Goal: Information Seeking & Learning: Learn about a topic

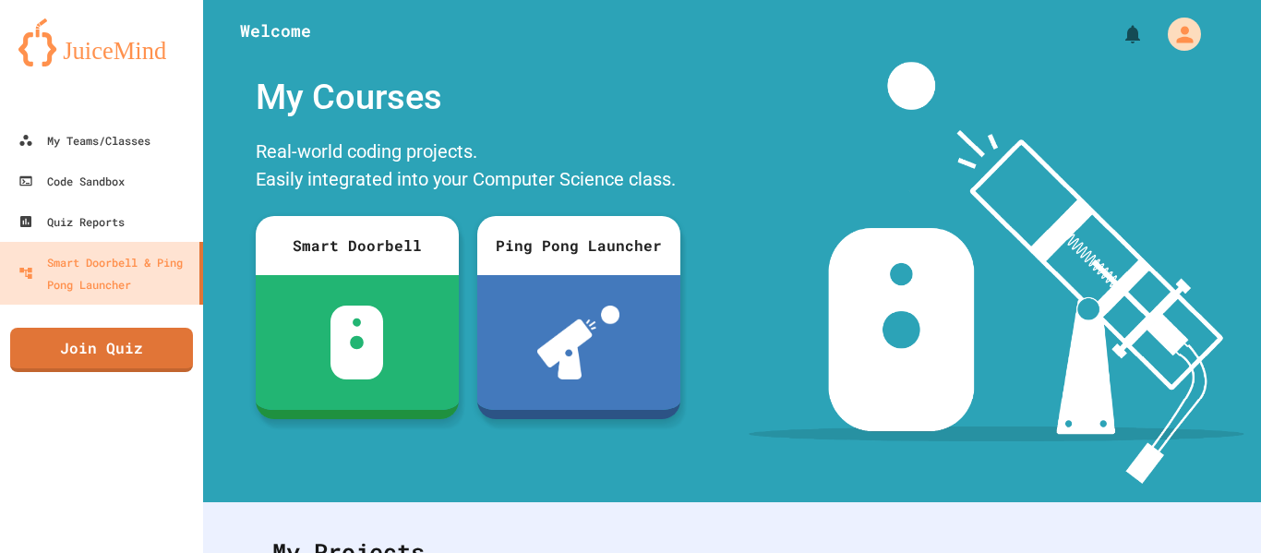
click at [1159, 71] on img at bounding box center [995, 273] width 495 height 422
click at [151, 129] on div "My Teams/Classes" at bounding box center [84, 140] width 136 height 23
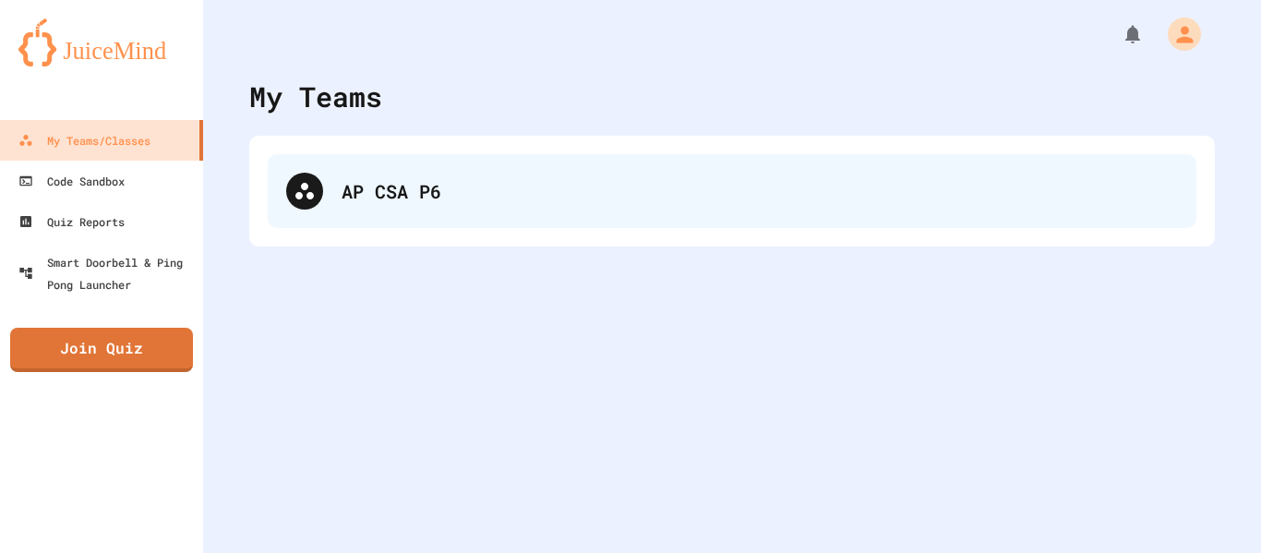
click at [413, 195] on div "AP CSA P6" at bounding box center [759, 191] width 836 height 28
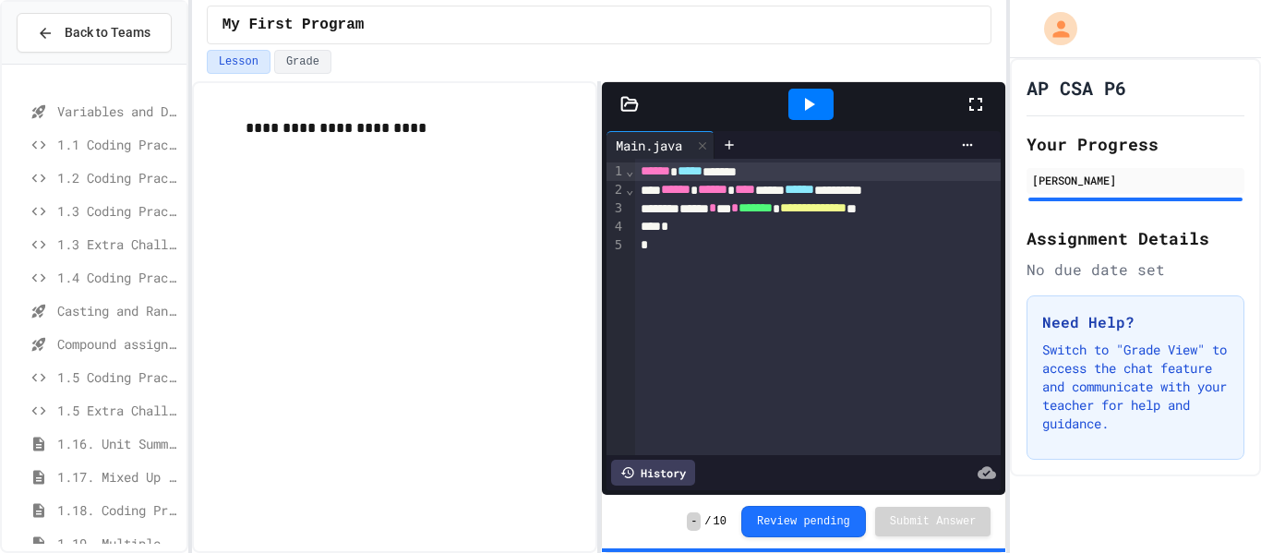
scroll to position [241, 0]
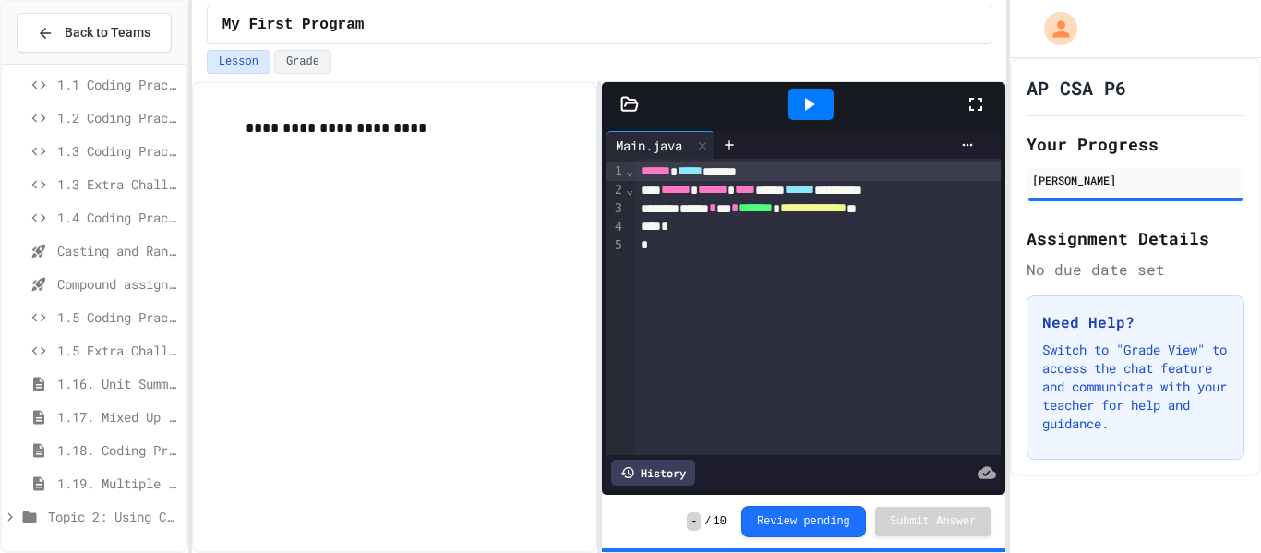
click at [83, 518] on span "Topic 2: Using Classes" at bounding box center [113, 516] width 131 height 19
click at [114, 478] on span "API and Libraries - Topic 1.7" at bounding box center [118, 482] width 122 height 19
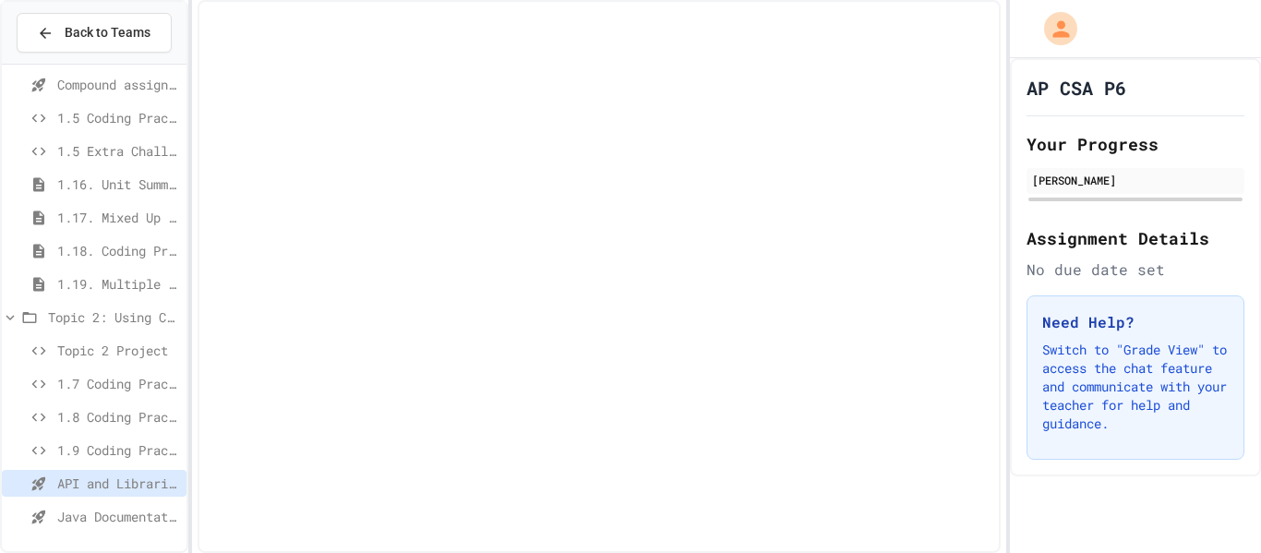
scroll to position [425, 0]
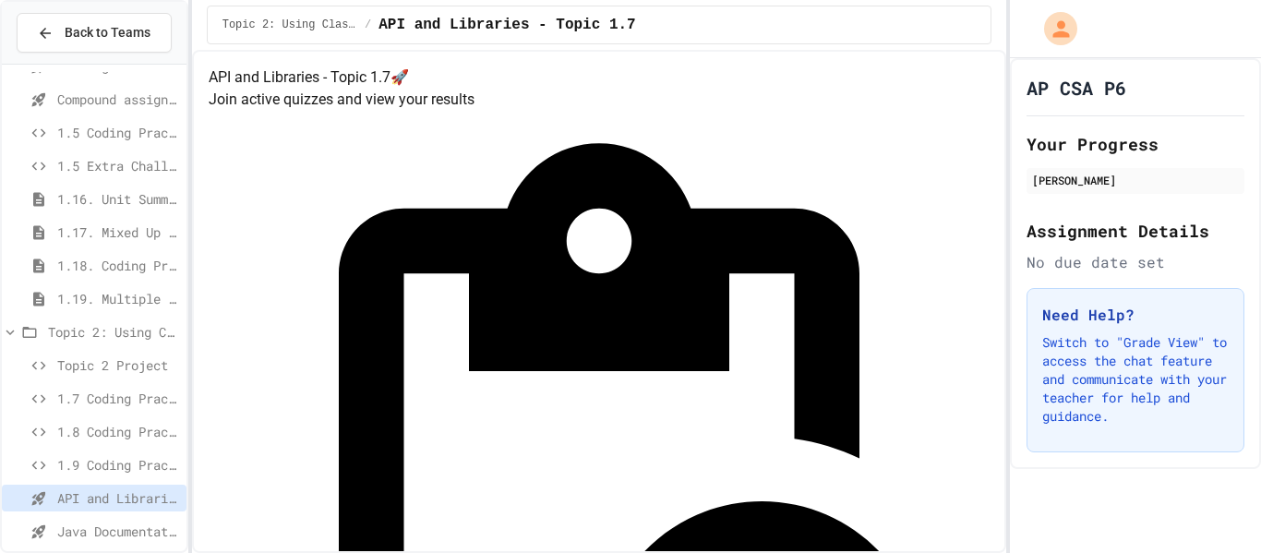
click at [1089, 17] on div at bounding box center [1135, 29] width 251 height 58
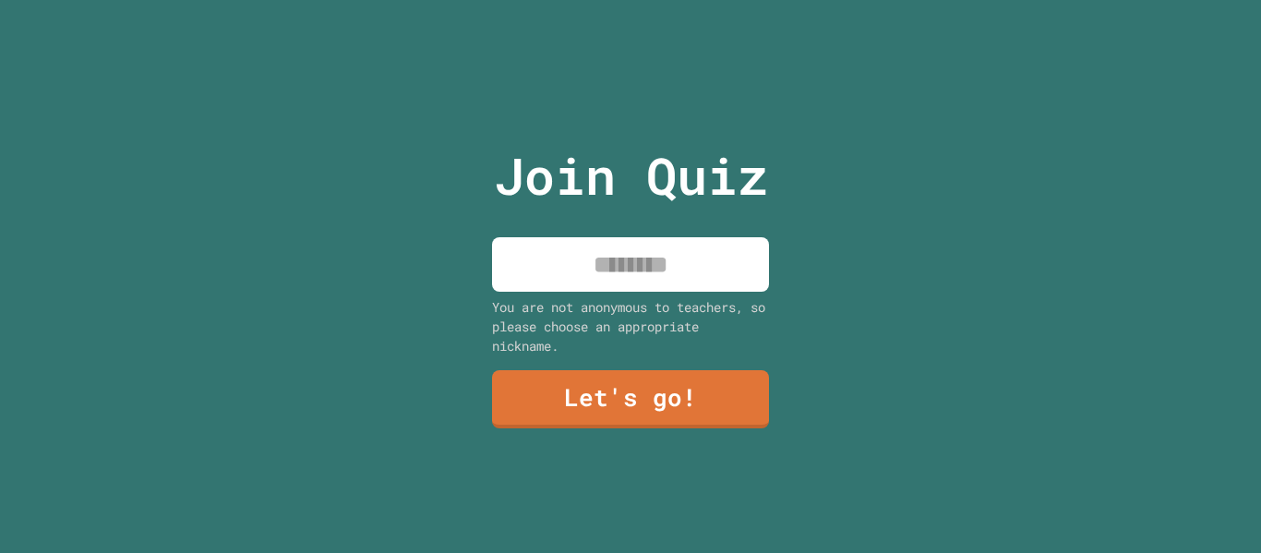
click at [568, 271] on input at bounding box center [630, 264] width 277 height 54
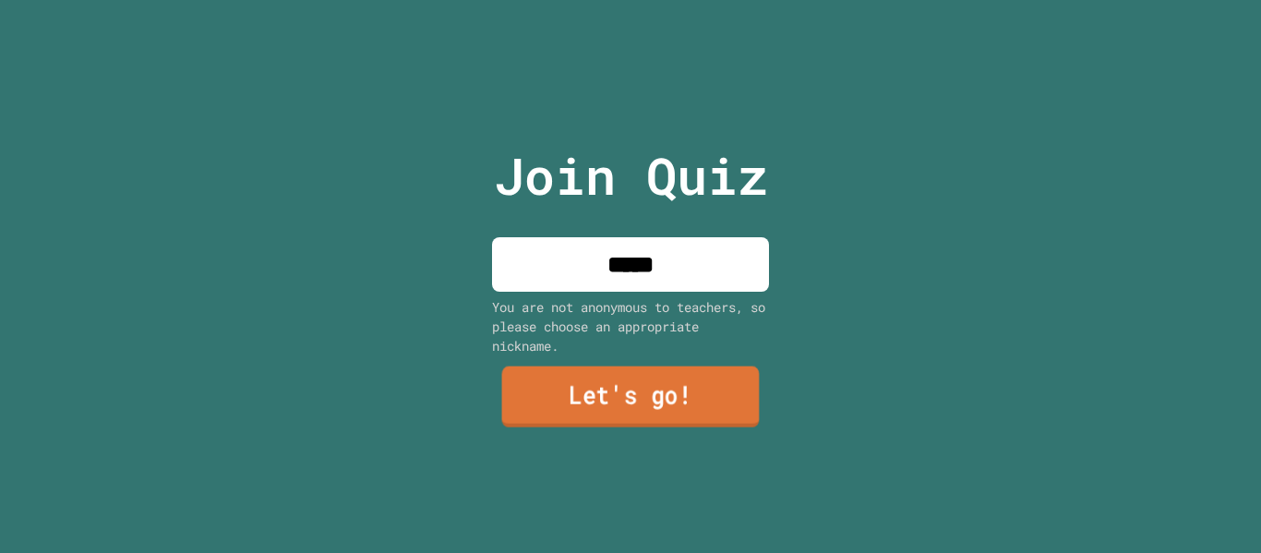
type input "*****"
click at [632, 390] on link "Let's go!" at bounding box center [630, 396] width 257 height 61
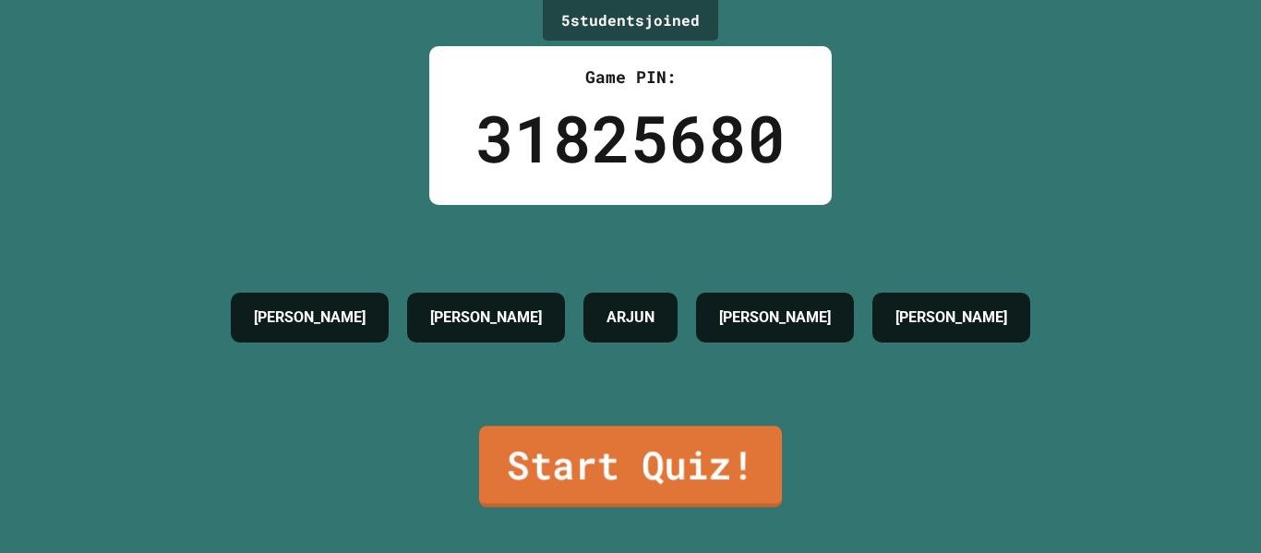
click at [637, 446] on link "Start Quiz!" at bounding box center [630, 465] width 303 height 81
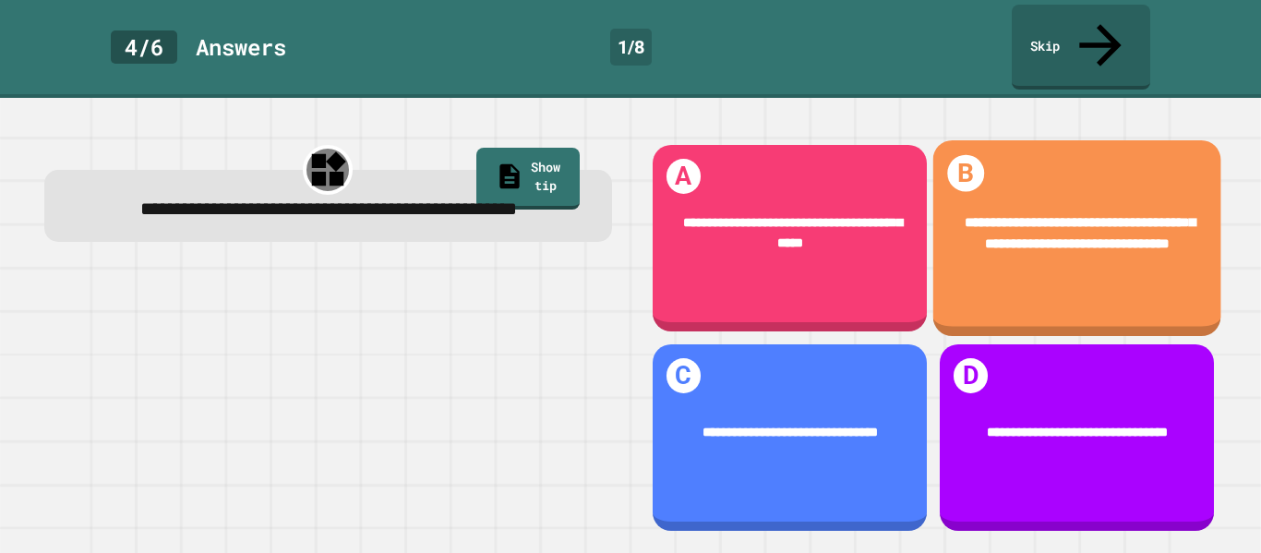
click at [1019, 261] on div "**********" at bounding box center [1076, 238] width 288 height 196
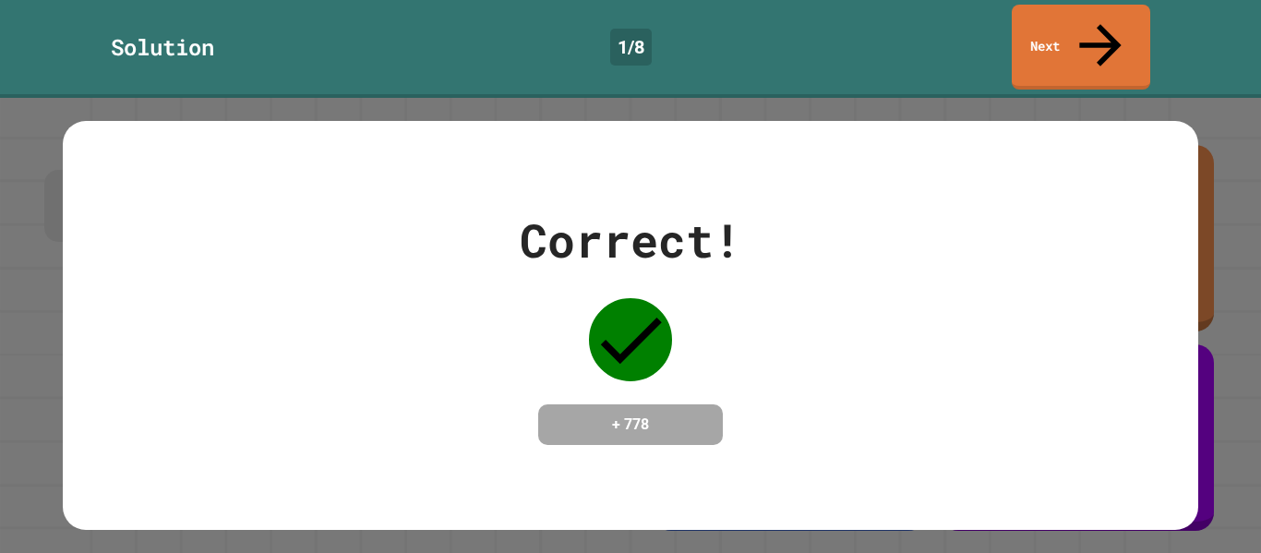
click at [837, 98] on div "Correct! + 778" at bounding box center [630, 325] width 1261 height 455
click at [1086, 19] on link "Next" at bounding box center [1080, 46] width 134 height 90
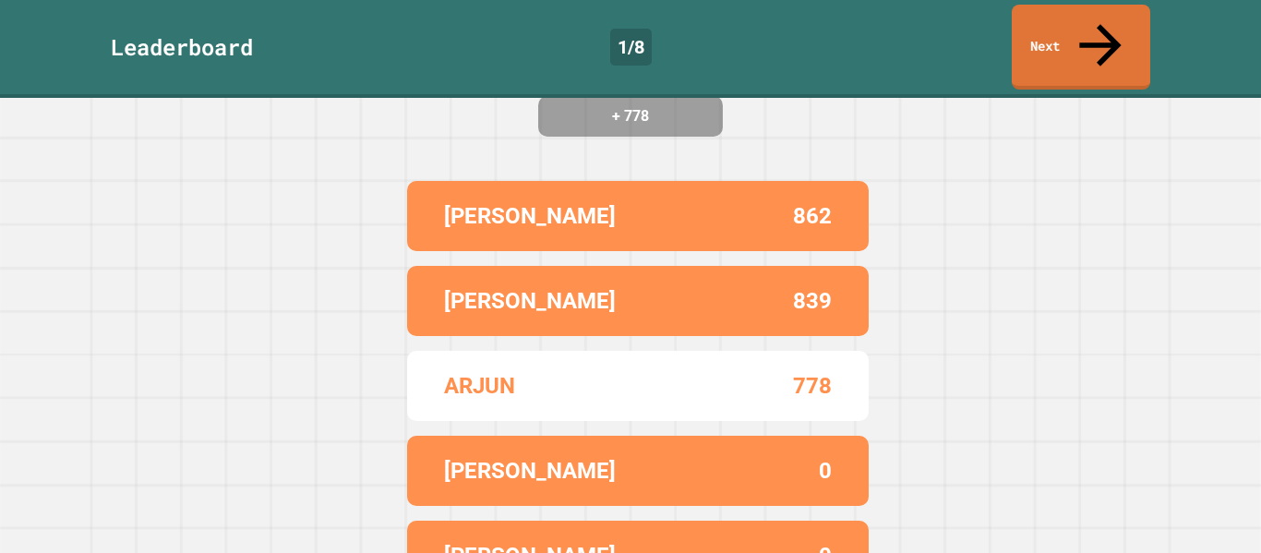
scroll to position [256, 0]
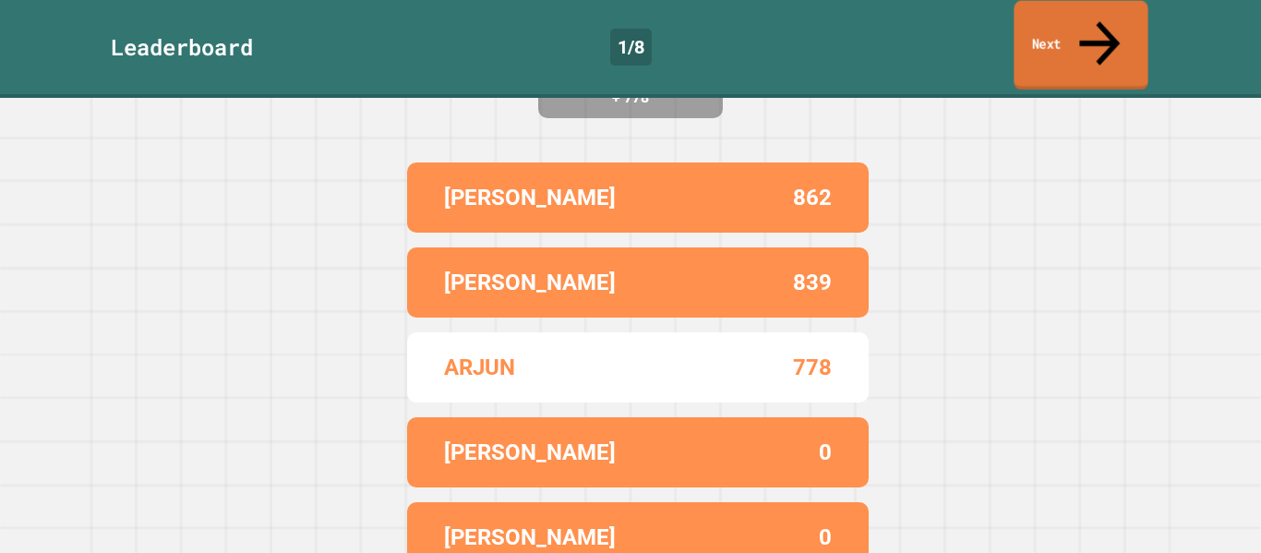
click at [1076, 26] on link "Next" at bounding box center [1080, 46] width 134 height 90
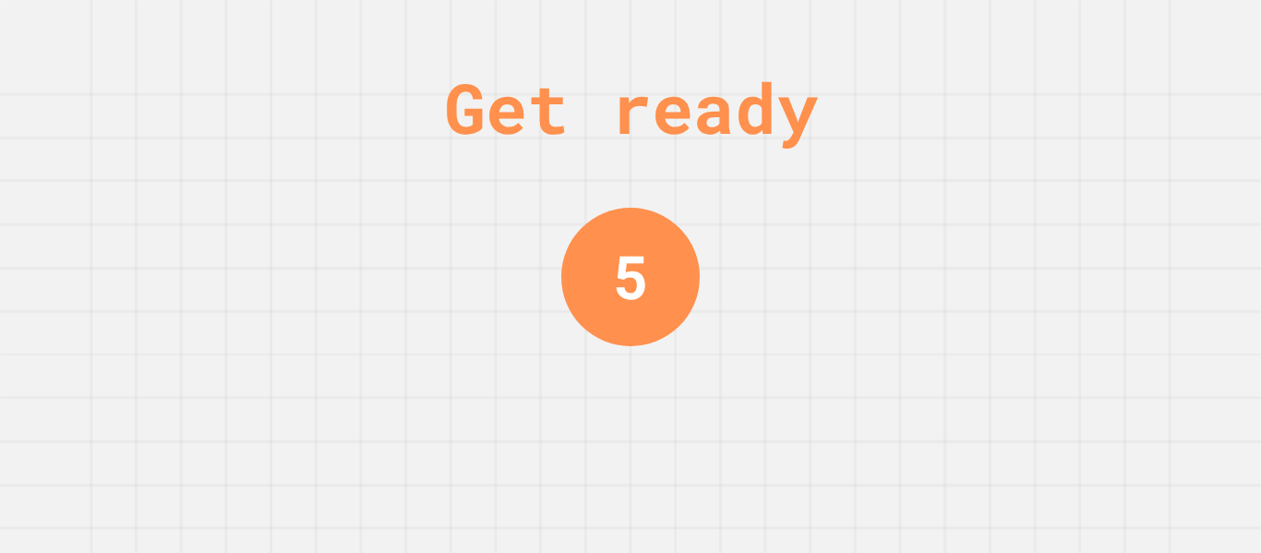
scroll to position [0, 0]
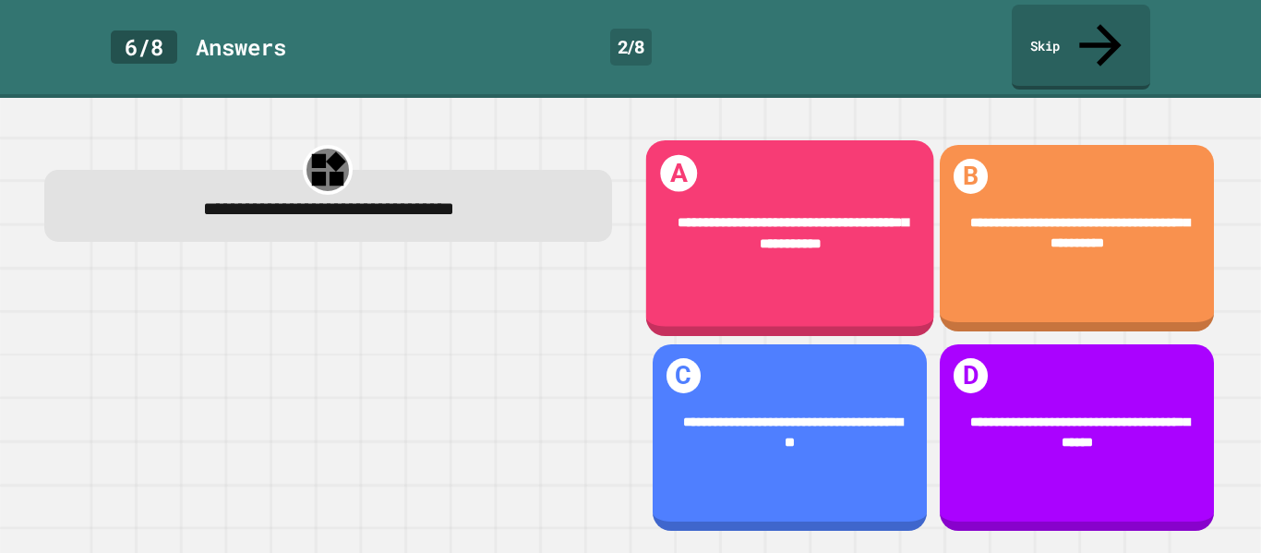
click at [736, 215] on span "**********" at bounding box center [792, 232] width 231 height 35
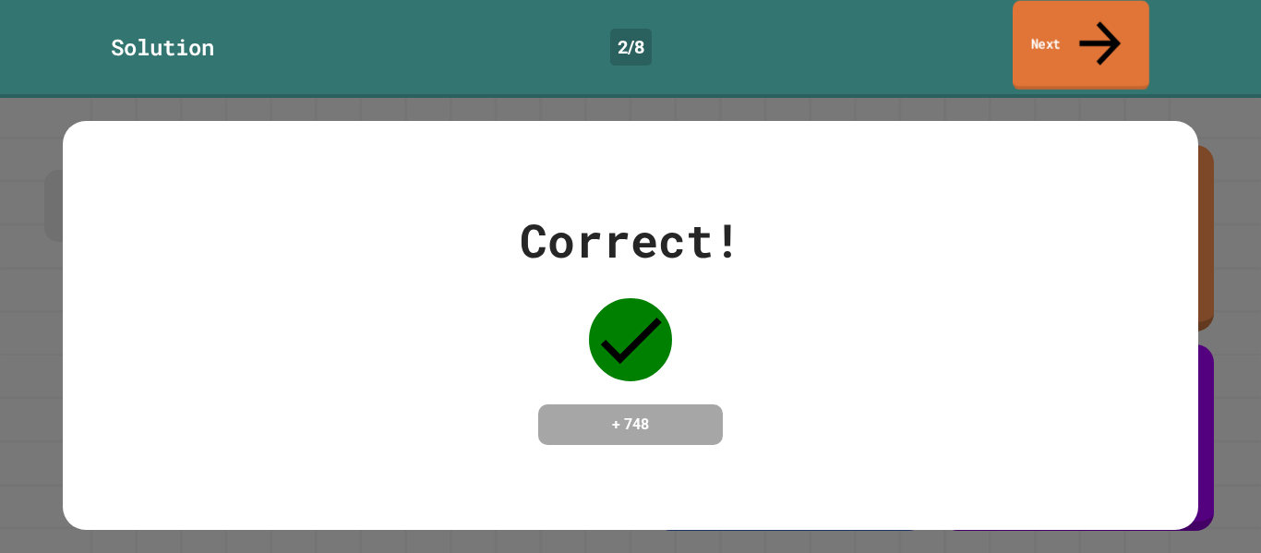
click at [1045, 30] on link "Next" at bounding box center [1080, 46] width 137 height 90
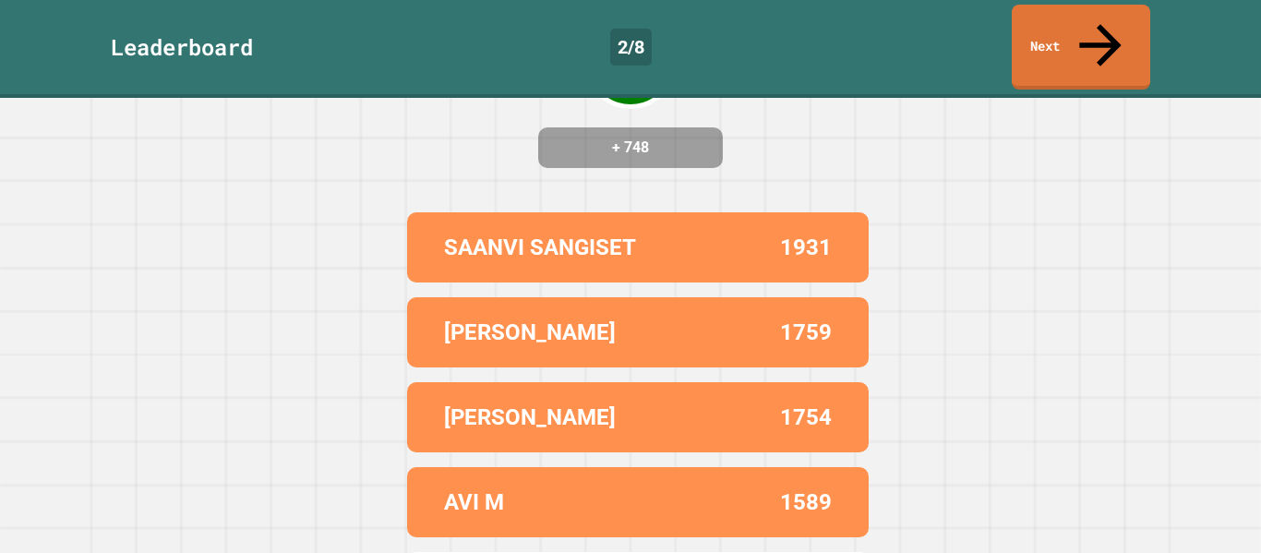
scroll to position [256, 0]
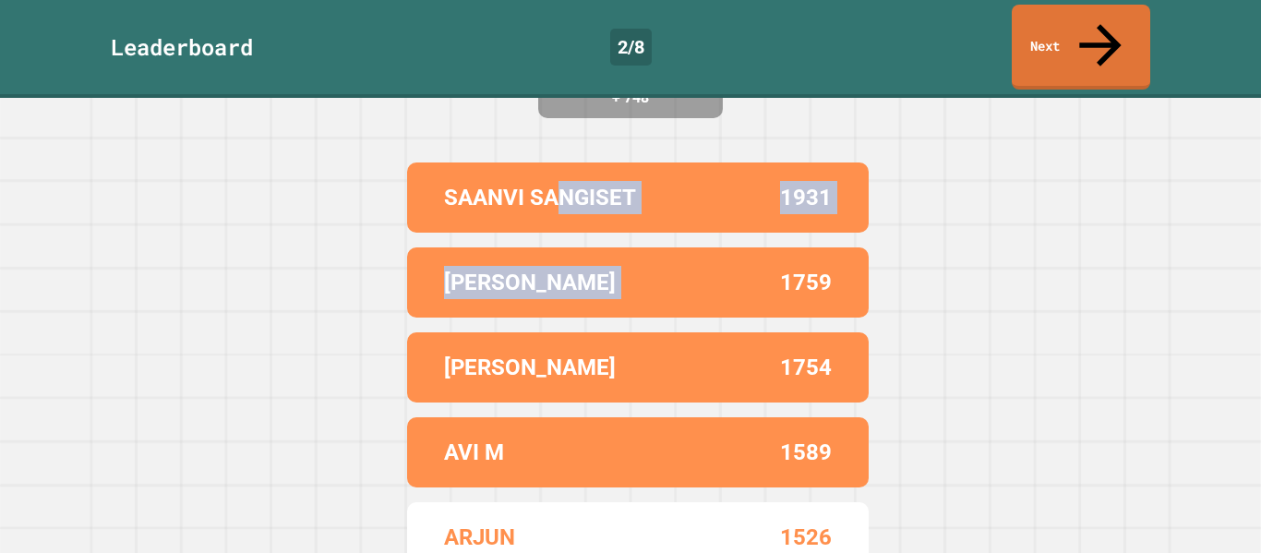
drag, startPoint x: 542, startPoint y: 172, endPoint x: 720, endPoint y: 215, distance: 183.3
click at [720, 215] on div "SAANVI SANGISET 1931 MRIGANK 1759 ANVITH 1754 AVI M 1589 ARJUN 1526" at bounding box center [630, 367] width 461 height 425
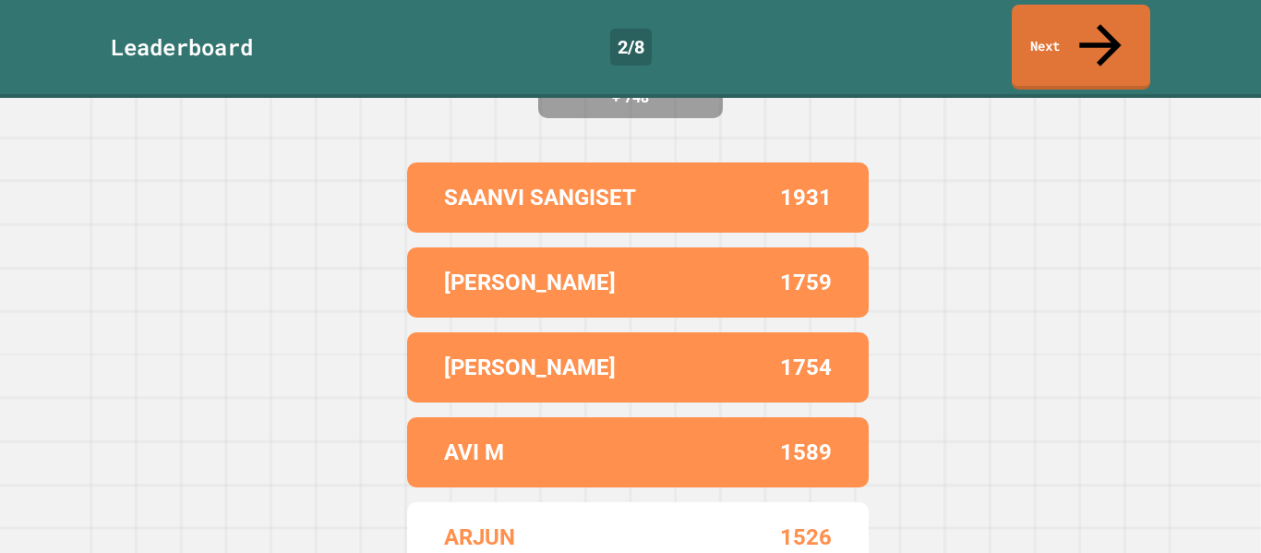
click at [1075, 336] on div "Correct! + 748 SAANVI SANGISET 1931 MRIGANK 1759 ANVITH 1754 AVI M 1589 ARJUN 1…" at bounding box center [630, 325] width 1261 height 455
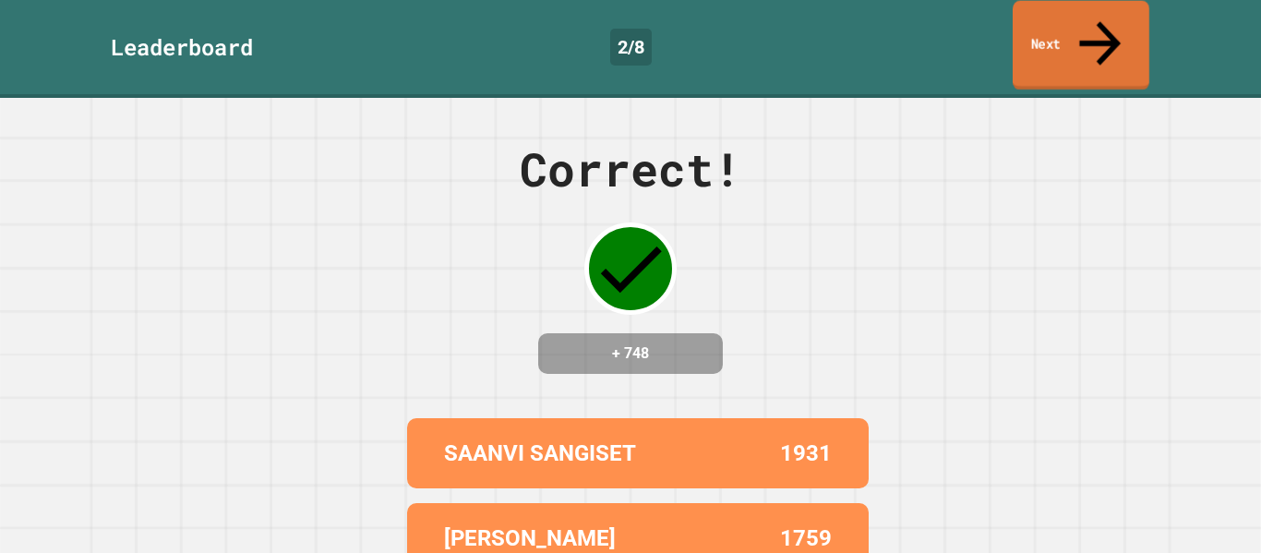
click at [1044, 21] on link "Next" at bounding box center [1080, 46] width 137 height 90
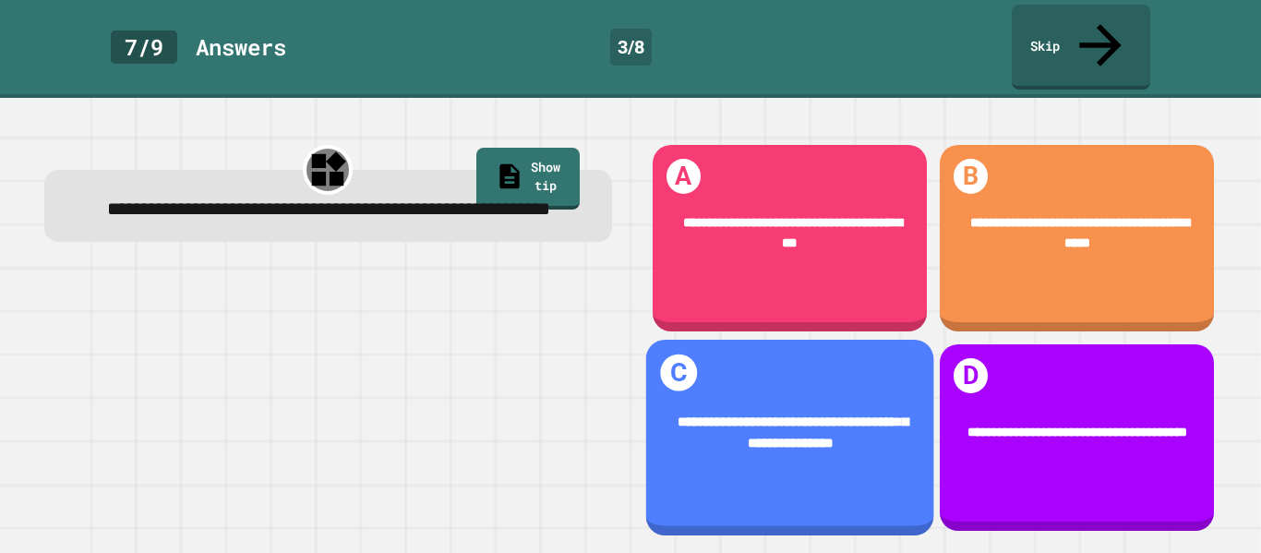
click at [785, 414] on span "**********" at bounding box center [792, 431] width 231 height 35
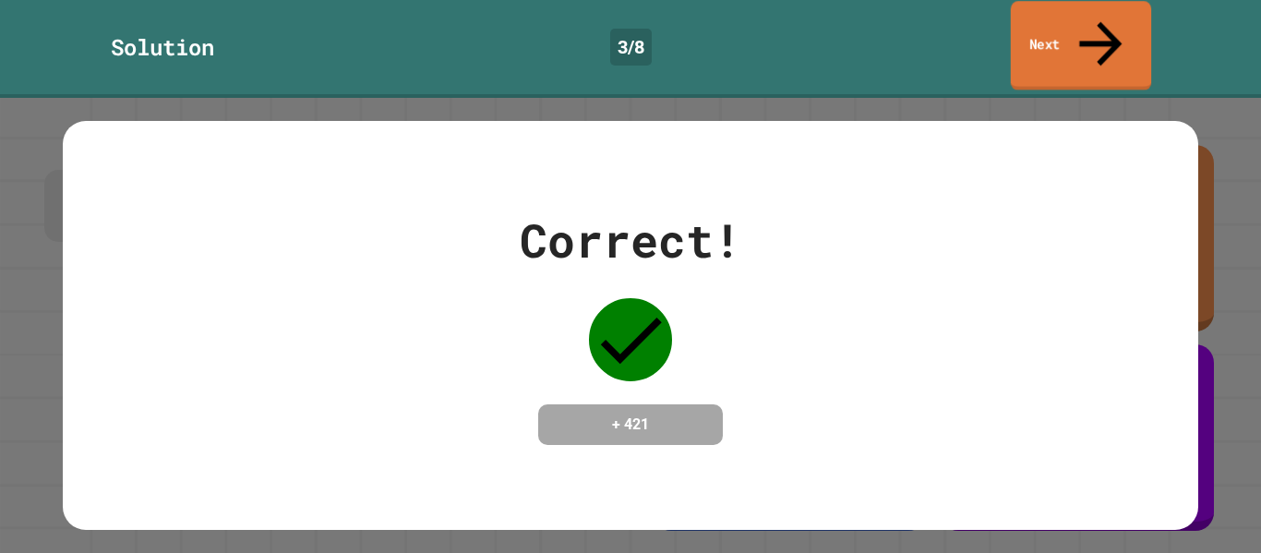
click at [1095, 44] on link "Next" at bounding box center [1081, 46] width 140 height 90
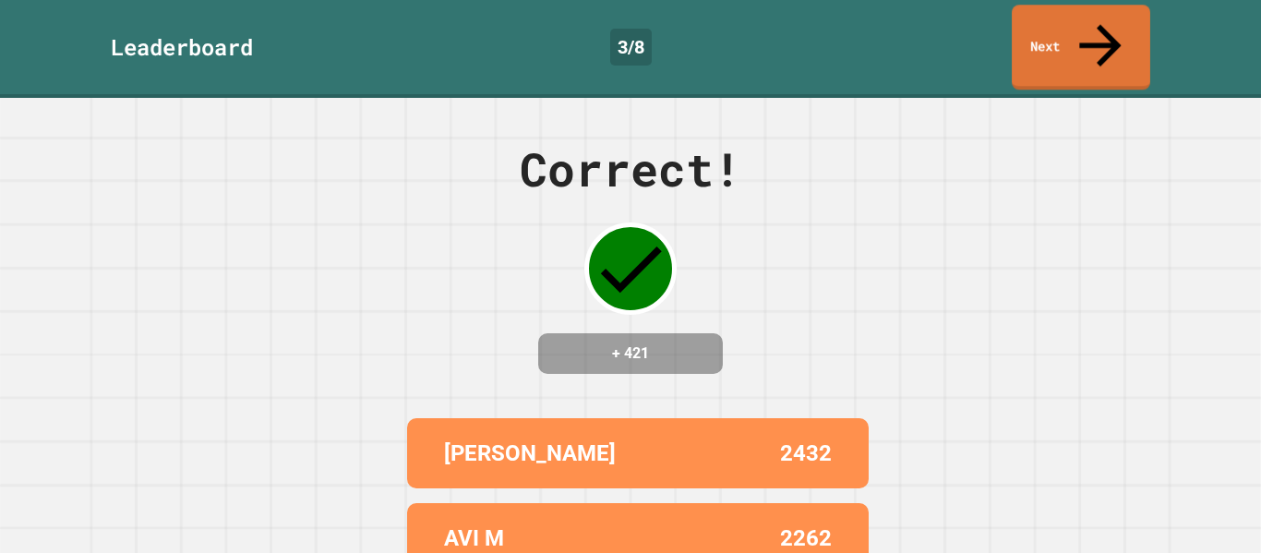
scroll to position [256, 0]
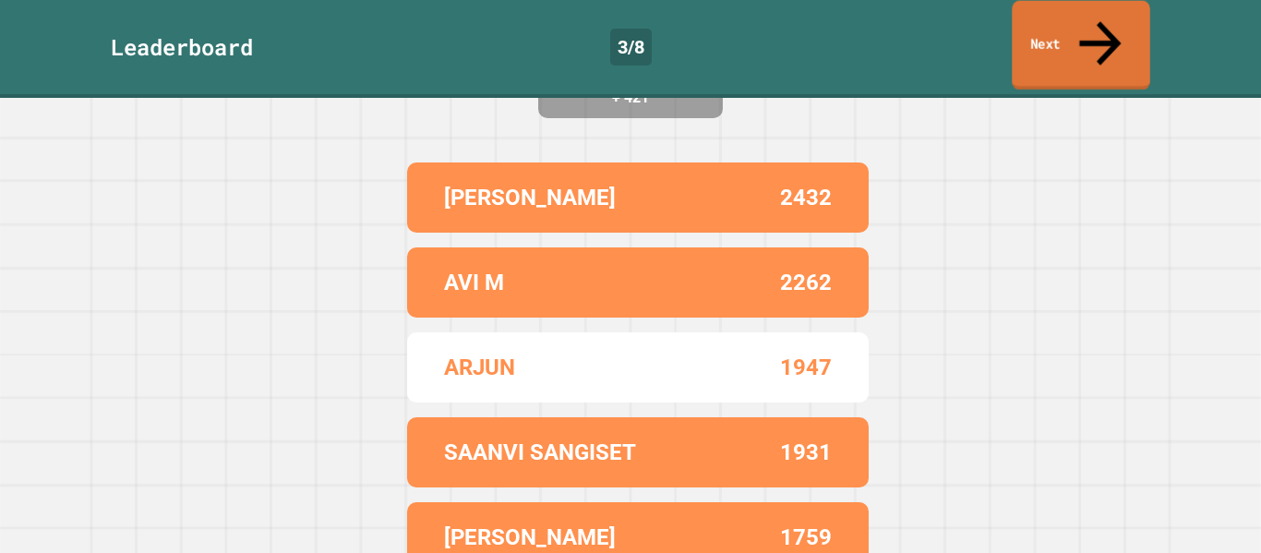
click at [1102, 28] on icon at bounding box center [1100, 43] width 63 height 66
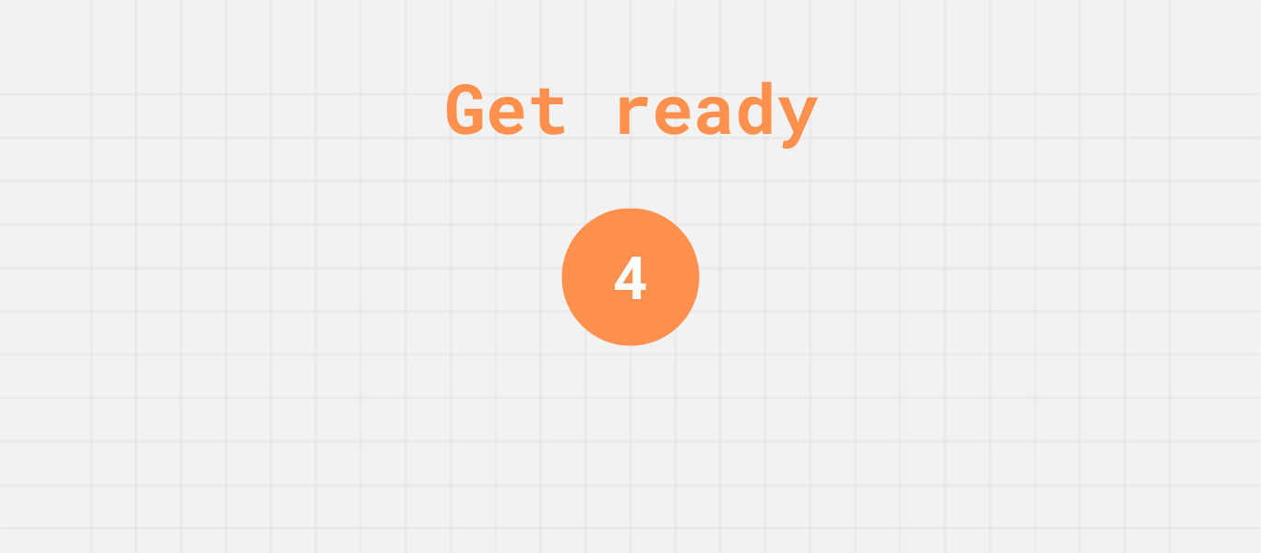
scroll to position [0, 0]
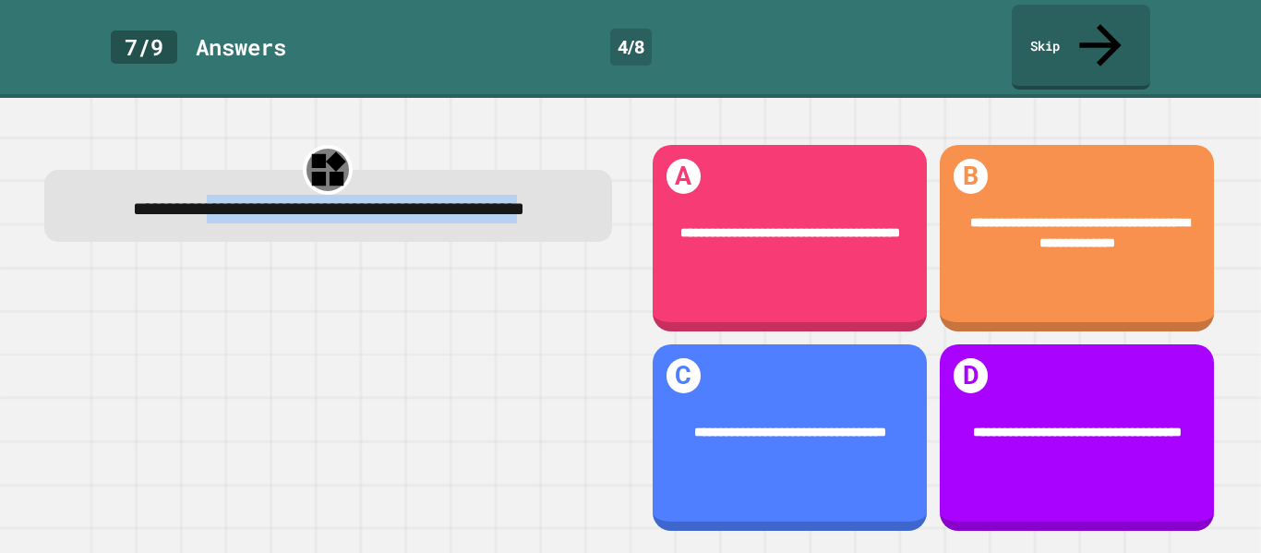
drag, startPoint x: 197, startPoint y: 133, endPoint x: 366, endPoint y: 197, distance: 180.5
click at [366, 197] on div "**********" at bounding box center [328, 206] width 568 height 72
click at [49, 242] on div "**********" at bounding box center [327, 338] width 605 height 430
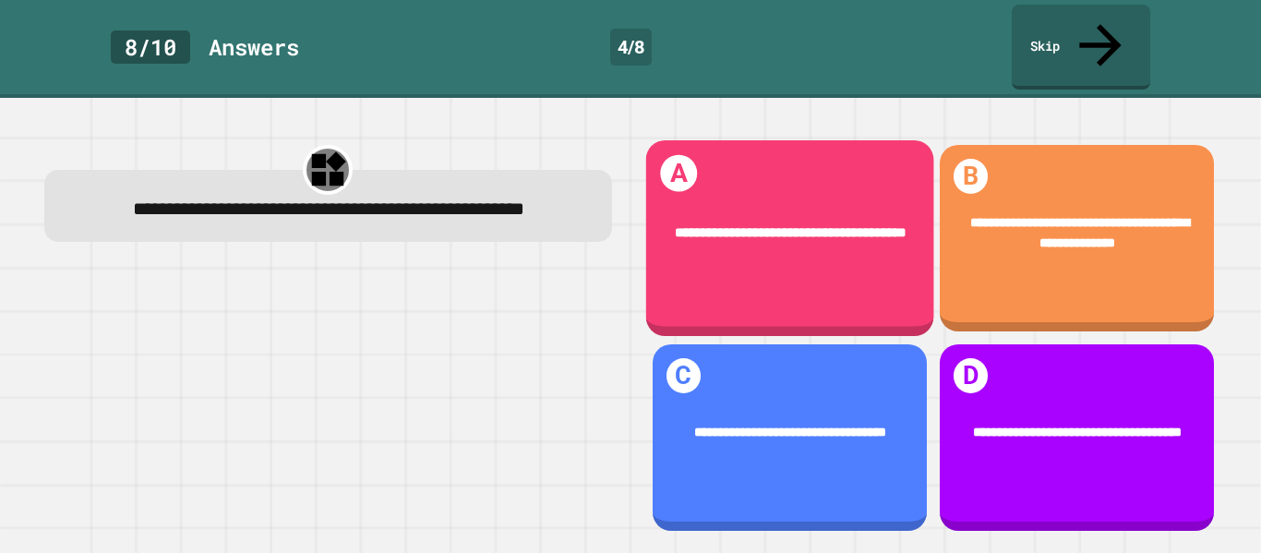
click at [873, 229] on div "**********" at bounding box center [789, 234] width 288 height 76
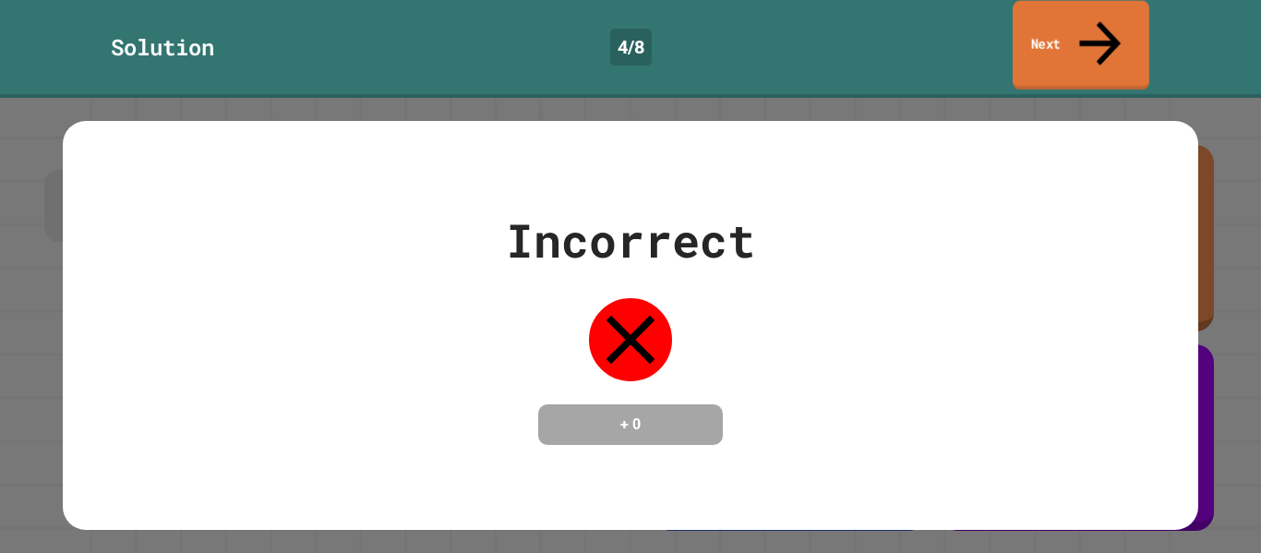
click at [1046, 21] on link "Next" at bounding box center [1080, 46] width 137 height 90
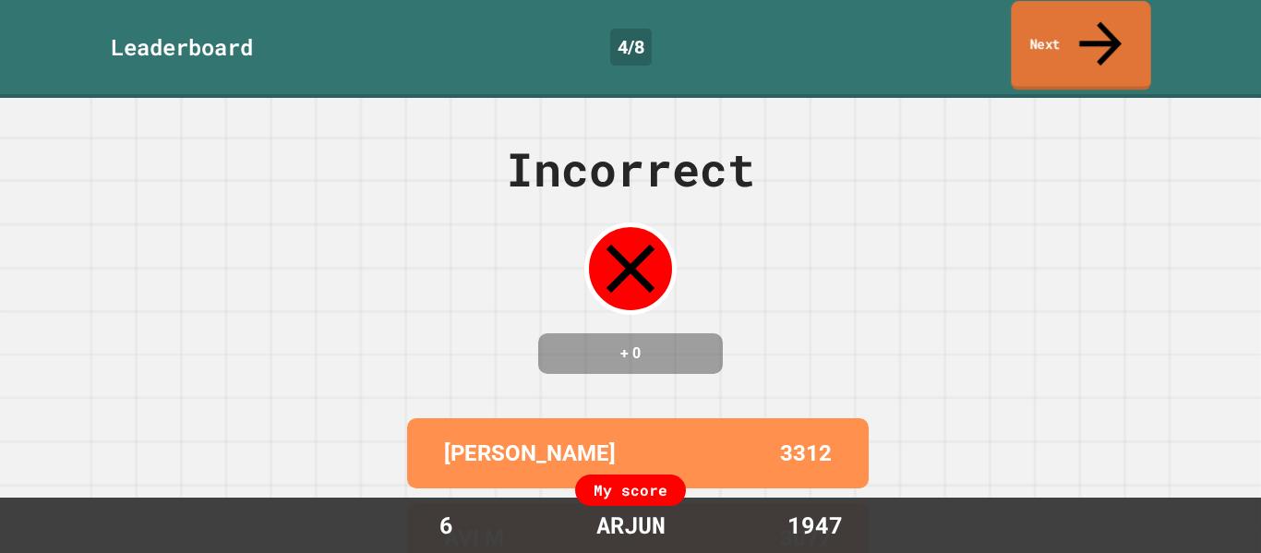
click at [1098, 16] on icon at bounding box center [1101, 44] width 64 height 66
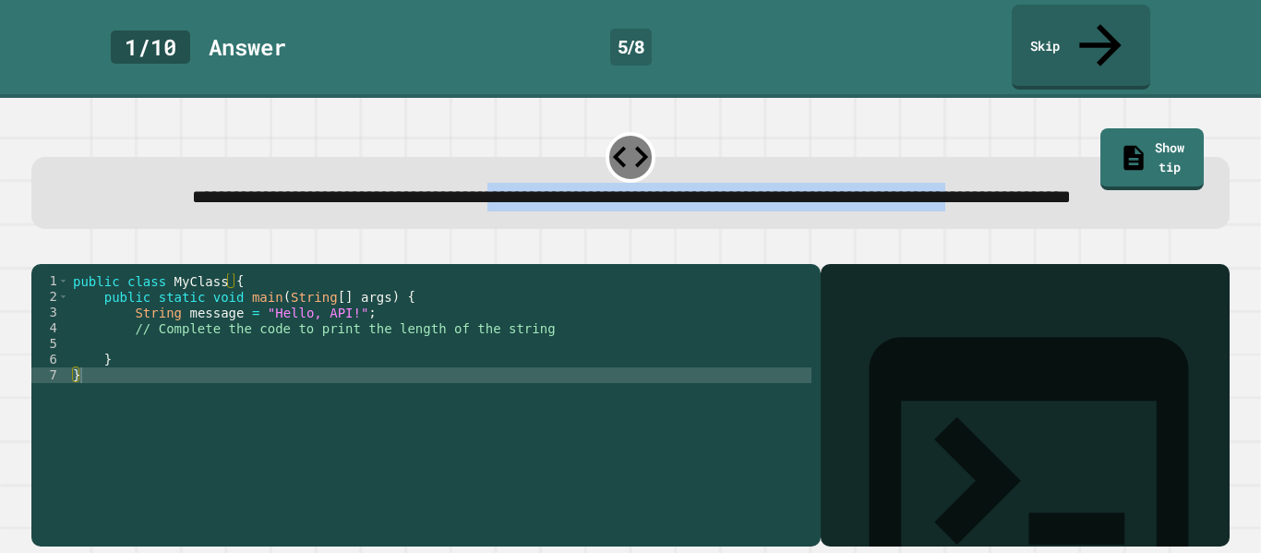
drag, startPoint x: 538, startPoint y: 141, endPoint x: 563, endPoint y: 216, distance: 78.8
click at [563, 216] on div "**********" at bounding box center [630, 193] width 1198 height 72
click at [561, 217] on div "**********" at bounding box center [630, 193] width 1198 height 72
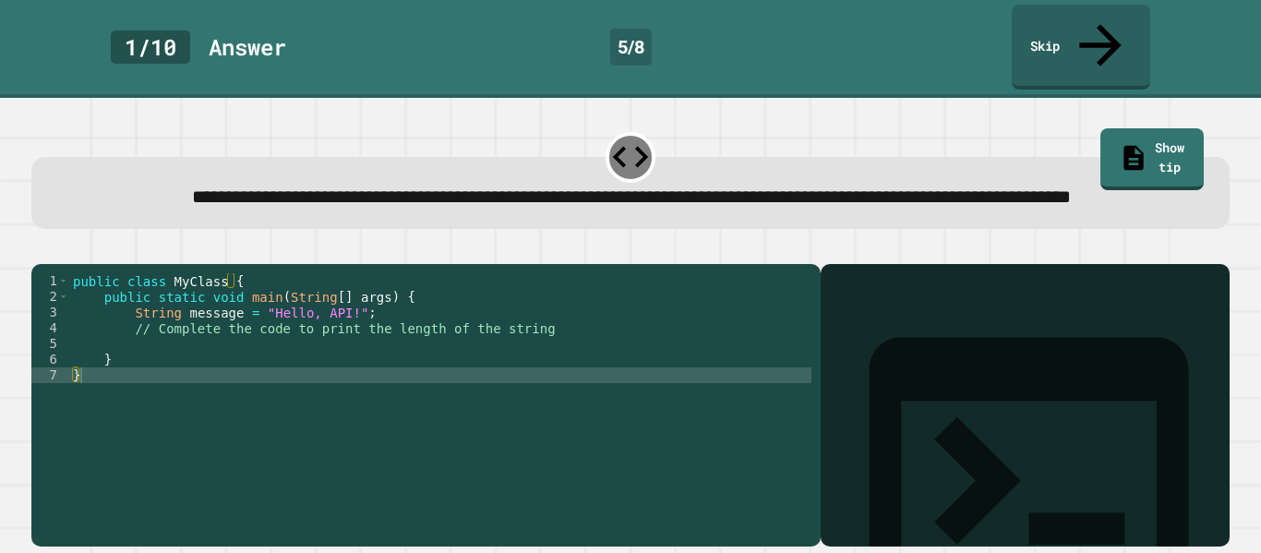
click at [400, 371] on div "public class MyClass { public static void main ( String [ ] args ) { String mes…" at bounding box center [440, 406] width 742 height 267
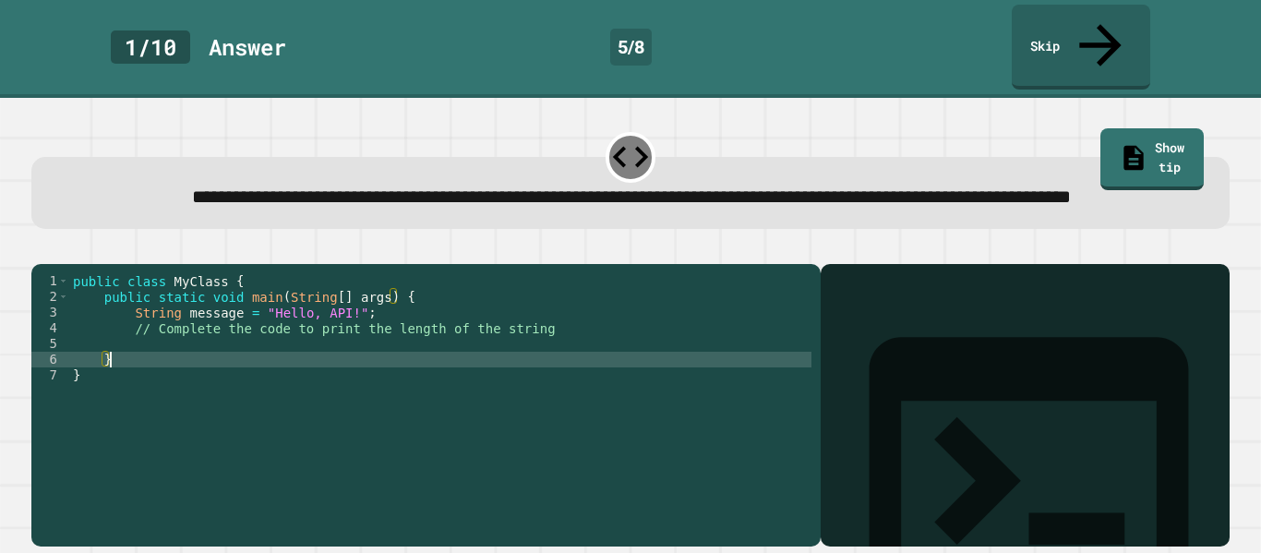
click at [400, 359] on div "public class MyClass { public static void main ( String [ ] args ) { String mes…" at bounding box center [440, 406] width 742 height 267
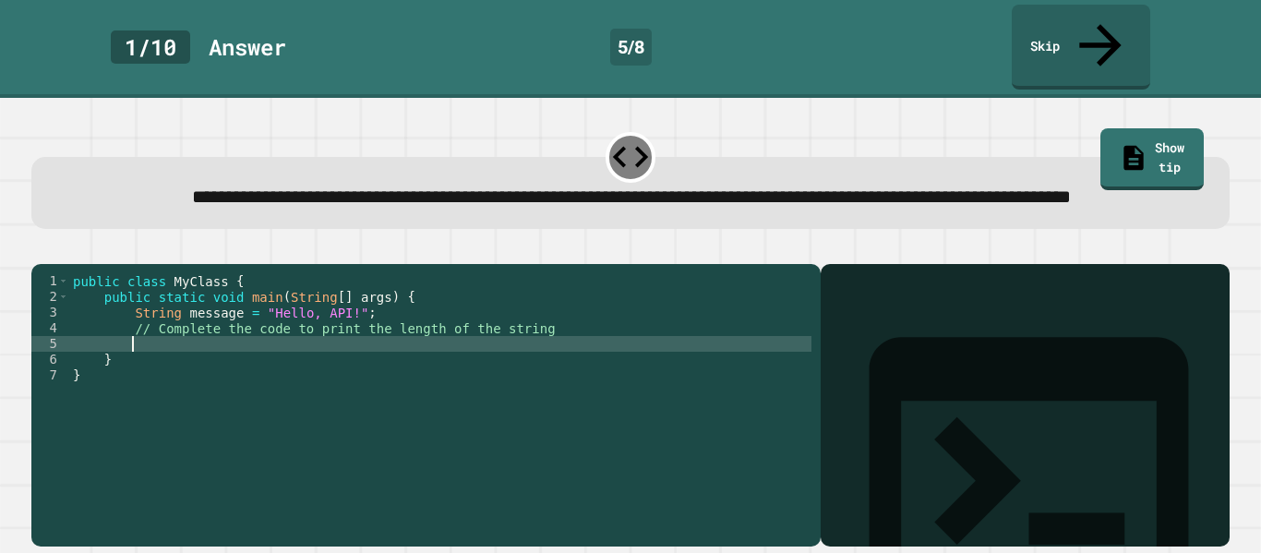
click at [236, 309] on div "public class MyClass { public static void main ( String [ ] args ) { String mes…" at bounding box center [440, 406] width 742 height 267
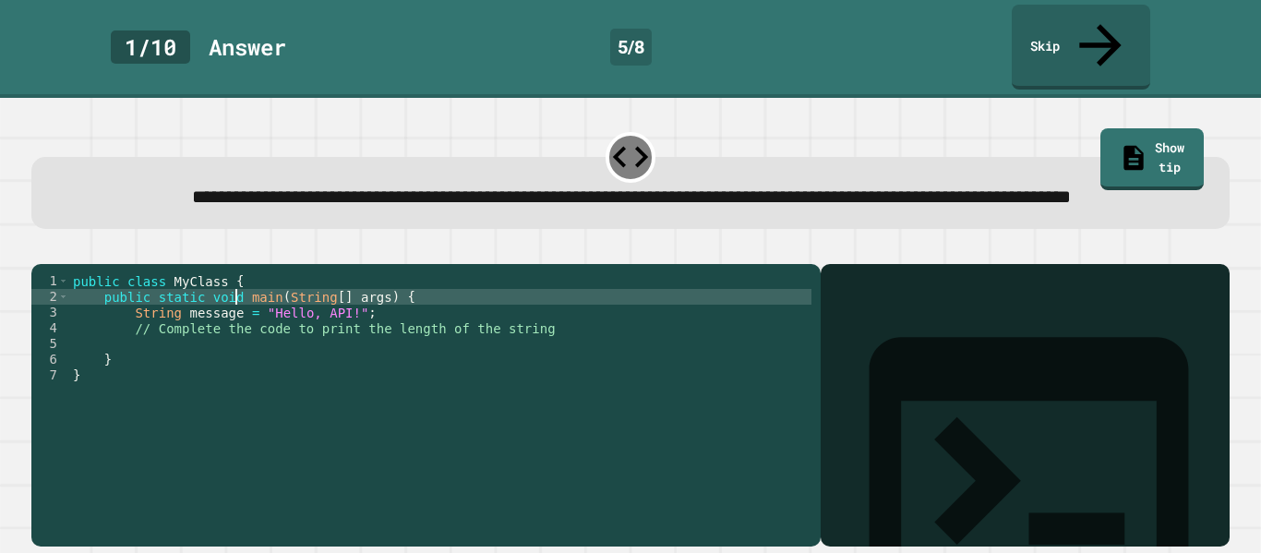
click at [456, 242] on div at bounding box center [630, 253] width 1198 height 22
click at [1072, 43] on link "Skip" at bounding box center [1080, 45] width 127 height 90
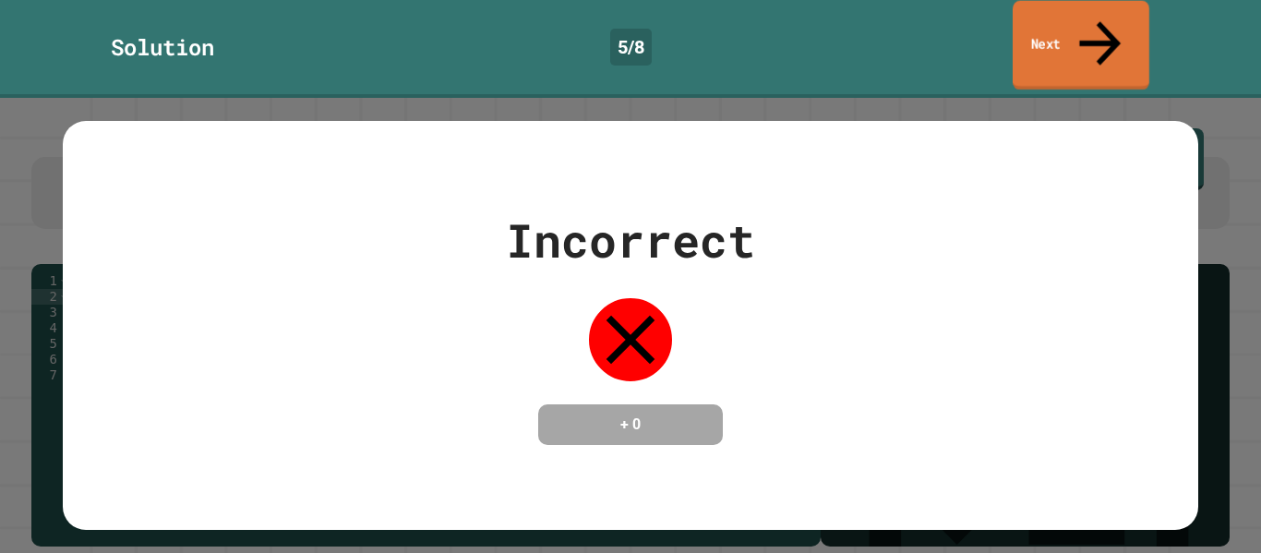
click at [1059, 28] on link "Next" at bounding box center [1080, 46] width 137 height 90
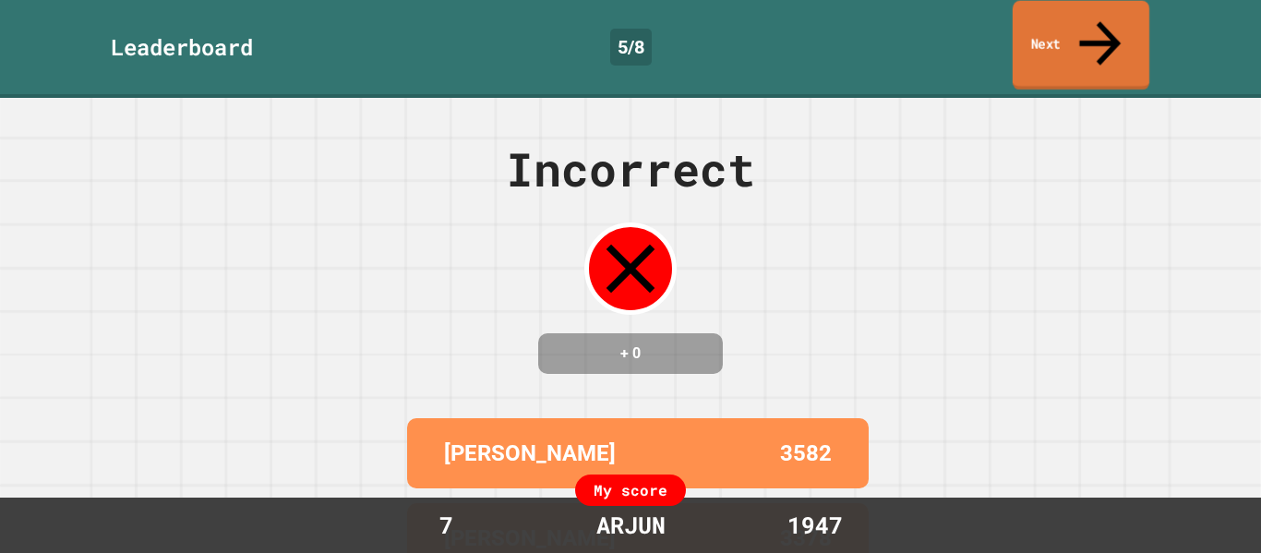
click at [1059, 28] on link "Next" at bounding box center [1080, 46] width 137 height 90
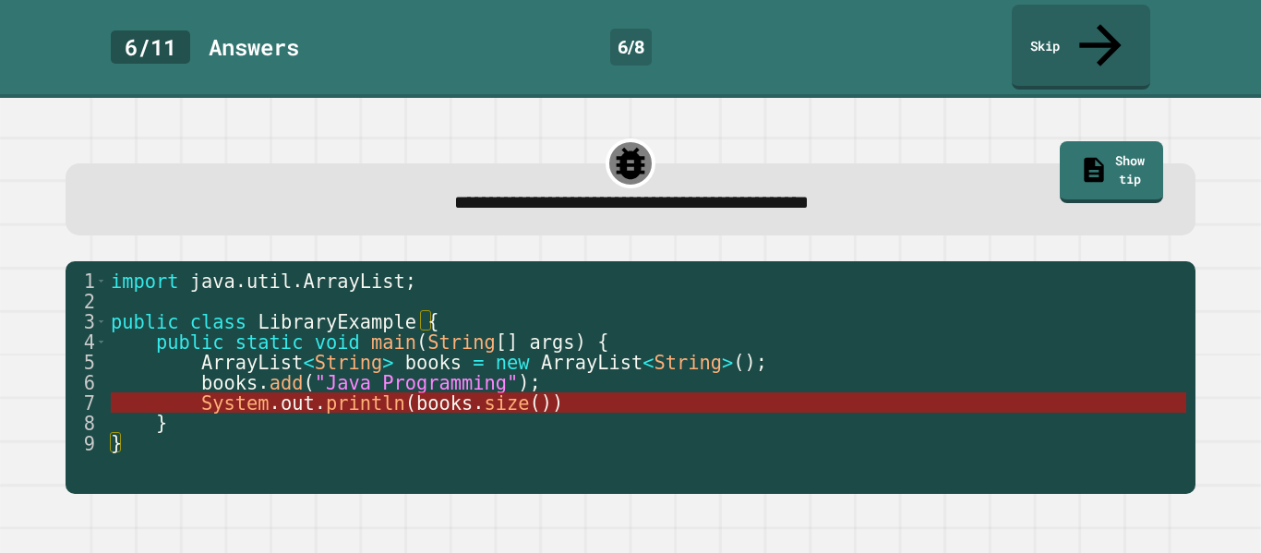
click at [453, 392] on span "books" at bounding box center [444, 403] width 56 height 22
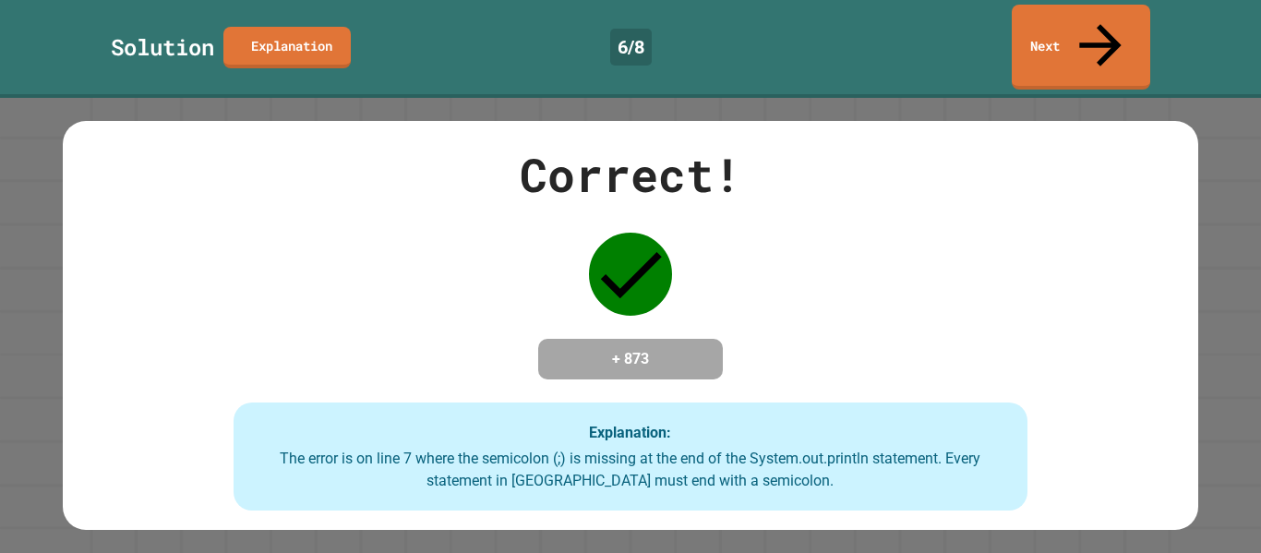
click at [1122, 98] on div "Correct! + 873 Explanation: The error is on line 7 where the semicolon (;) is m…" at bounding box center [630, 325] width 1261 height 455
click at [1077, 28] on link "Next" at bounding box center [1081, 45] width 126 height 90
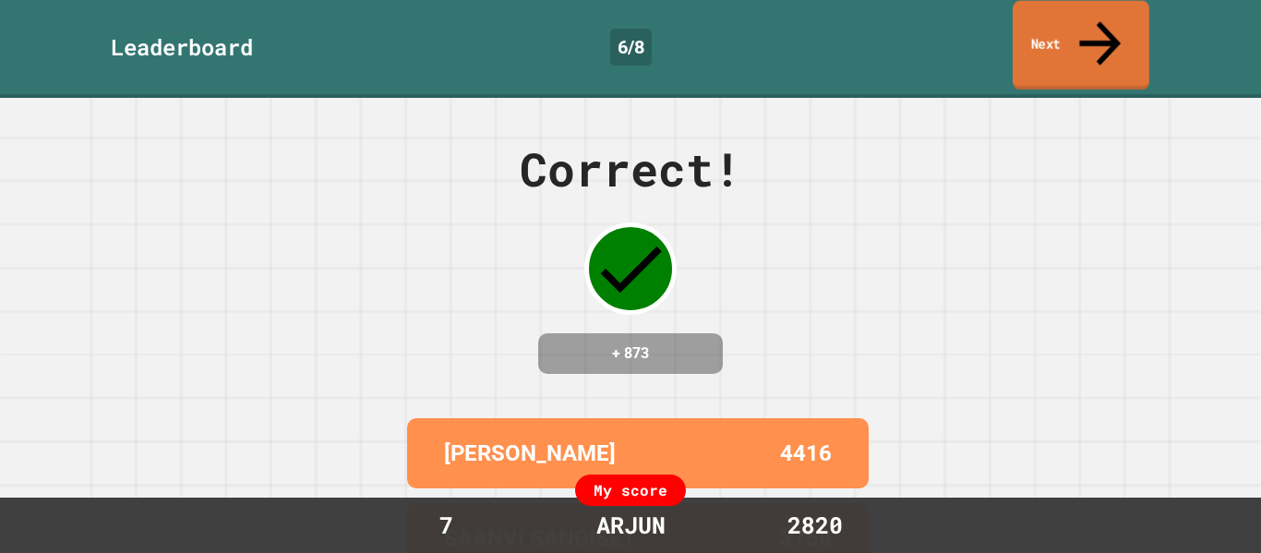
click at [1077, 28] on link "Next" at bounding box center [1080, 46] width 137 height 90
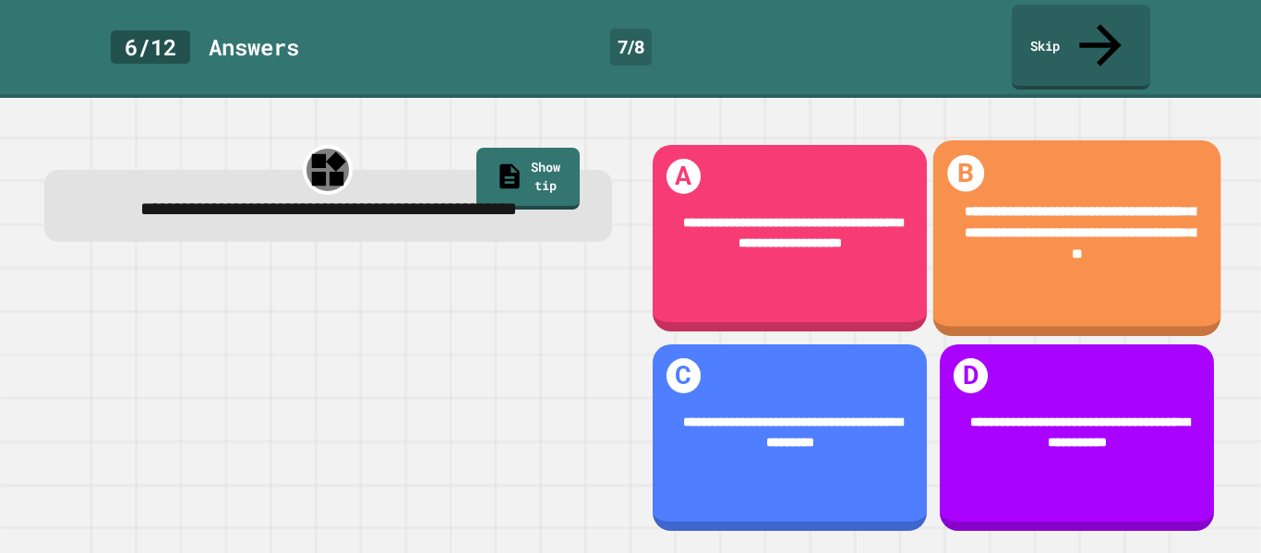
click at [1119, 174] on div "**********" at bounding box center [1076, 233] width 288 height 119
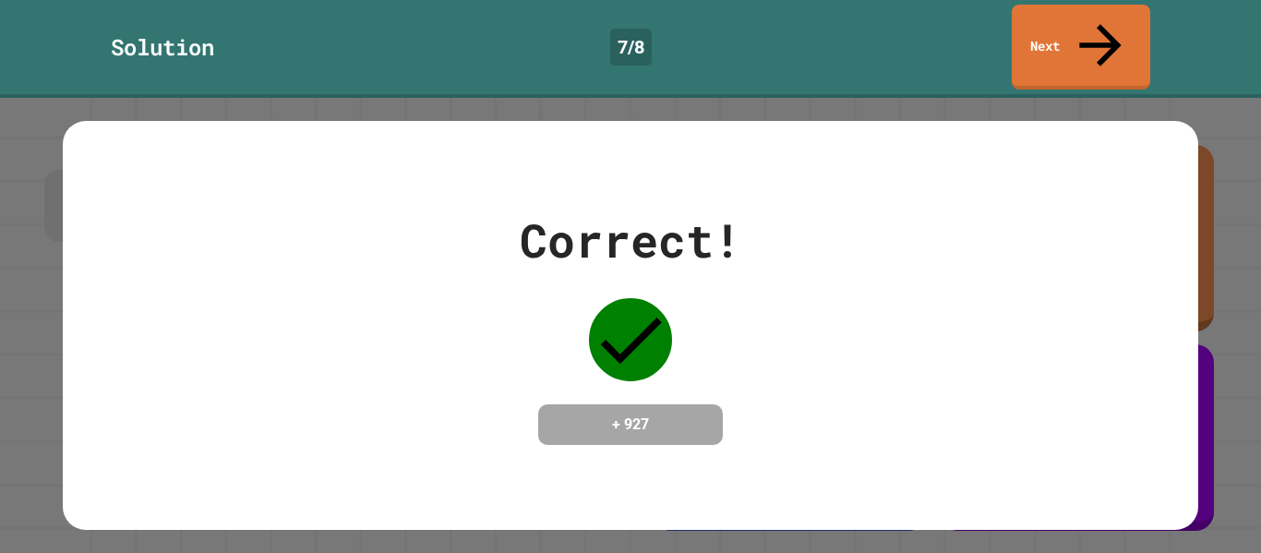
click at [1111, 2] on div "Solution 7 / 8 Next" at bounding box center [630, 49] width 1261 height 98
click at [1099, 23] on icon at bounding box center [1099, 43] width 61 height 66
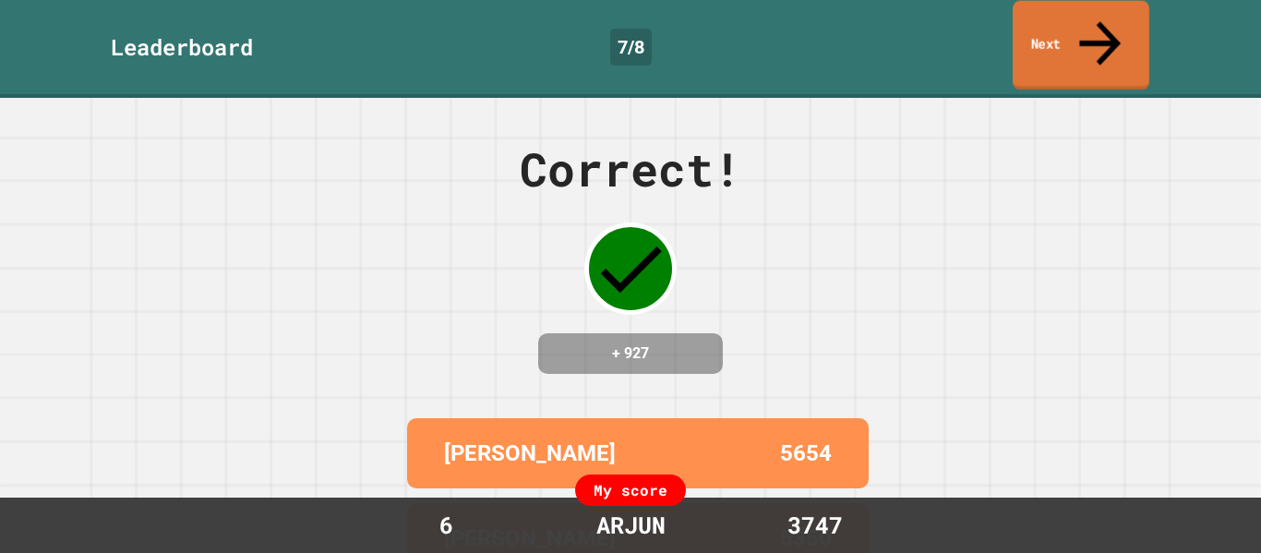
click at [1099, 24] on icon at bounding box center [1100, 43] width 62 height 66
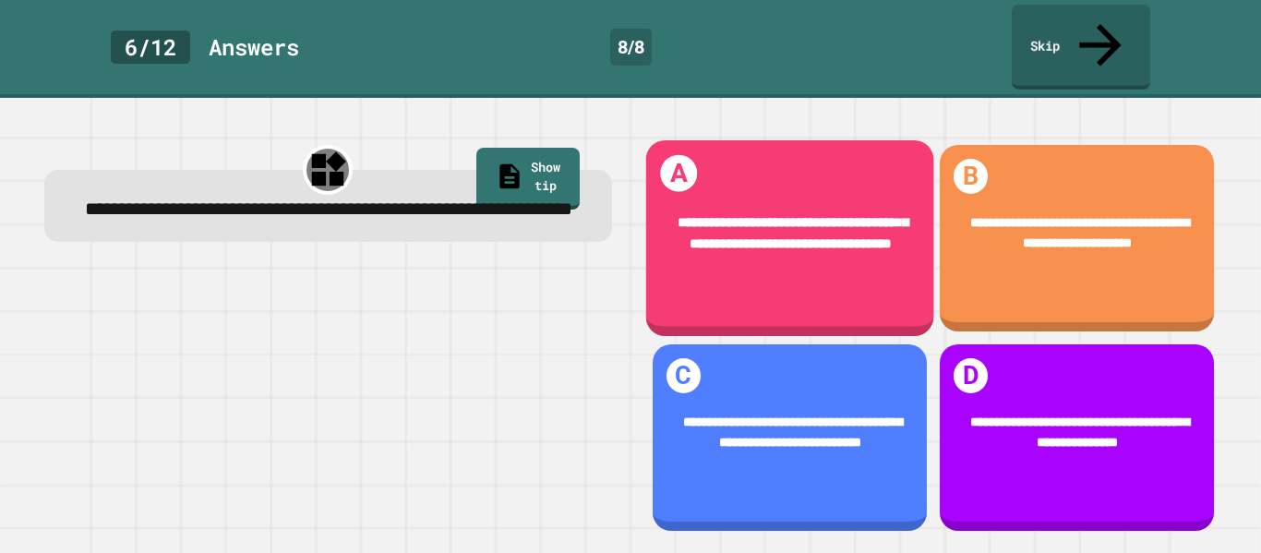
click at [787, 276] on div "**********" at bounding box center [789, 238] width 288 height 196
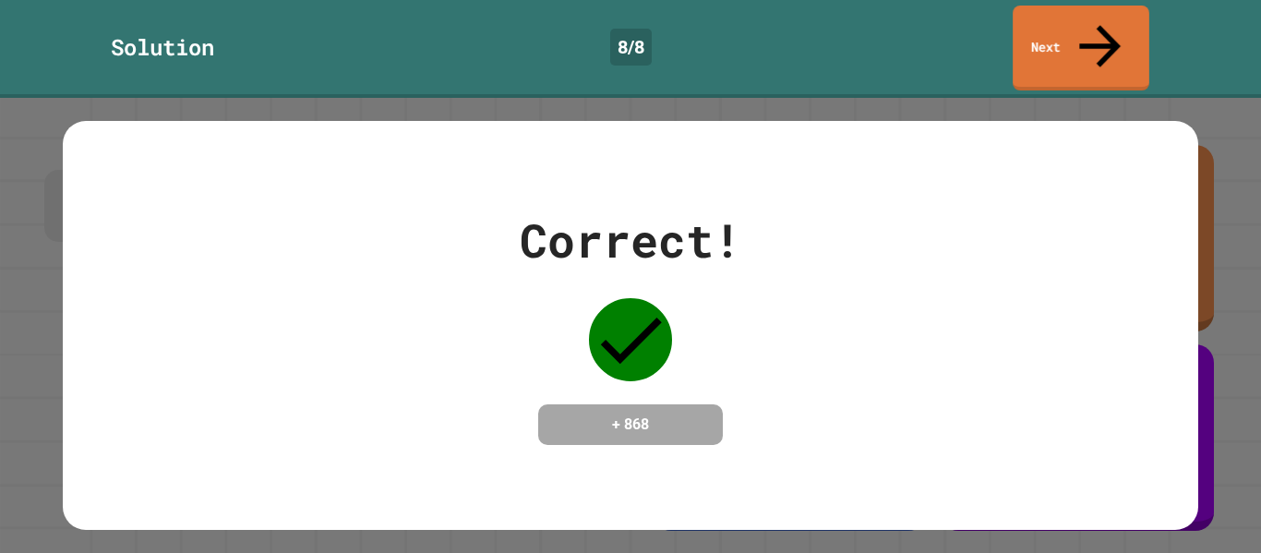
click at [1080, 98] on div "Correct! + 868" at bounding box center [630, 325] width 1261 height 455
click at [1090, 2] on div "Solution 8 / 8 Next" at bounding box center [630, 49] width 1261 height 98
click at [1090, 16] on icon at bounding box center [1100, 43] width 62 height 66
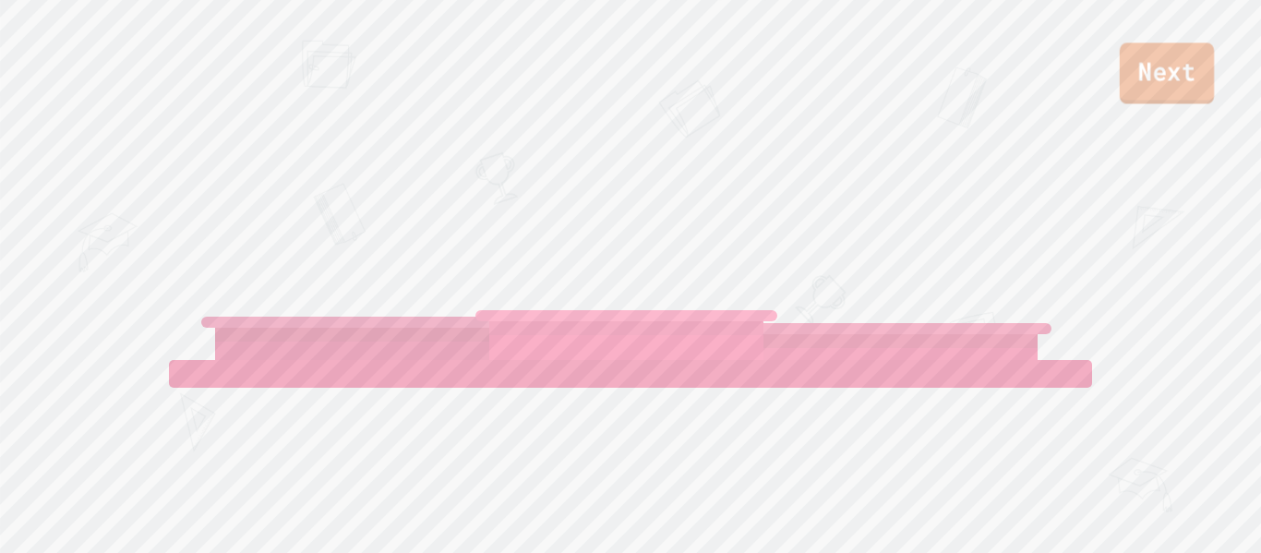
click at [1178, 63] on link "Next" at bounding box center [1166, 72] width 94 height 61
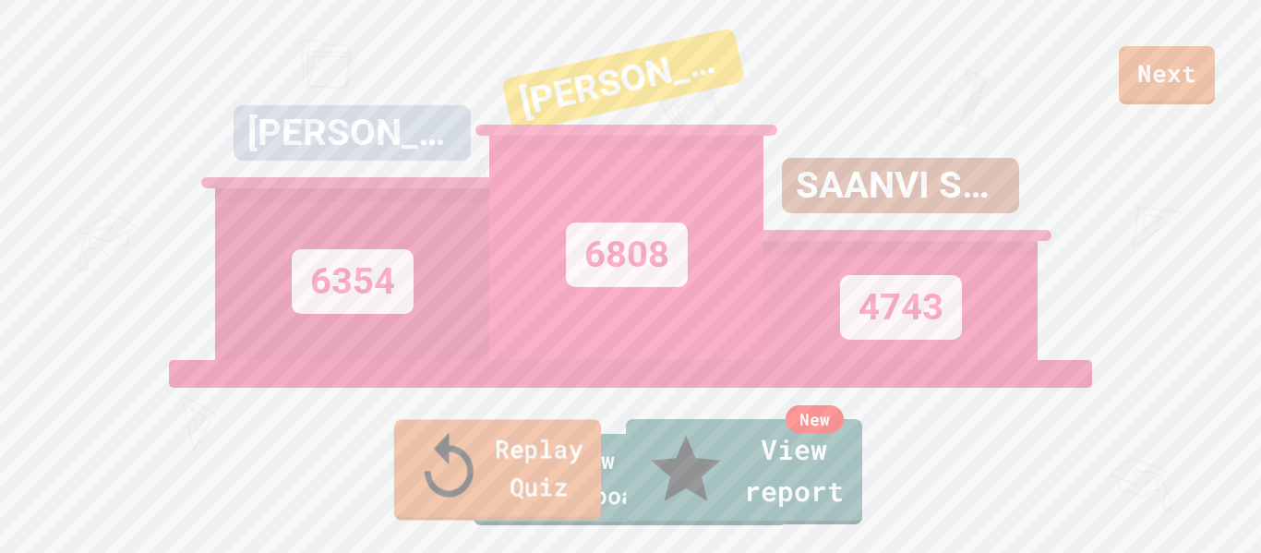
click at [497, 497] on link "Replay Quiz" at bounding box center [497, 469] width 207 height 101
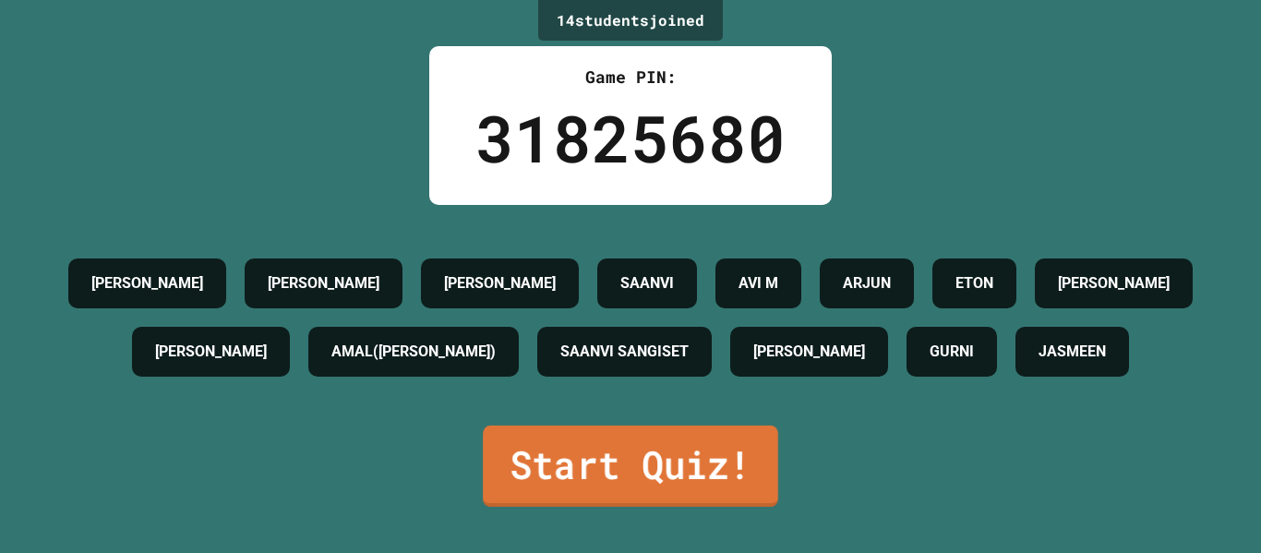
click at [542, 487] on link "Start Quiz!" at bounding box center [630, 465] width 295 height 81
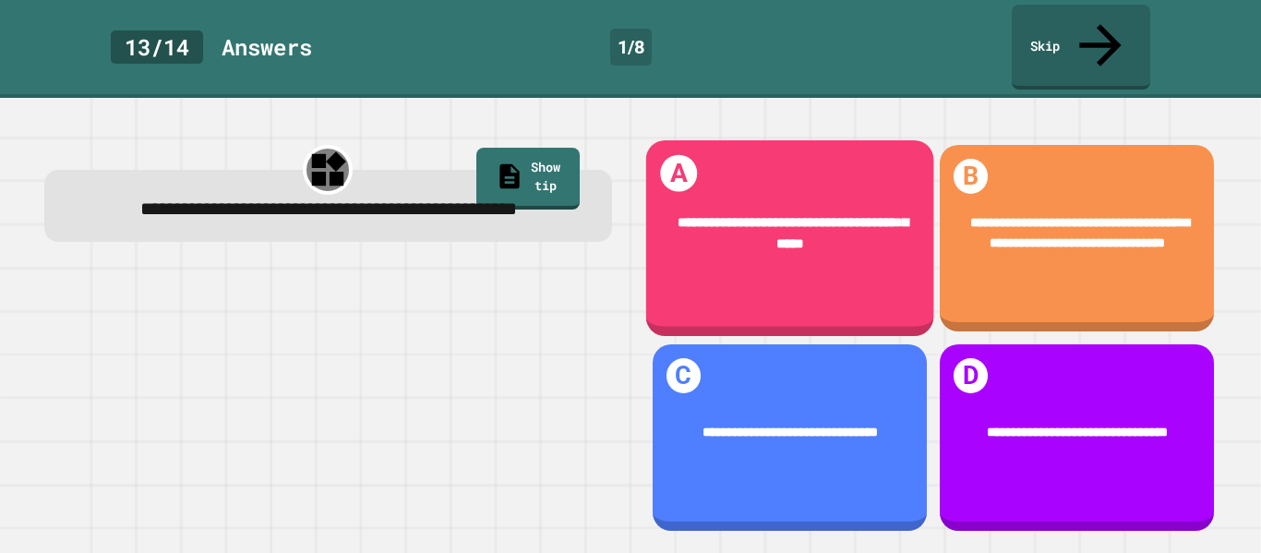
click at [854, 233] on div "**********" at bounding box center [789, 234] width 288 height 98
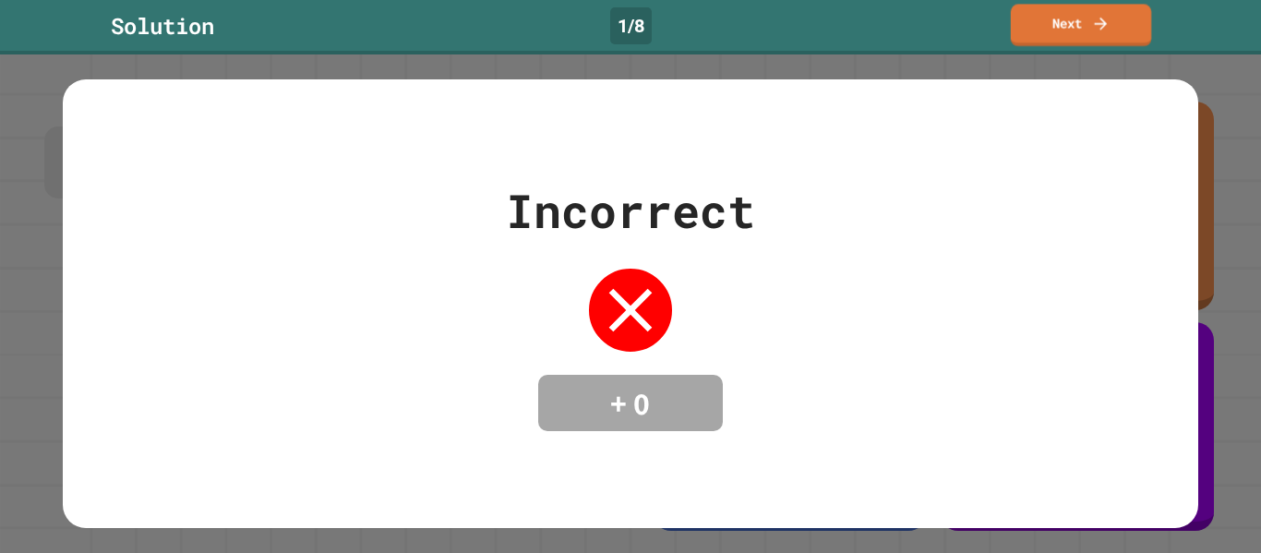
click at [1044, 45] on link "Next" at bounding box center [1081, 25] width 140 height 42
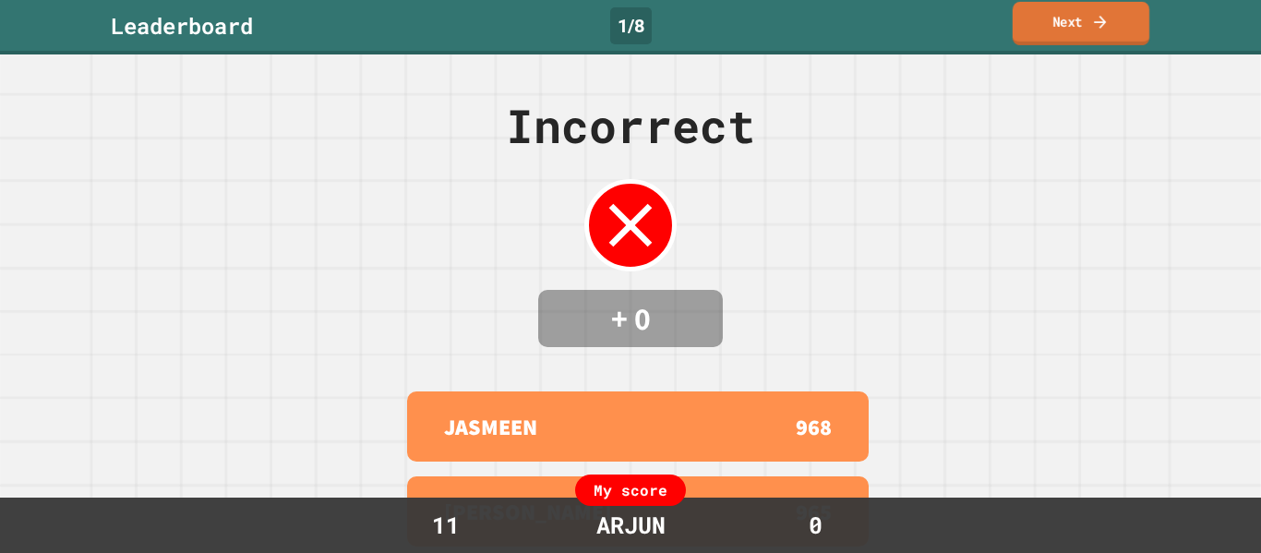
click at [1053, 36] on link "Next" at bounding box center [1080, 23] width 137 height 43
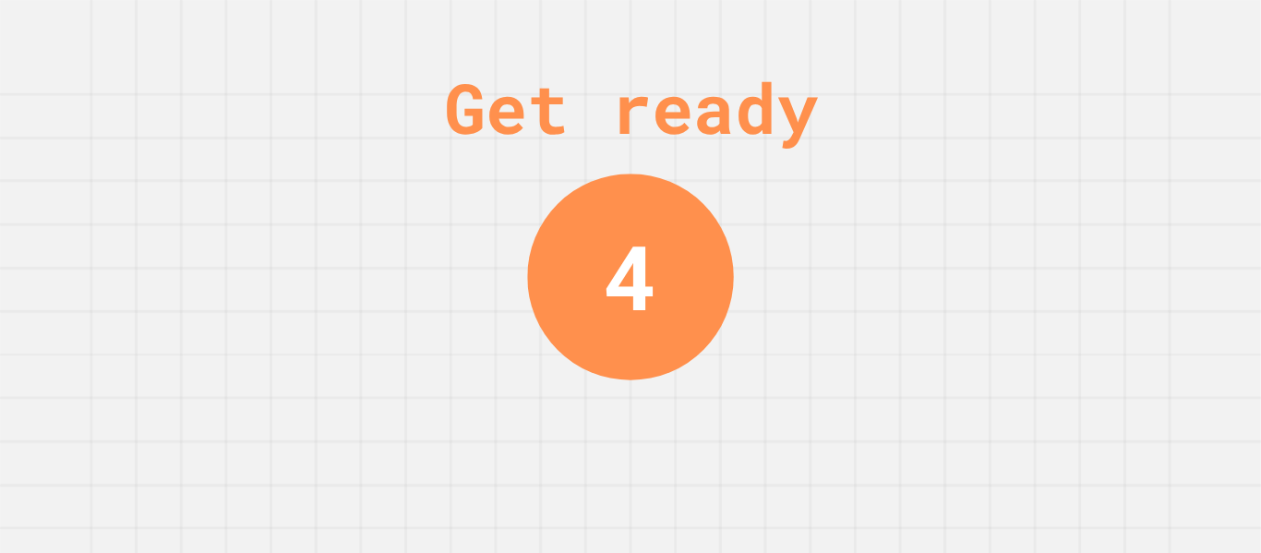
click at [1053, 39] on div "Get ready 4" at bounding box center [630, 276] width 1261 height 553
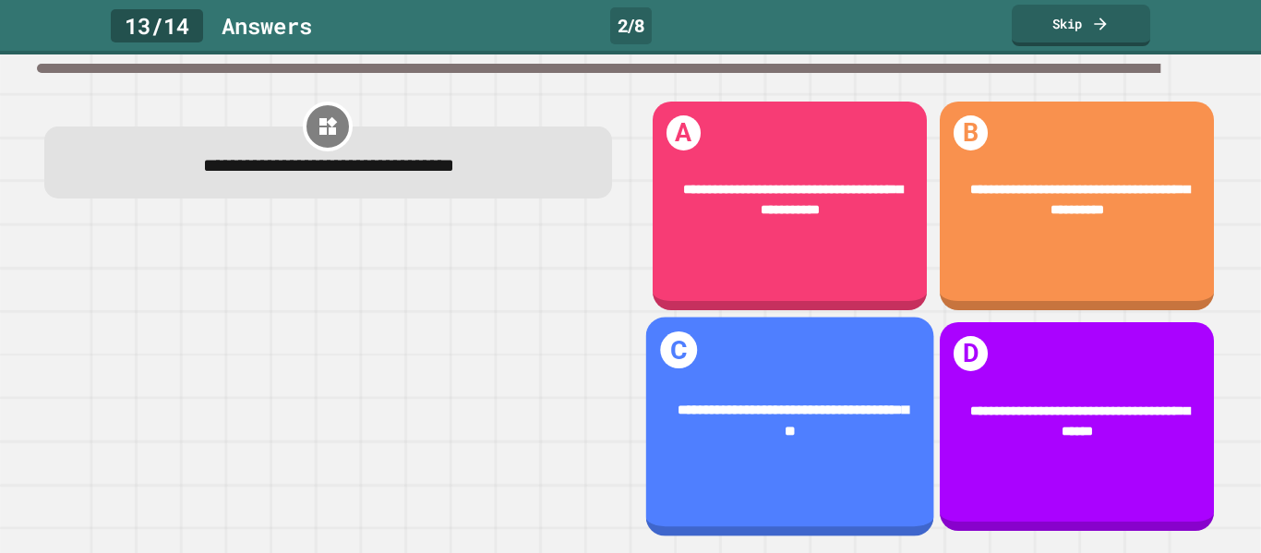
click at [778, 410] on span "**********" at bounding box center [792, 420] width 231 height 35
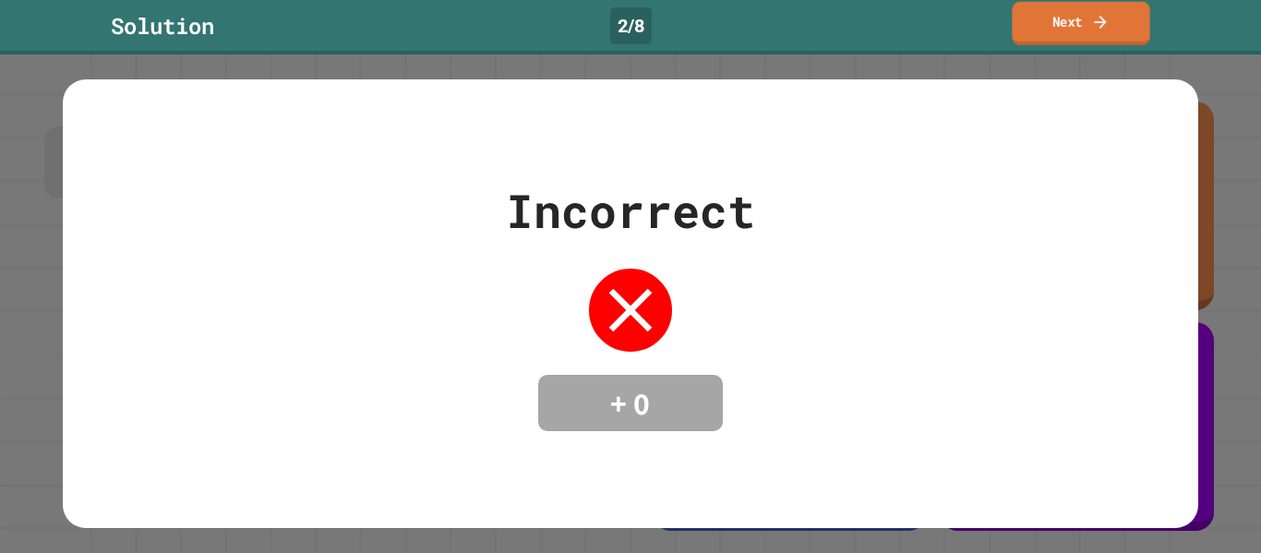
click at [1035, 28] on link "Next" at bounding box center [1080, 23] width 138 height 43
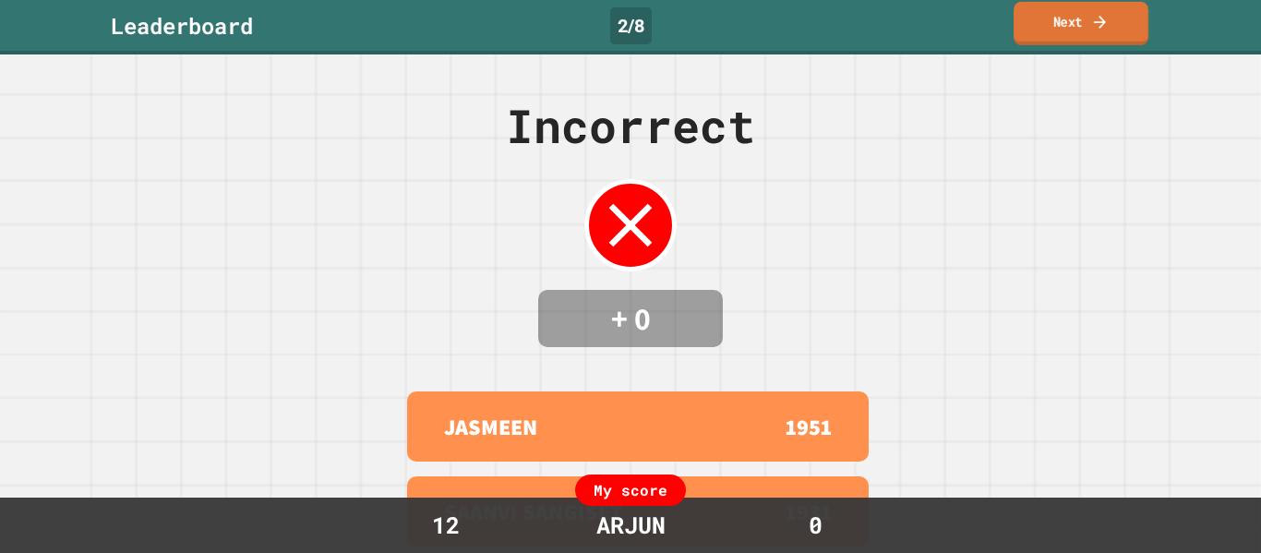
click at [1035, 28] on link "Next" at bounding box center [1080, 23] width 135 height 43
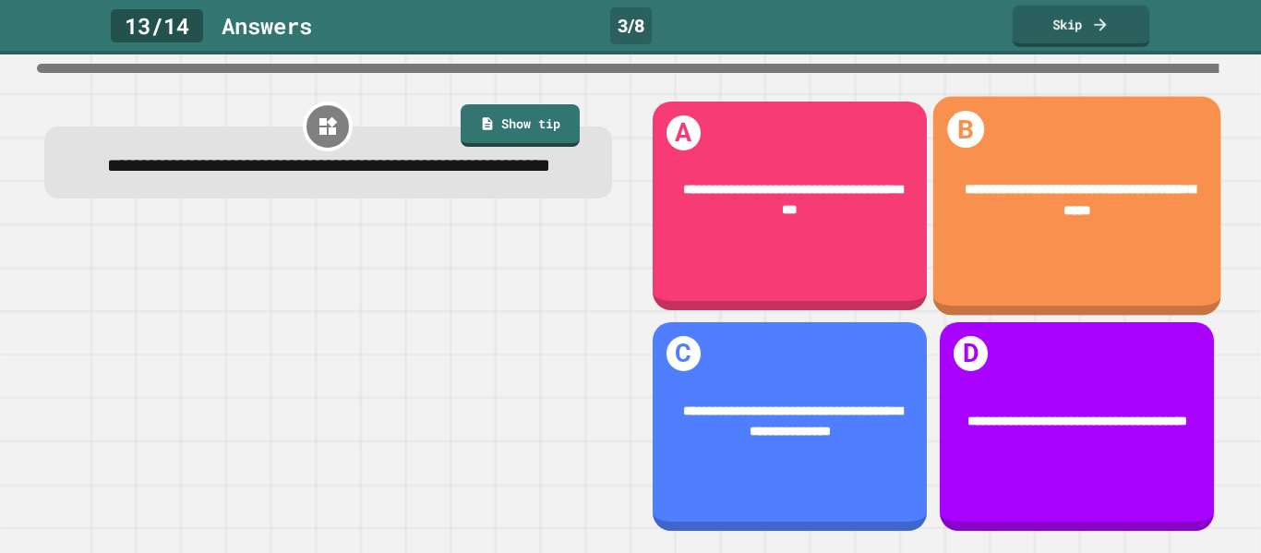
click at [1103, 245] on div "**********" at bounding box center [1076, 201] width 288 height 98
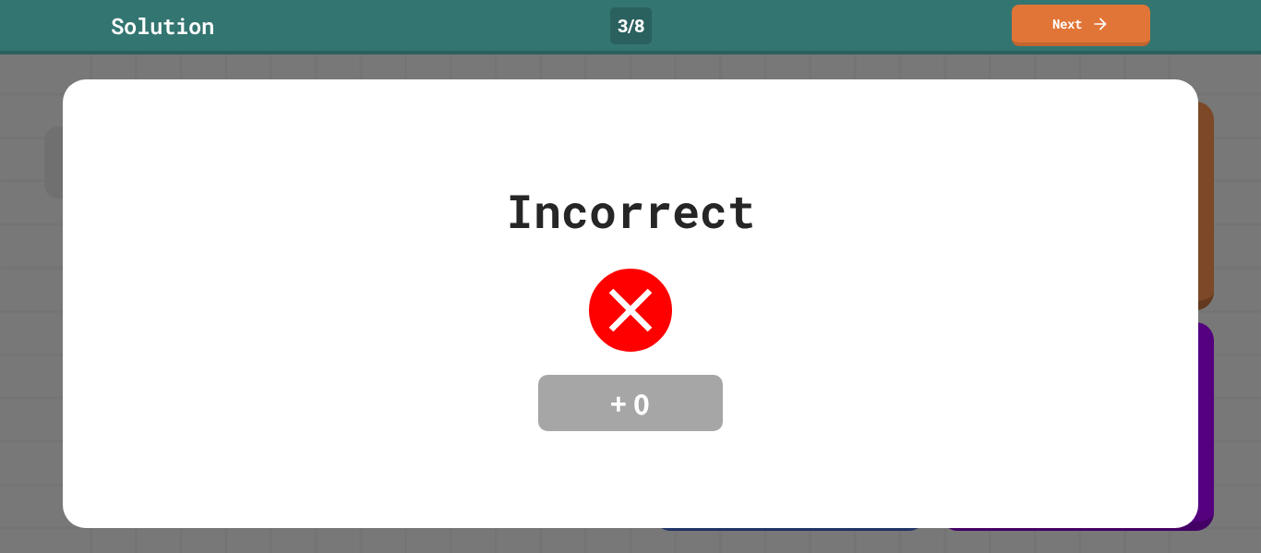
click at [1047, 49] on div "Solution 3 / 8 Next" at bounding box center [630, 27] width 1261 height 54
click at [1052, 45] on div "Solution 3 / 8 Next" at bounding box center [630, 26] width 1261 height 42
click at [1073, 24] on link "Next" at bounding box center [1080, 23] width 133 height 43
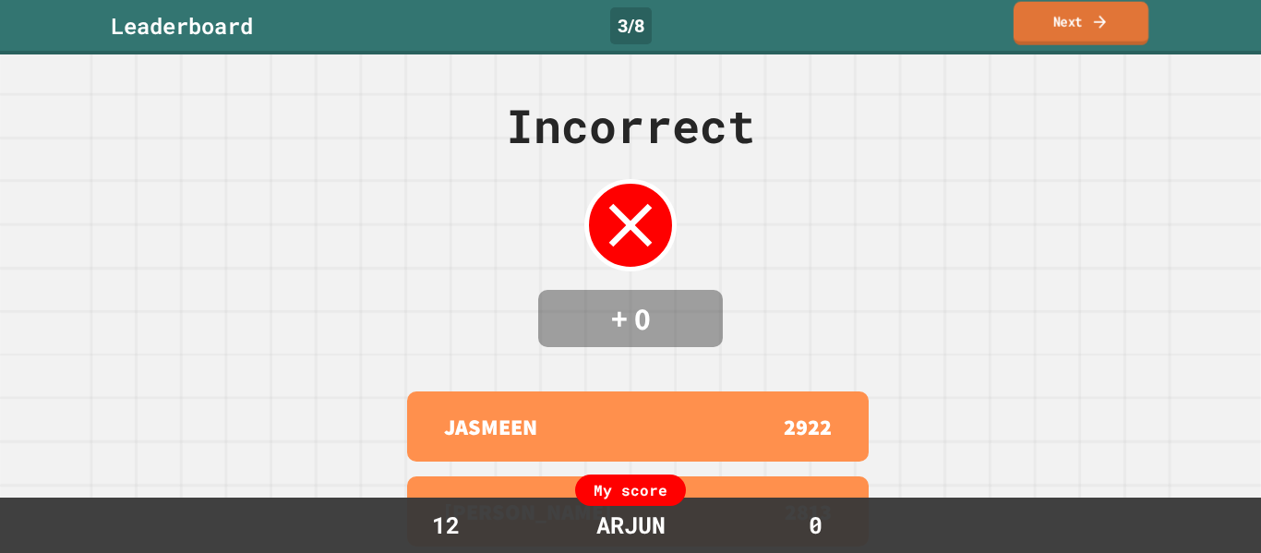
click at [1086, 9] on link "Next" at bounding box center [1080, 23] width 135 height 43
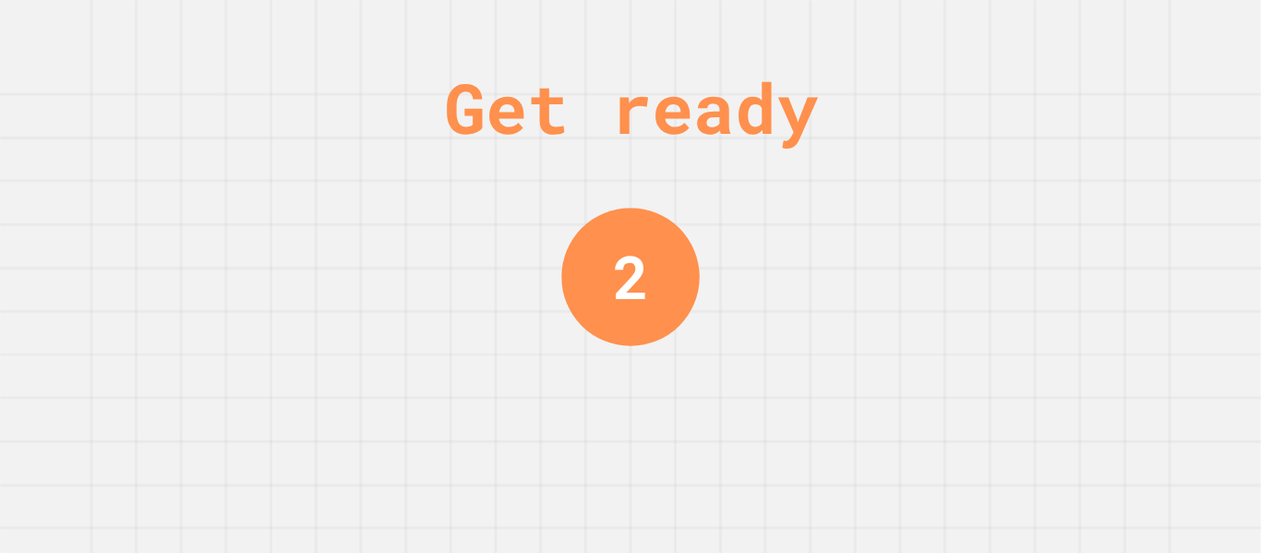
click at [803, 290] on div "Get ready 2" at bounding box center [630, 276] width 1261 height 553
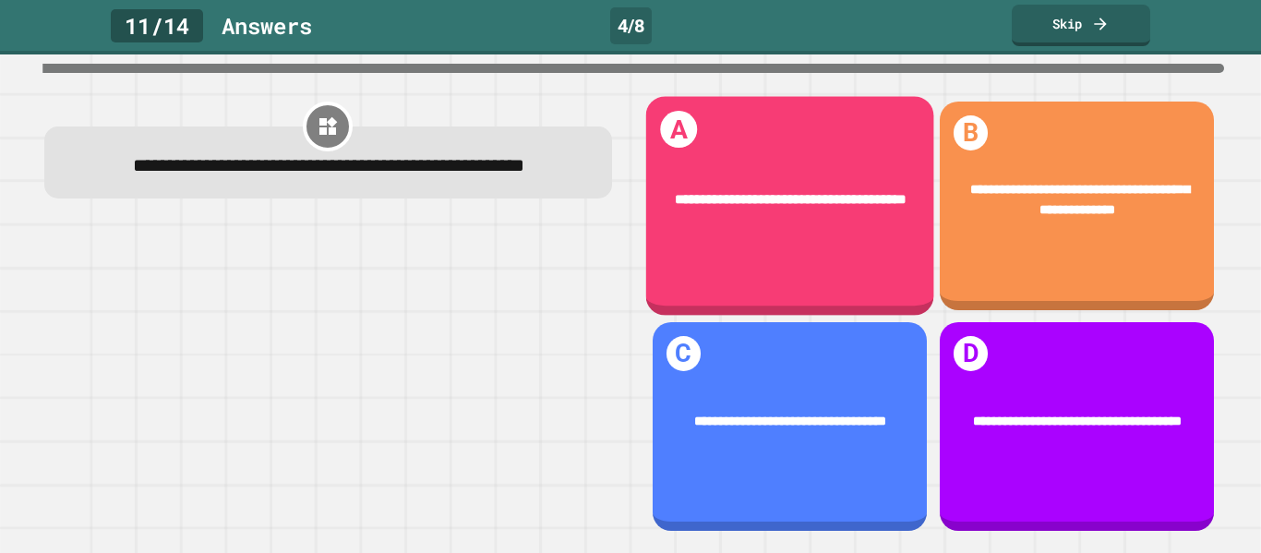
click at [803, 290] on div "**********" at bounding box center [789, 205] width 288 height 219
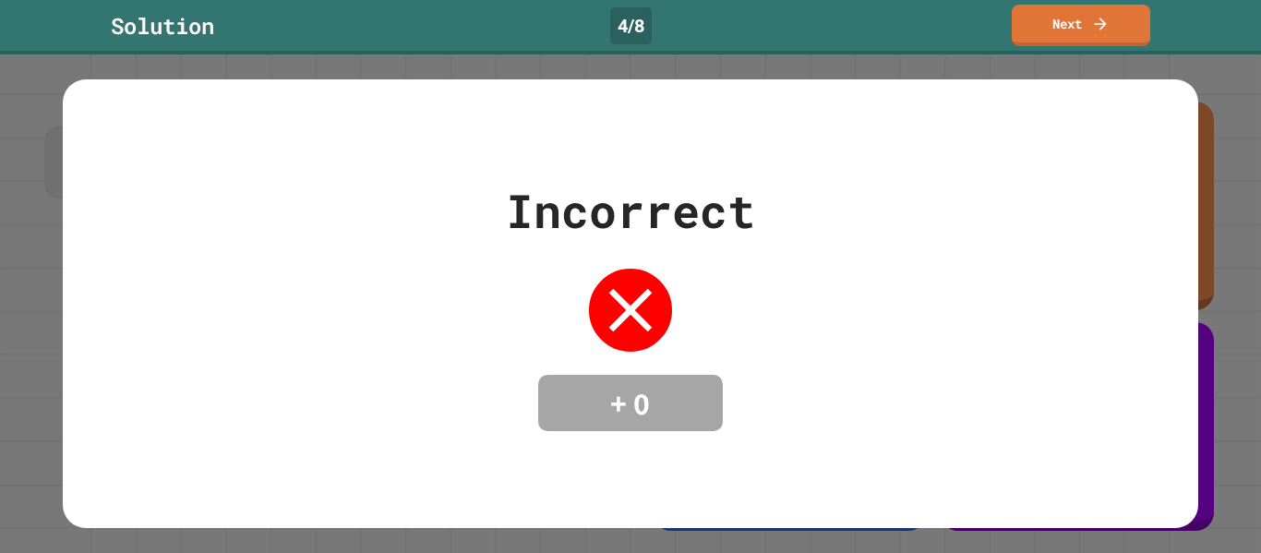
click at [1083, 5] on link "Next" at bounding box center [1080, 26] width 138 height 42
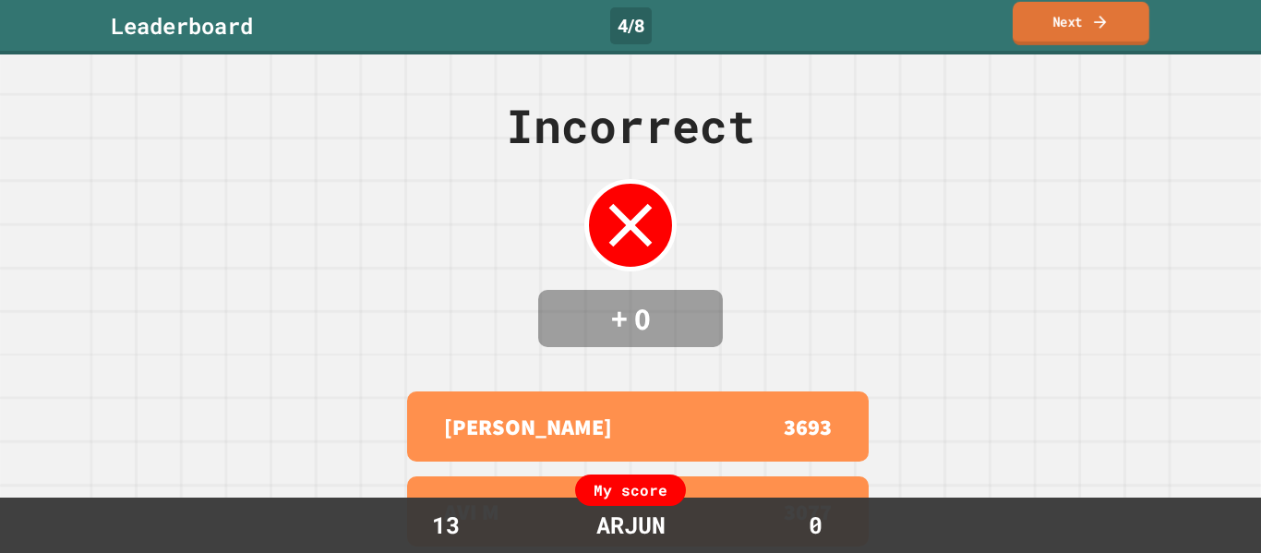
click at [1083, 26] on link "Next" at bounding box center [1080, 23] width 137 height 43
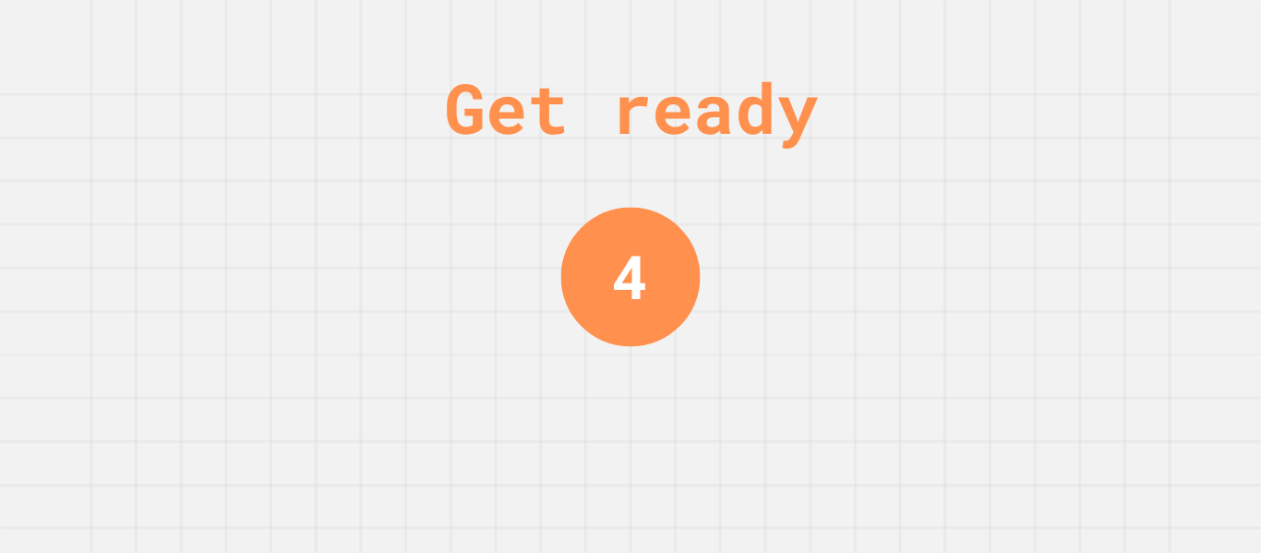
click at [818, 107] on div "Get ready" at bounding box center [631, 107] width 374 height 104
click at [829, 107] on div "Get ready 3" at bounding box center [630, 276] width 1261 height 553
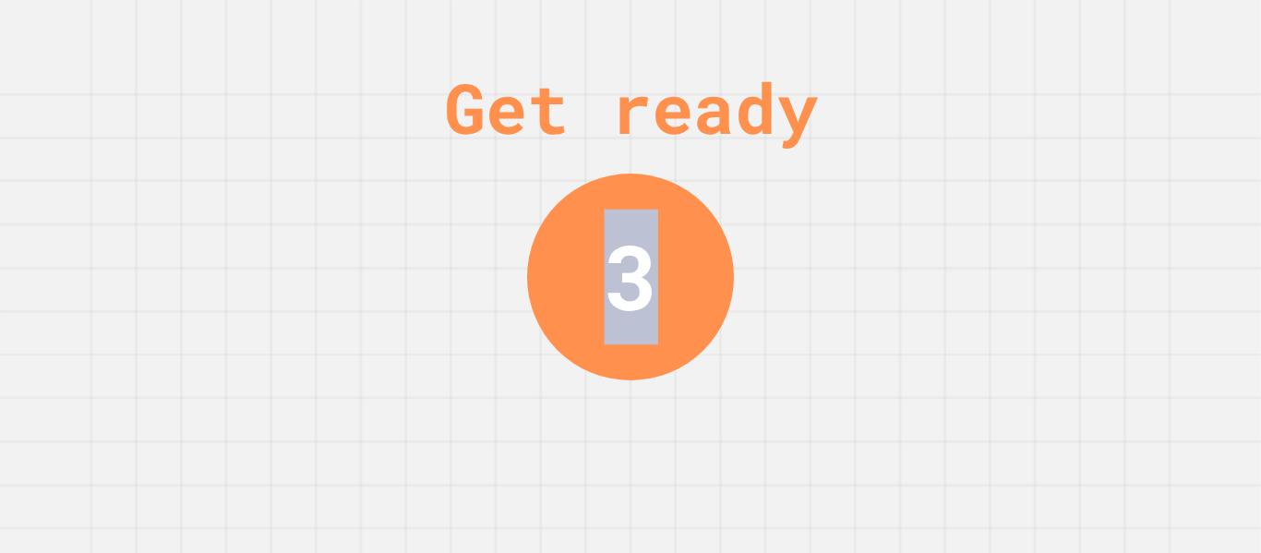
click at [829, 107] on div "Get ready 3" at bounding box center [630, 276] width 1261 height 553
click at [818, 107] on div "Get ready" at bounding box center [631, 107] width 374 height 104
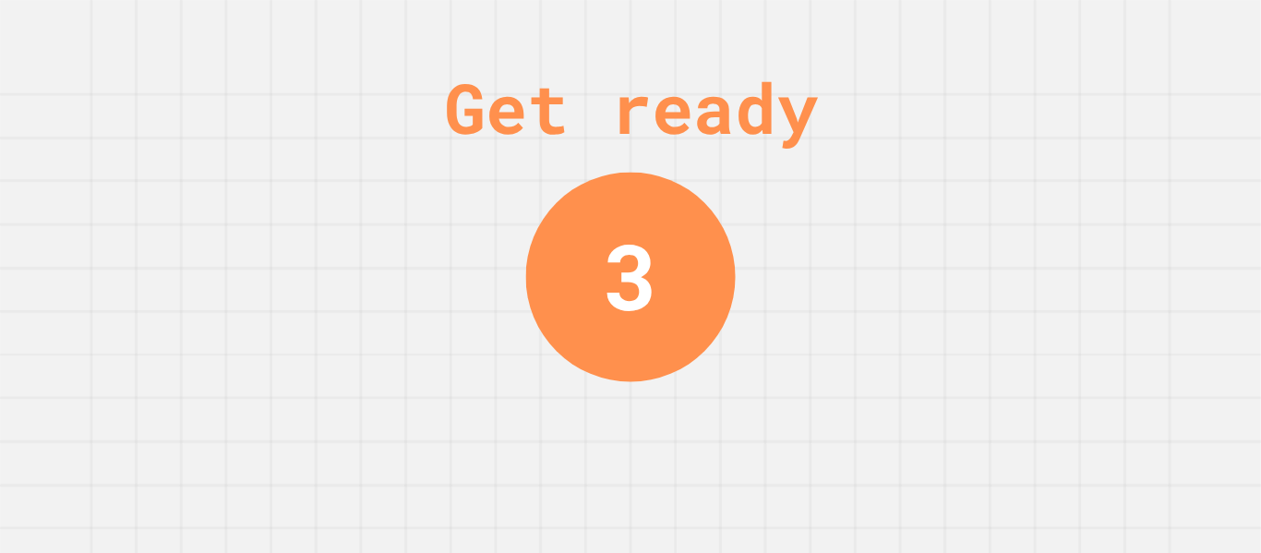
click at [818, 107] on div "Get ready" at bounding box center [631, 107] width 374 height 104
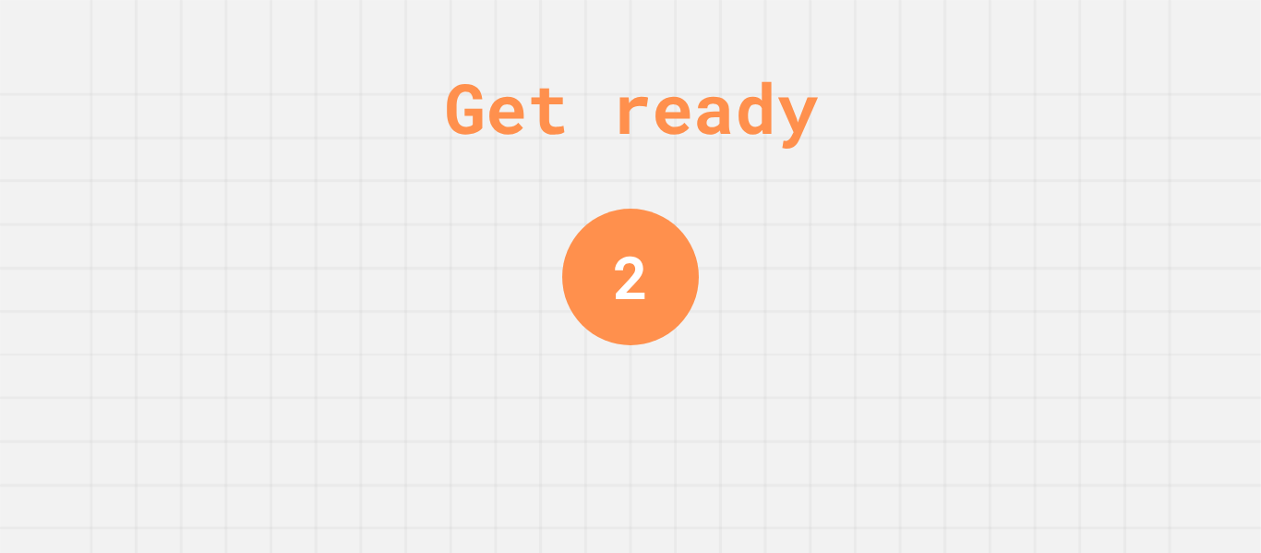
click at [818, 107] on div "Get ready" at bounding box center [631, 107] width 374 height 104
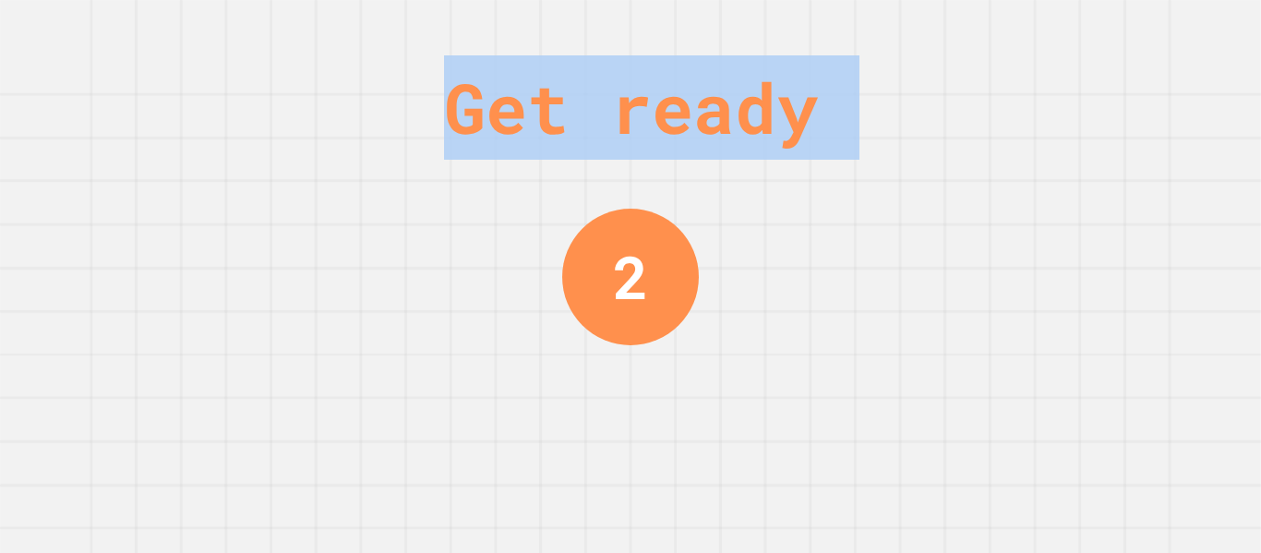
click at [818, 107] on div "Get ready" at bounding box center [631, 107] width 374 height 104
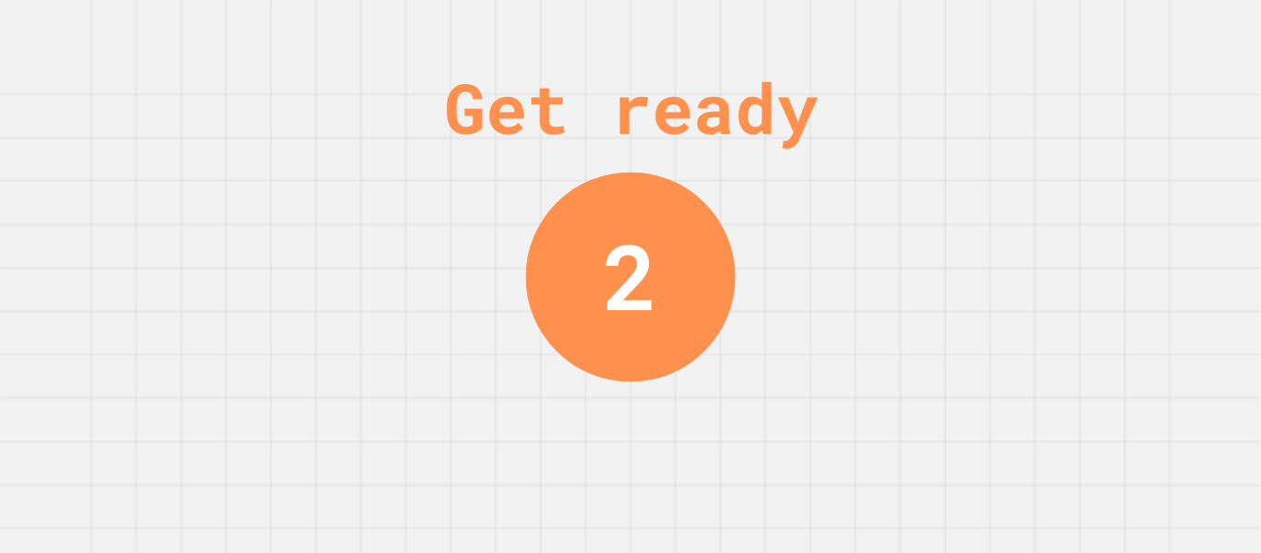
click at [818, 107] on div "Get ready" at bounding box center [631, 107] width 374 height 104
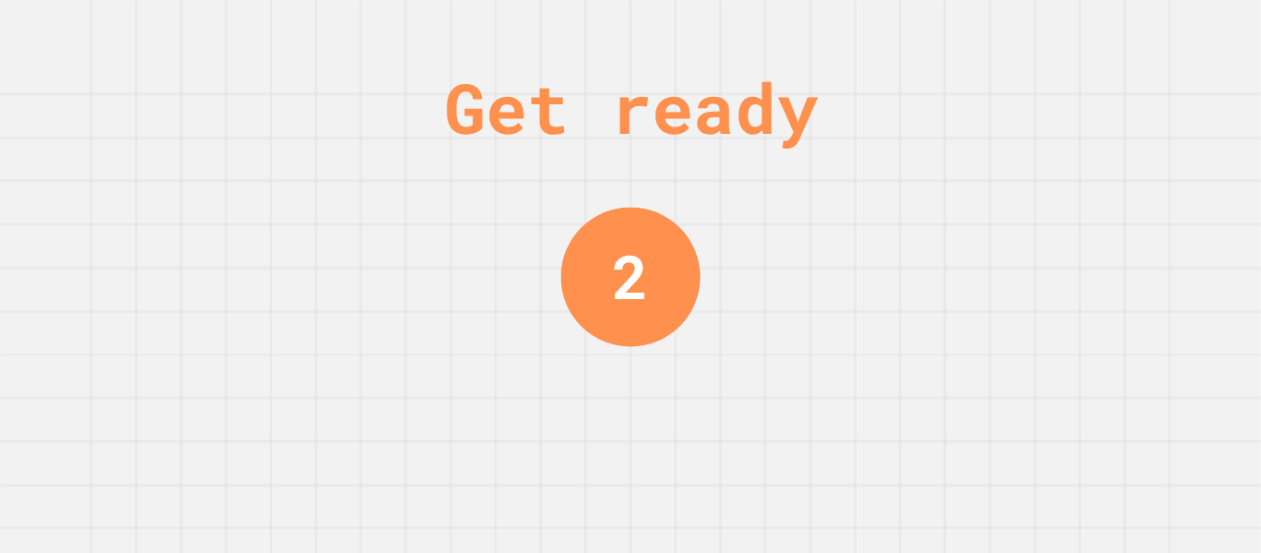
click at [818, 107] on div "Get ready" at bounding box center [631, 107] width 374 height 104
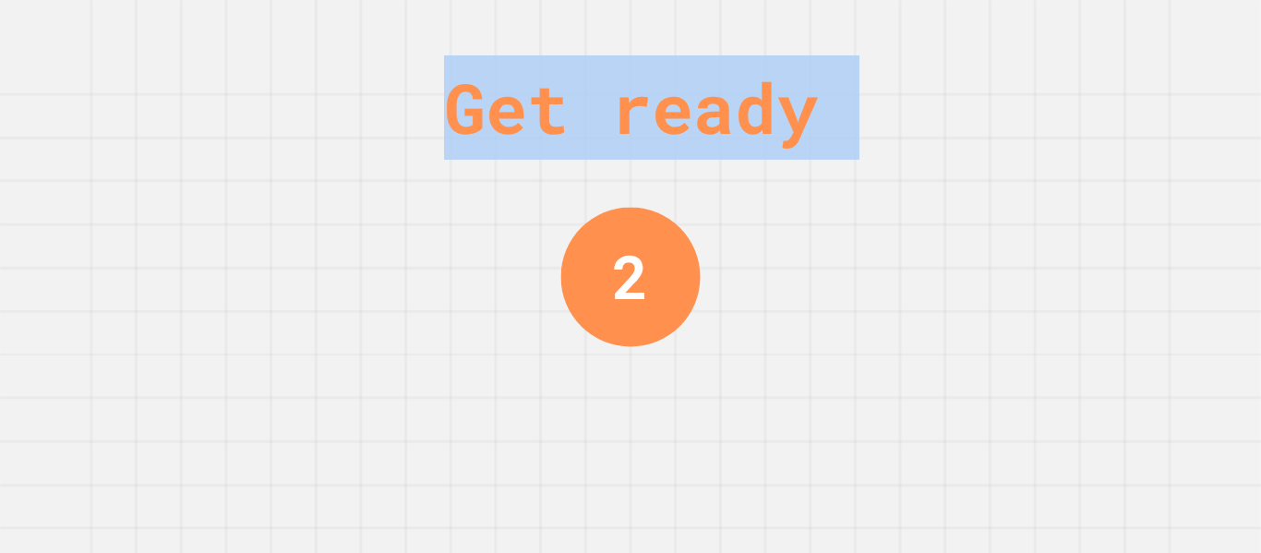
click at [829, 107] on div "Get ready 2" at bounding box center [630, 276] width 1261 height 553
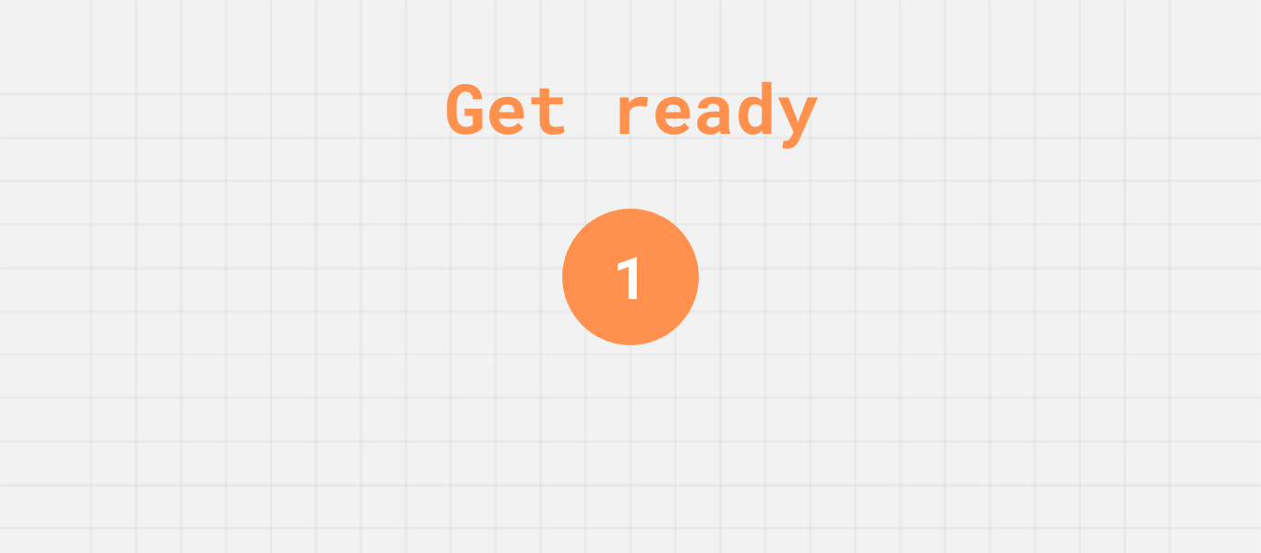
click at [829, 107] on div "Get ready 1" at bounding box center [630, 276] width 1261 height 553
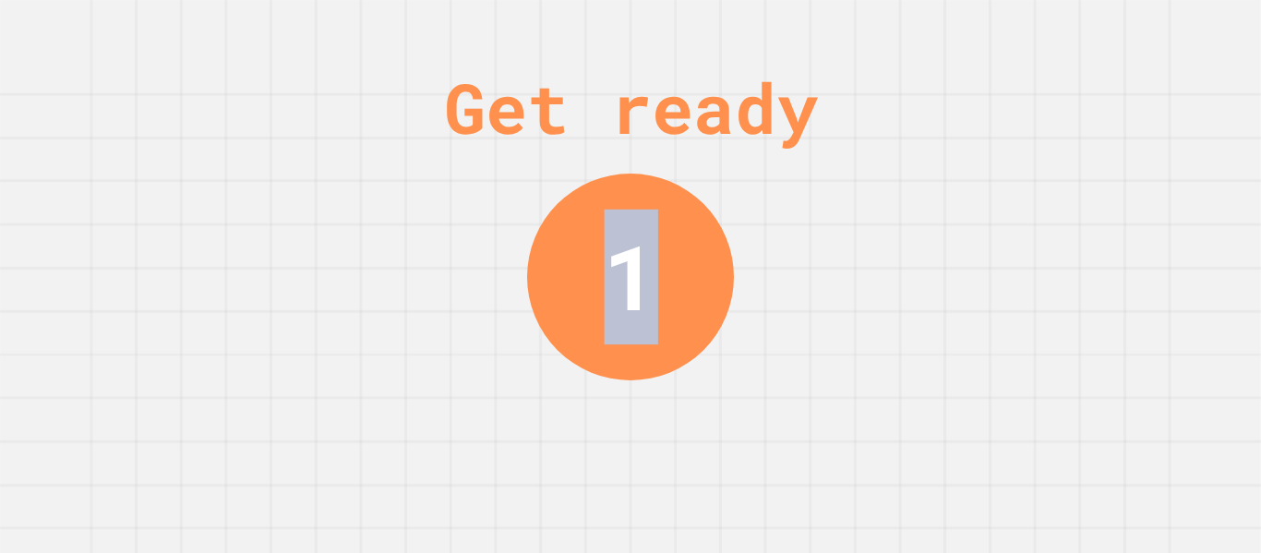
click at [818, 107] on div "Get ready" at bounding box center [631, 107] width 374 height 104
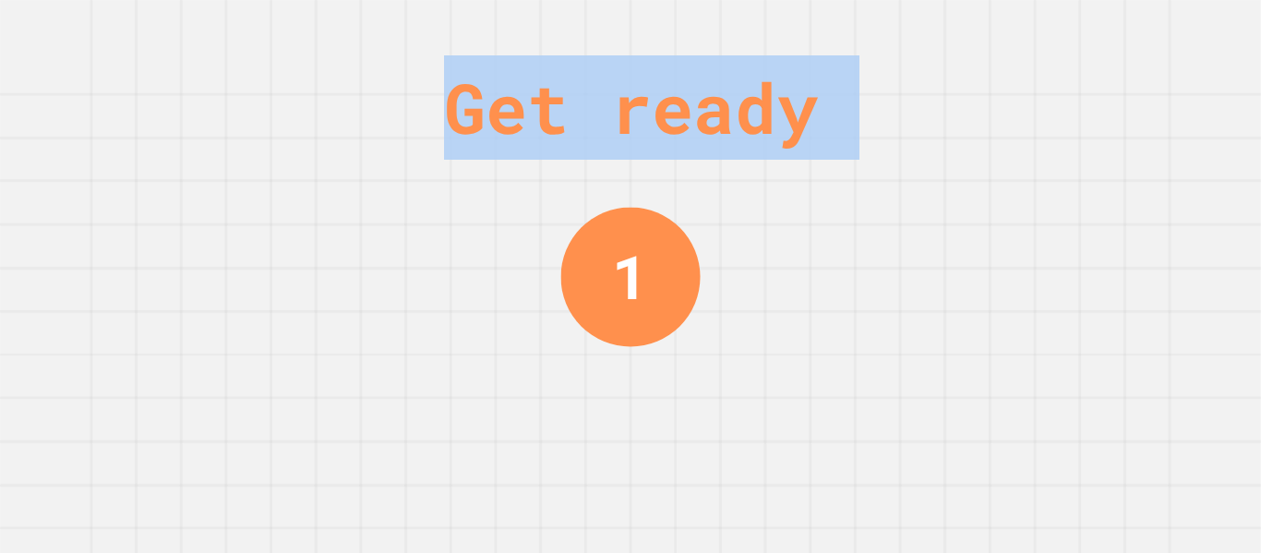
click at [818, 107] on div "Get ready" at bounding box center [631, 107] width 374 height 104
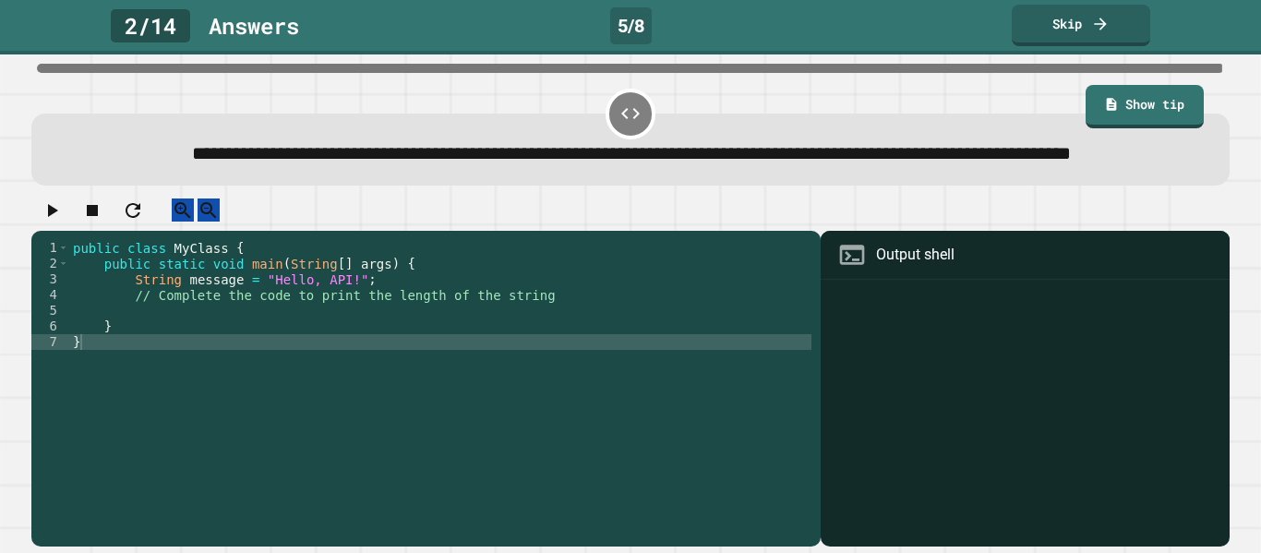
click at [829, 107] on div "**********" at bounding box center [630, 135] width 1210 height 113
click at [533, 425] on div "public class MyClass { public static void main ( String [ ] args ) { String mes…" at bounding box center [440, 373] width 742 height 267
click at [1116, 26] on link "Skip" at bounding box center [1080, 23] width 138 height 43
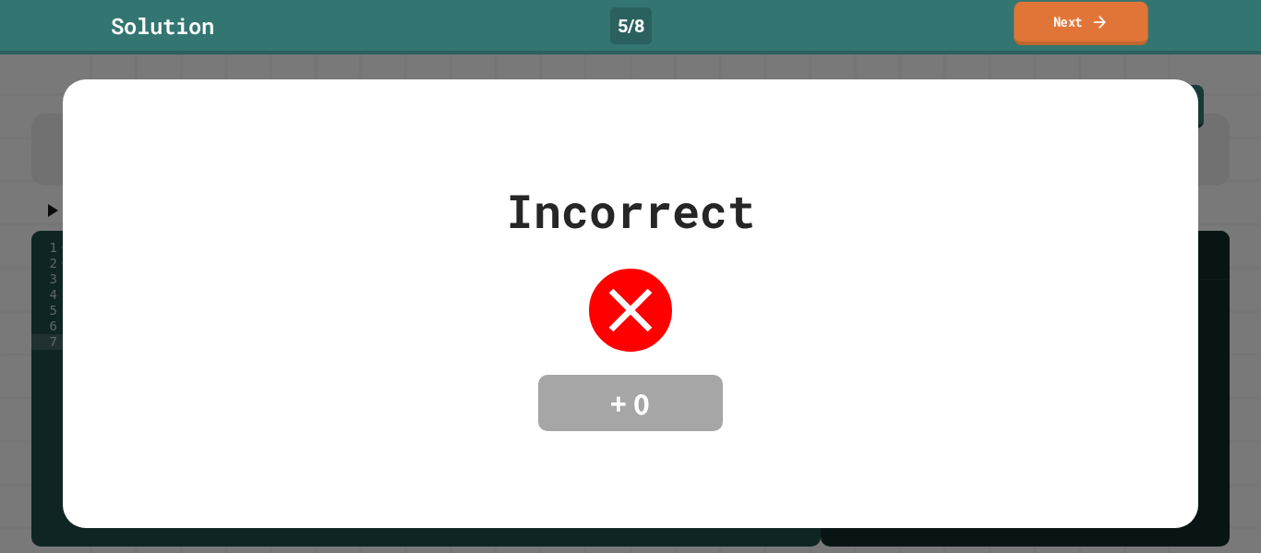
click at [1116, 26] on link "Next" at bounding box center [1080, 23] width 134 height 43
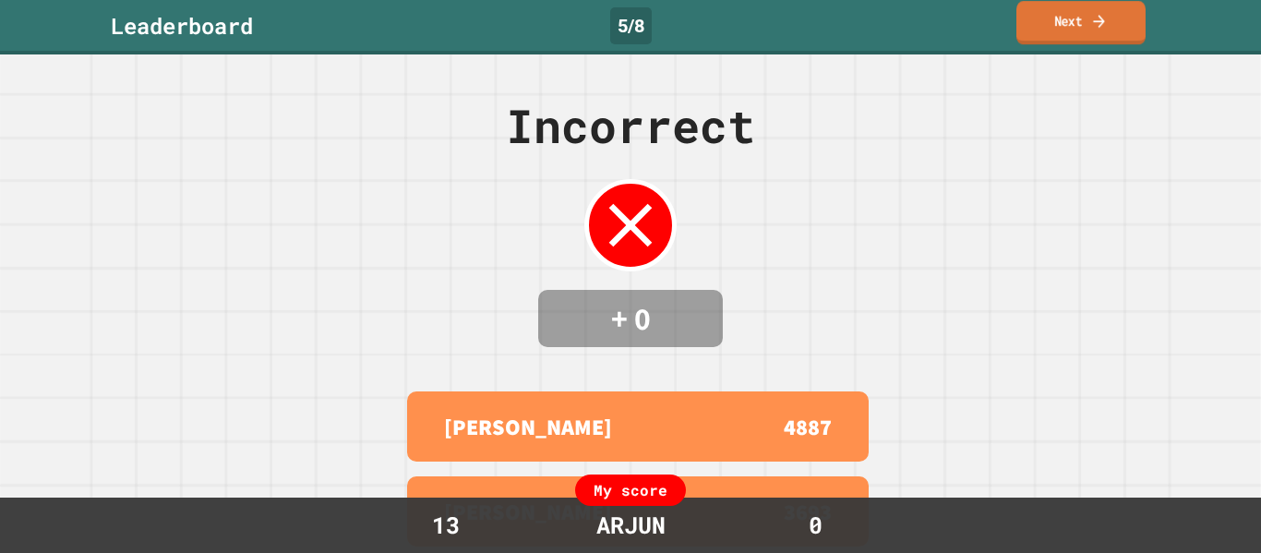
click at [1116, 26] on link "Next" at bounding box center [1080, 22] width 129 height 43
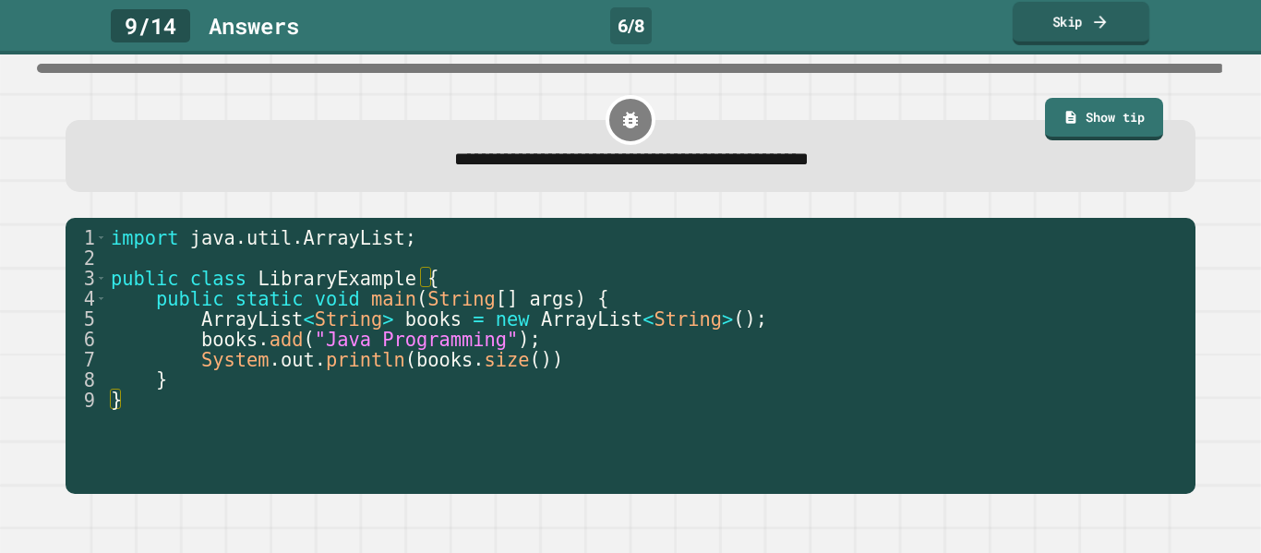
click at [1114, 28] on link "Skip" at bounding box center [1080, 23] width 137 height 43
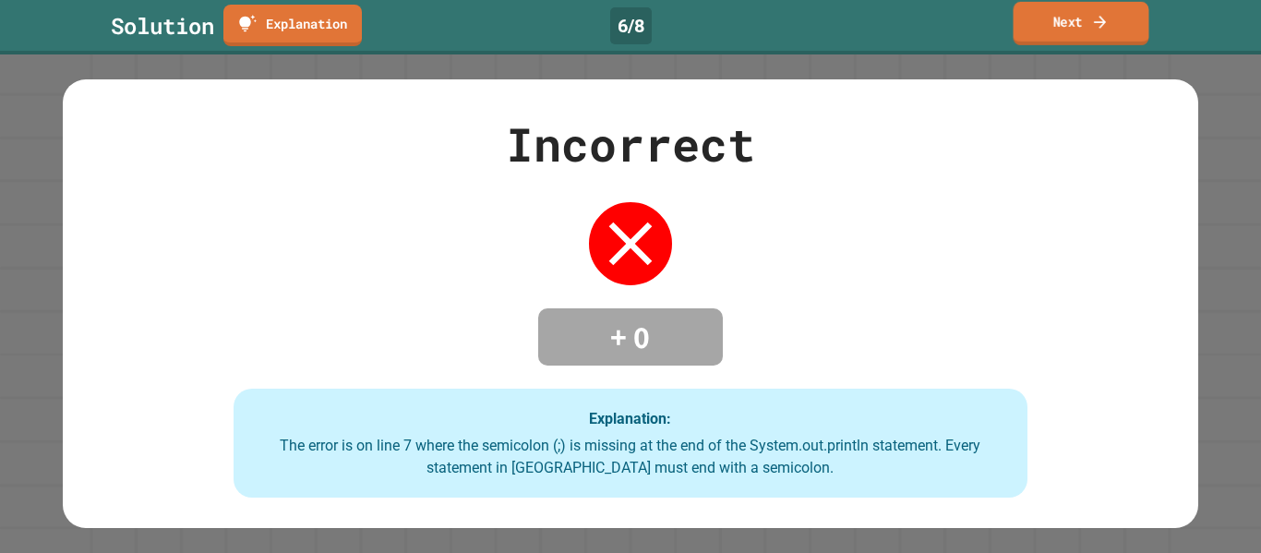
click at [1113, 30] on link "Next" at bounding box center [1081, 23] width 136 height 43
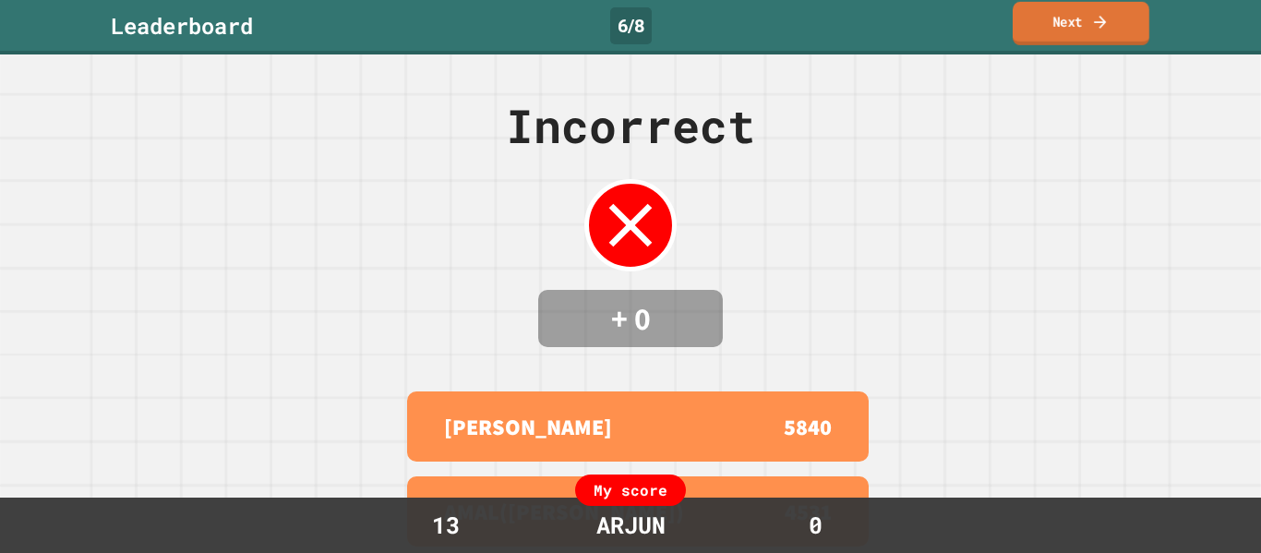
click at [1113, 30] on link "Next" at bounding box center [1080, 23] width 137 height 43
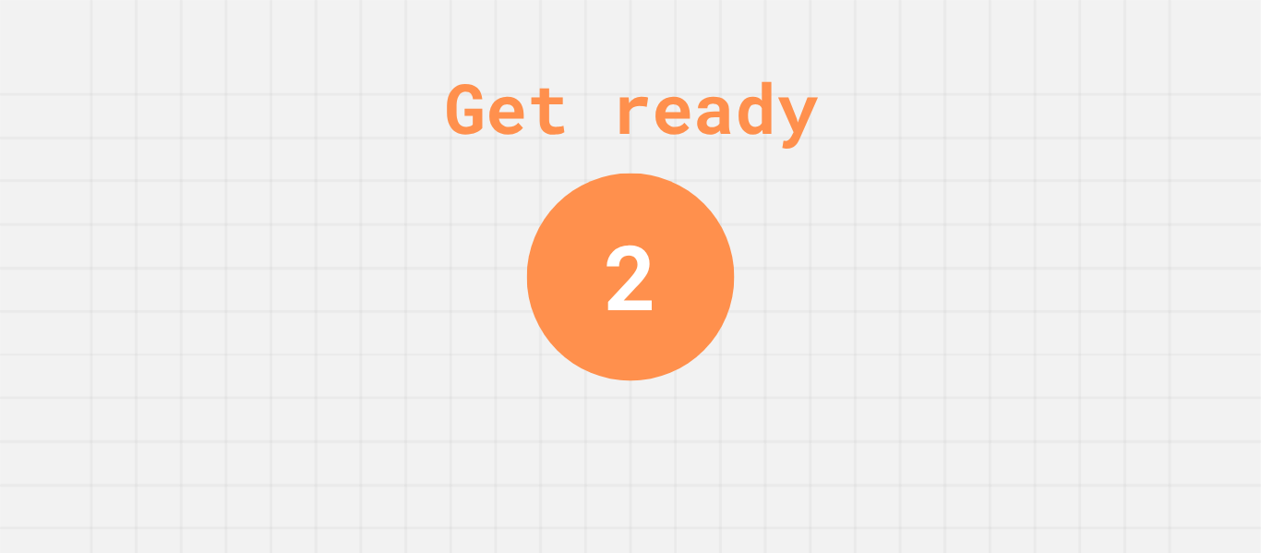
click at [1113, 30] on div "Get ready 2" at bounding box center [630, 276] width 1261 height 553
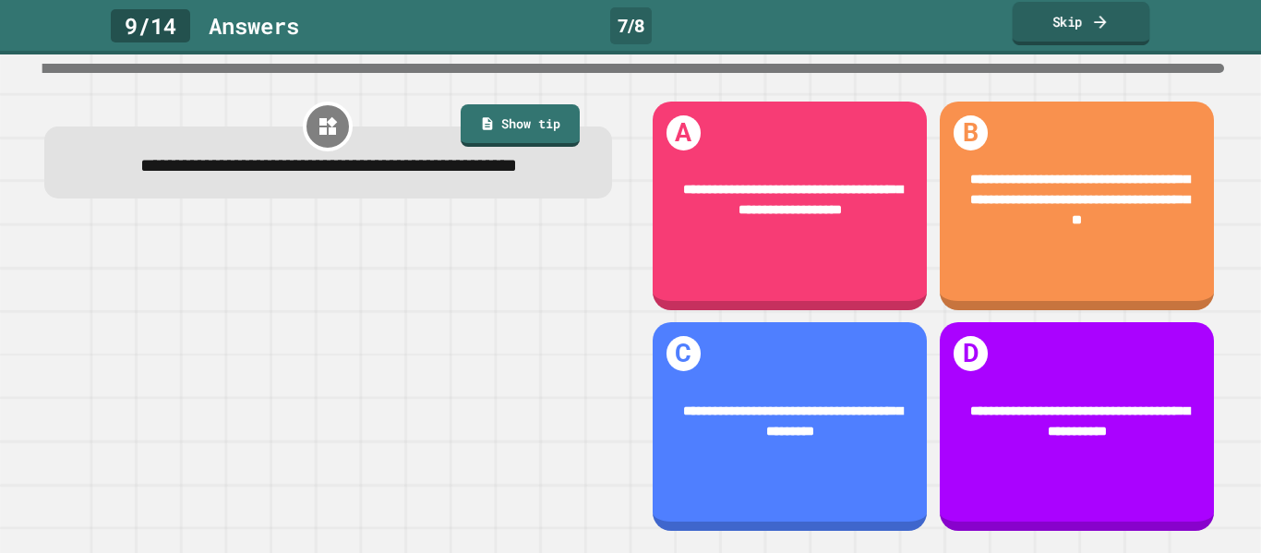
click at [1114, 28] on link "Skip" at bounding box center [1081, 23] width 138 height 43
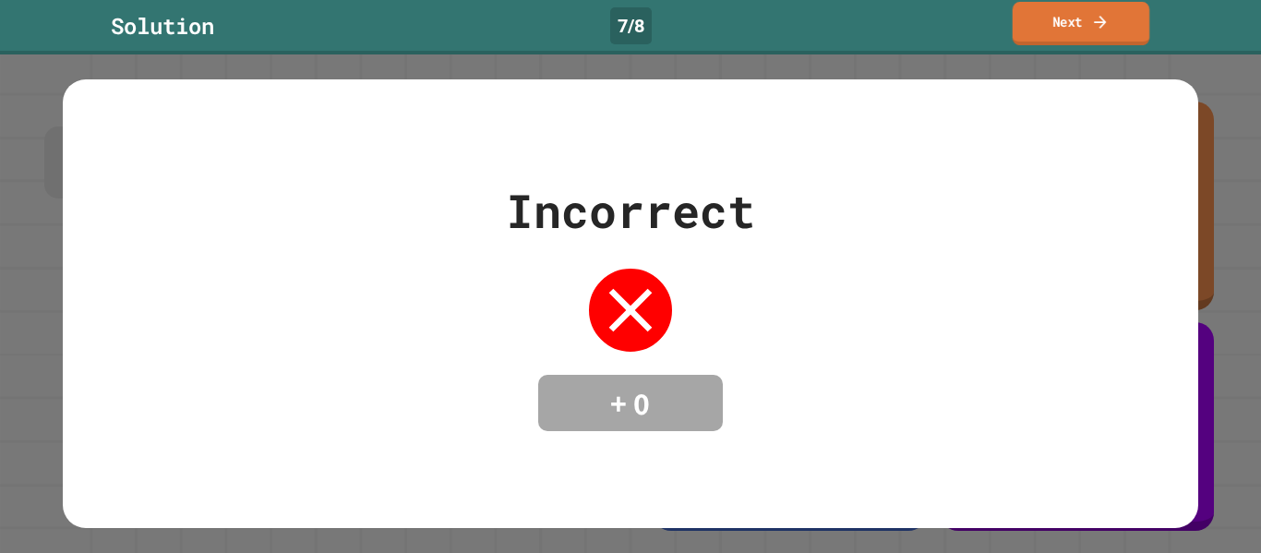
click at [1114, 28] on link "Next" at bounding box center [1081, 23] width 138 height 43
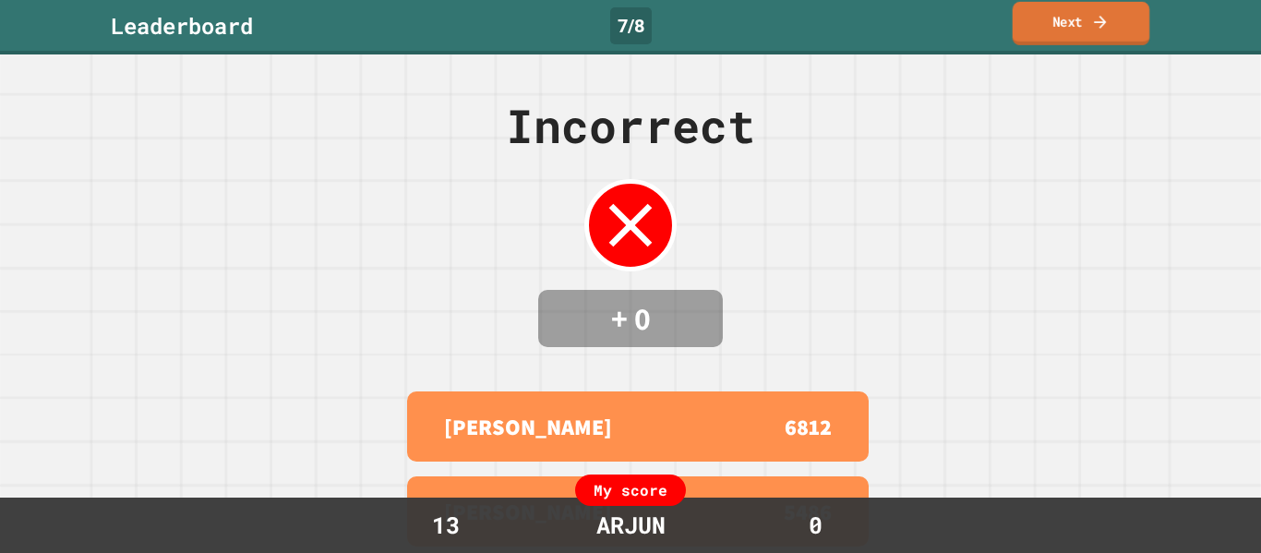
click at [1114, 28] on link "Next" at bounding box center [1081, 23] width 138 height 43
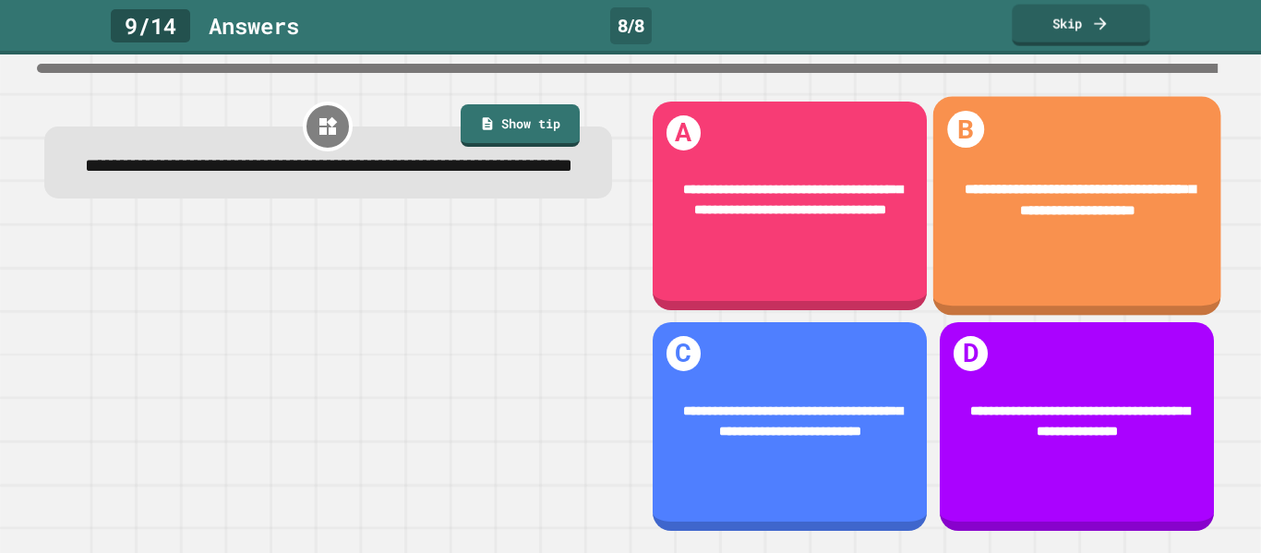
click at [1091, 198] on div "**********" at bounding box center [1077, 201] width 233 height 42
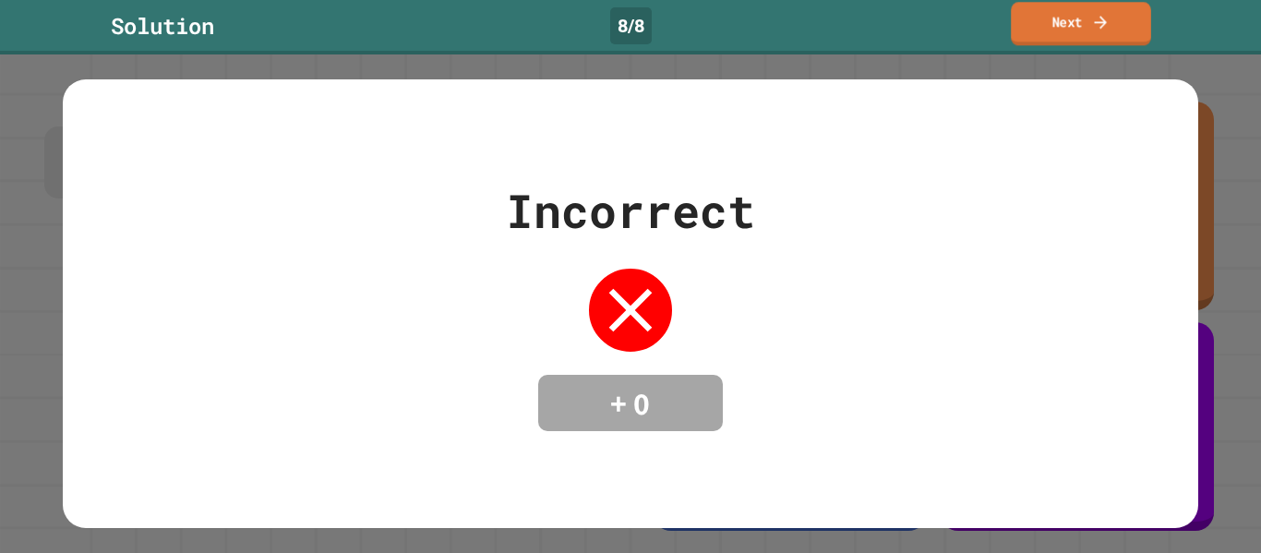
click at [1069, 30] on link "Next" at bounding box center [1081, 23] width 140 height 43
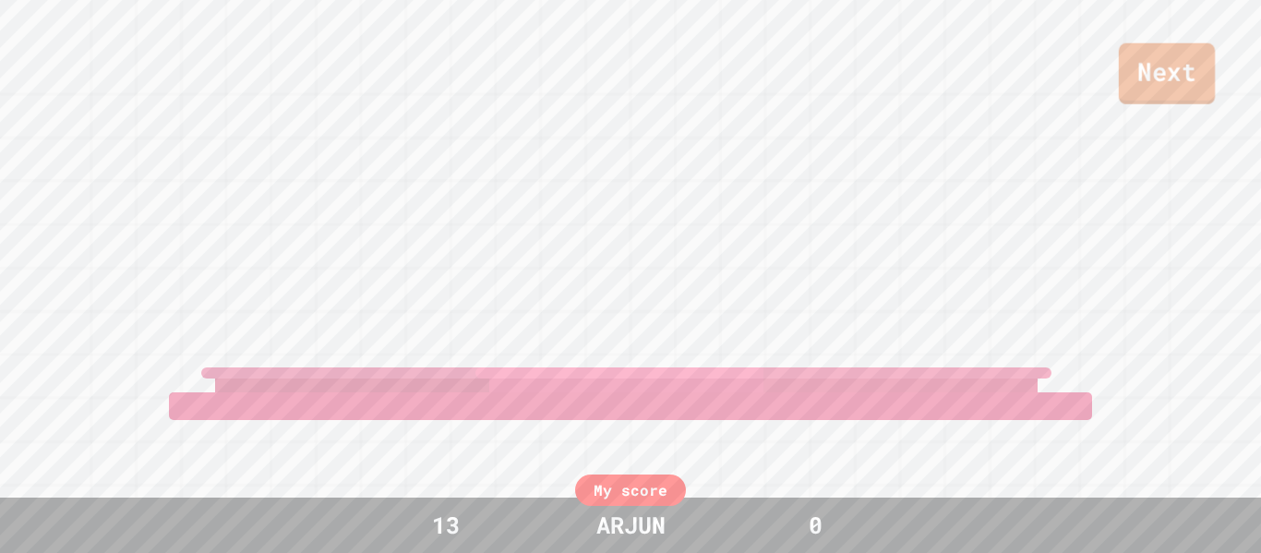
click at [1134, 76] on link "Next" at bounding box center [1167, 73] width 96 height 61
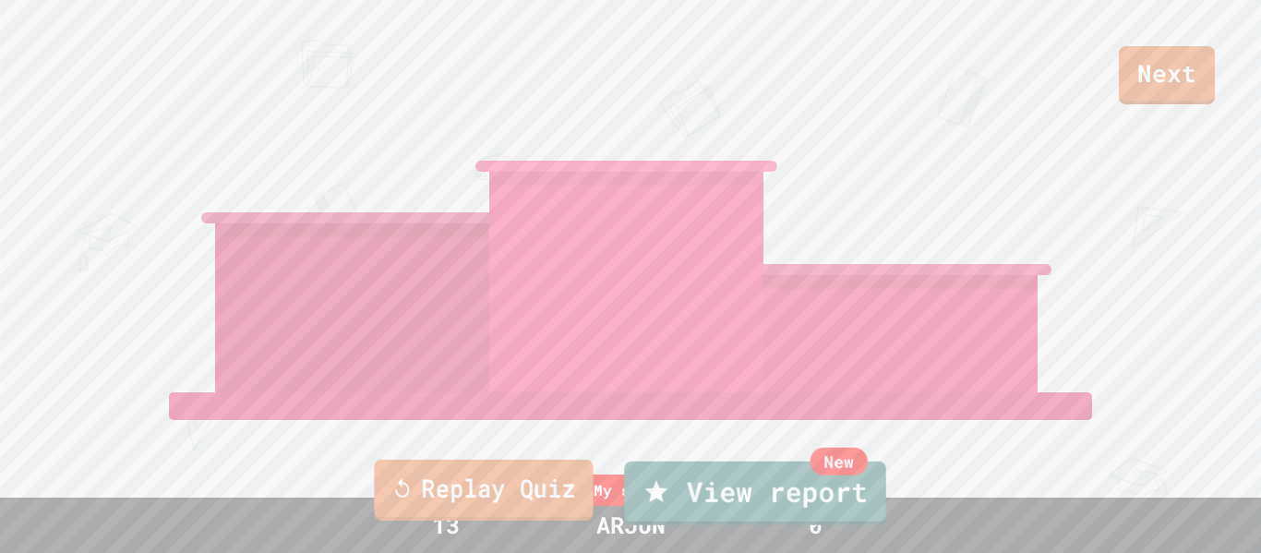
click at [459, 516] on link "Replay Quiz" at bounding box center [483, 490] width 219 height 61
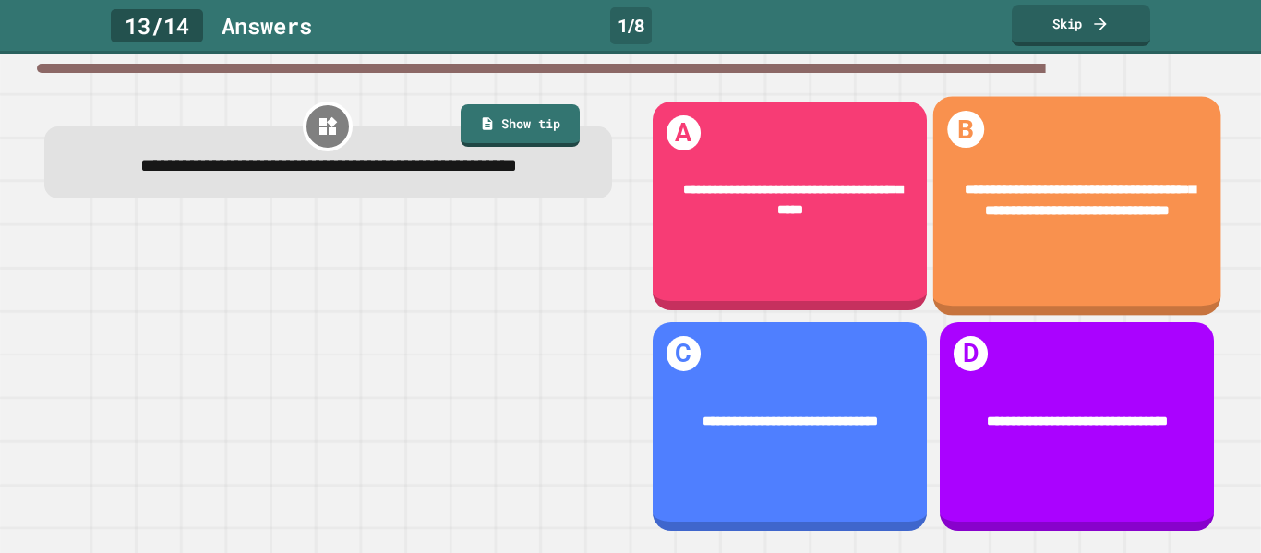
click at [946, 250] on div "**********" at bounding box center [1076, 201] width 288 height 98
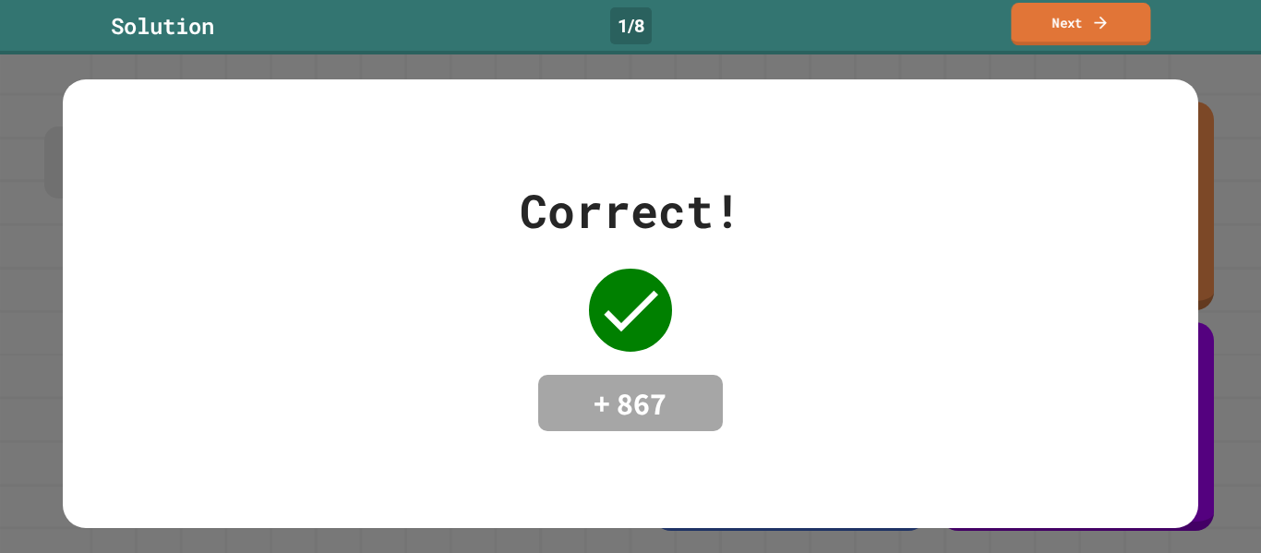
click at [1077, 16] on link "Next" at bounding box center [1080, 24] width 139 height 42
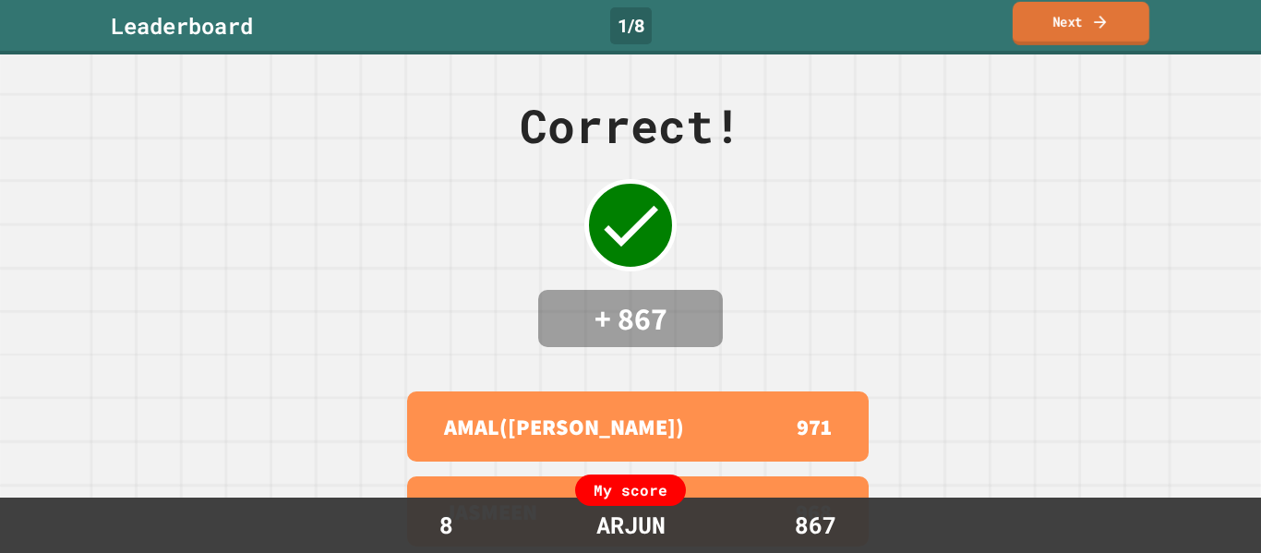
click at [1077, 22] on link "Next" at bounding box center [1080, 23] width 137 height 43
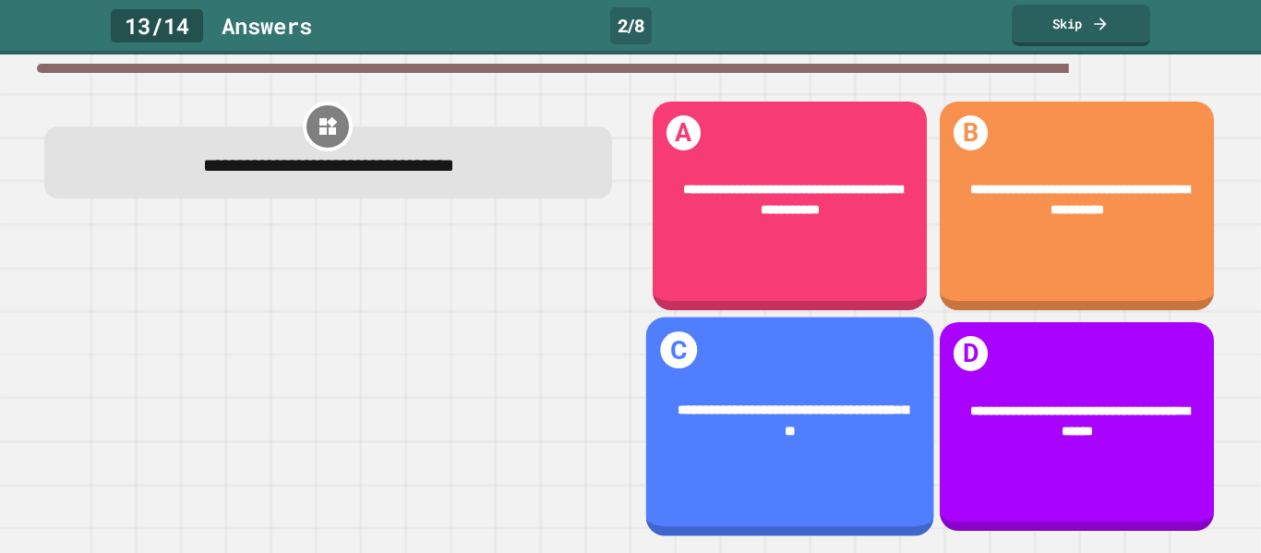
click at [910, 365] on div "**********" at bounding box center [789, 426] width 288 height 219
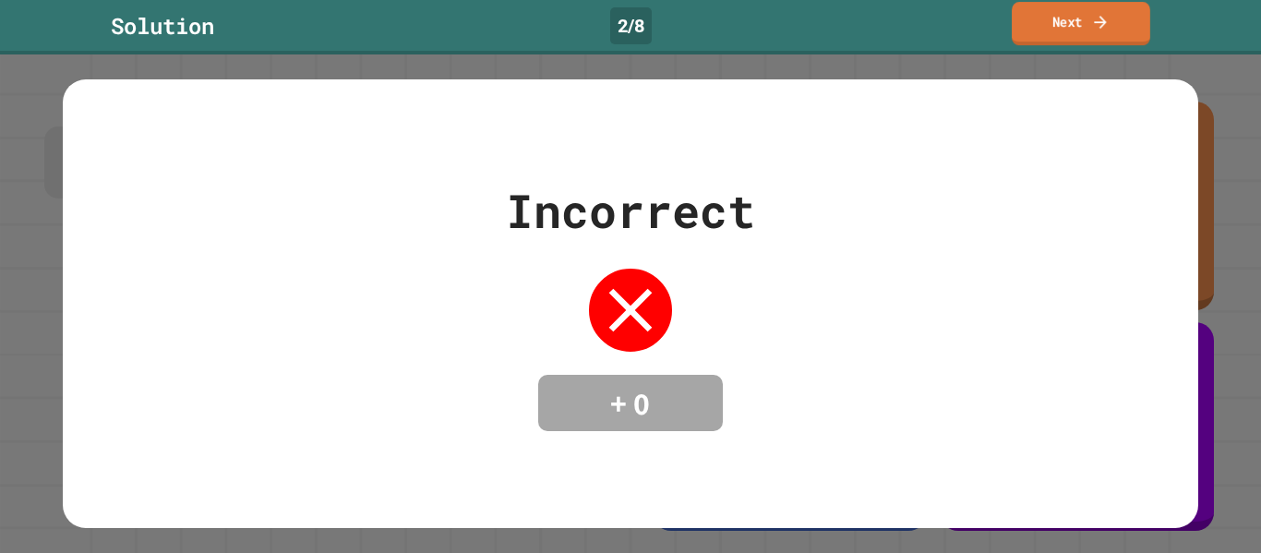
click at [1059, 43] on link "Next" at bounding box center [1080, 23] width 138 height 43
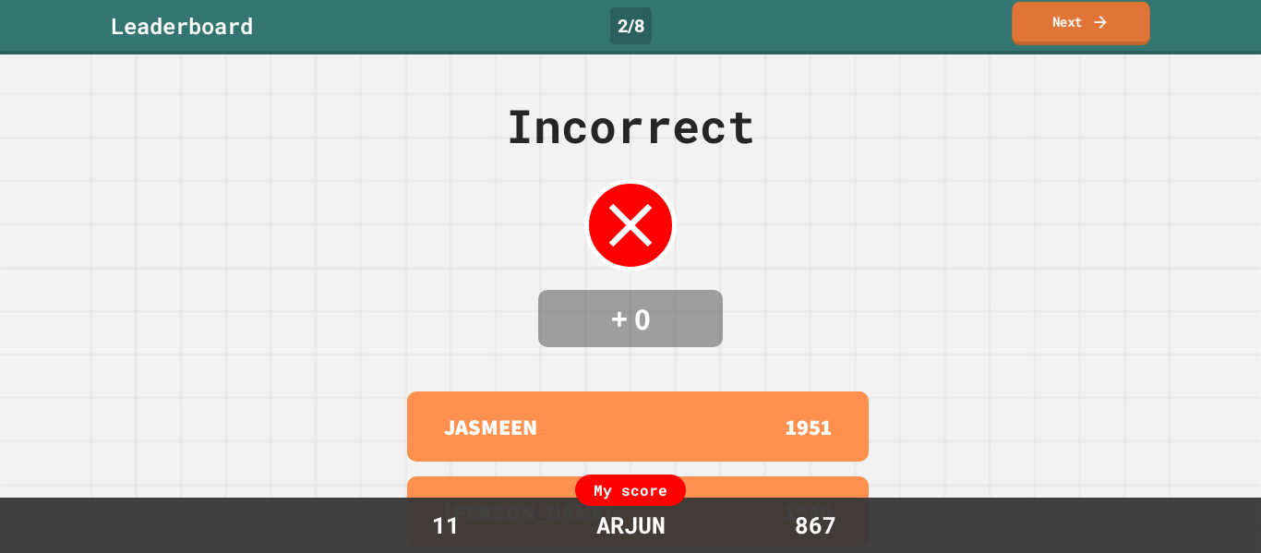
click at [1059, 43] on link "Next" at bounding box center [1080, 23] width 138 height 43
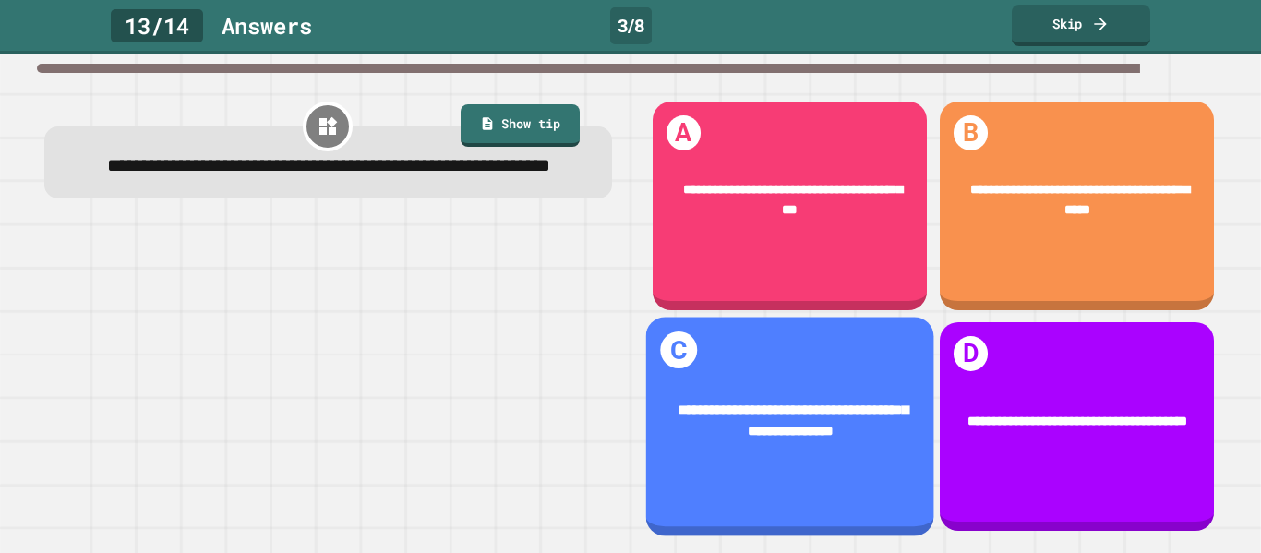
click at [735, 443] on div "**********" at bounding box center [789, 422] width 288 height 98
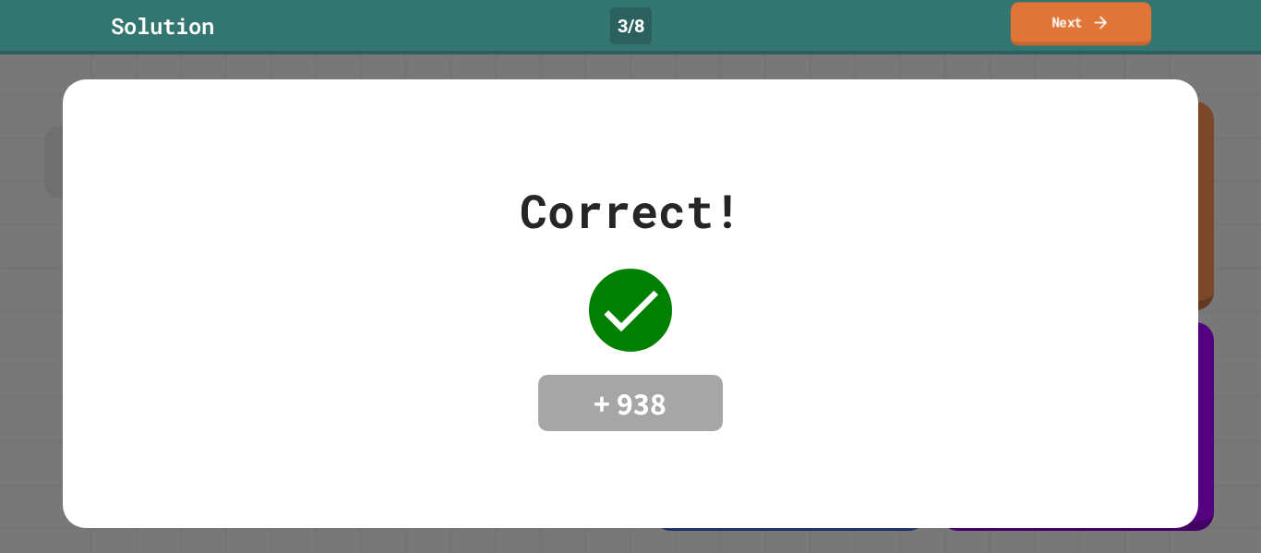
click at [1067, 28] on link "Next" at bounding box center [1081, 23] width 140 height 43
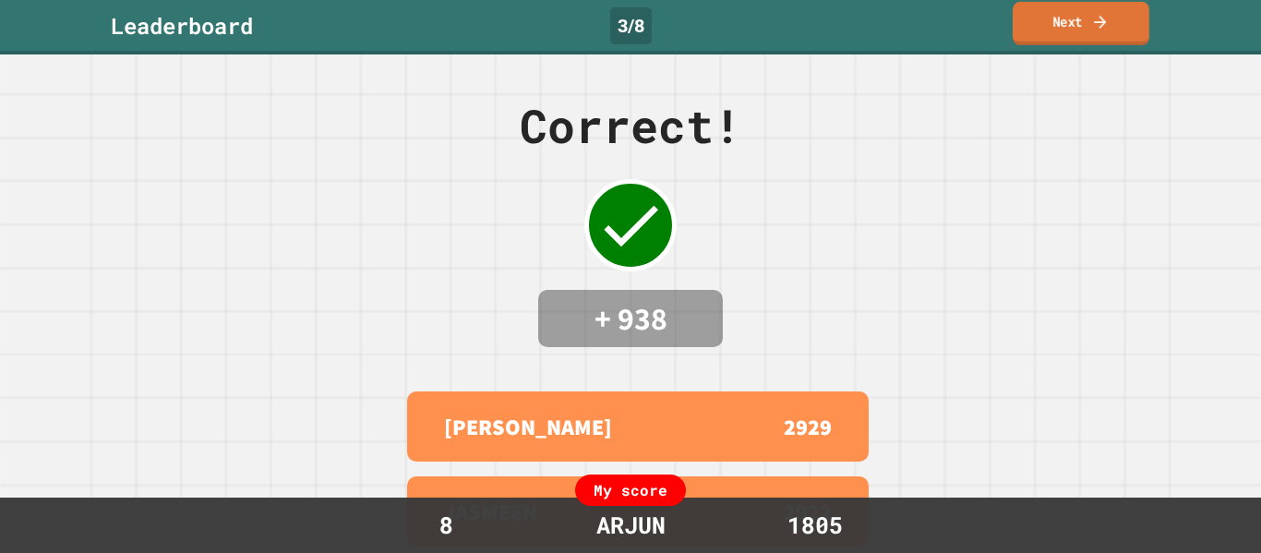
click at [1067, 28] on link "Next" at bounding box center [1080, 23] width 137 height 43
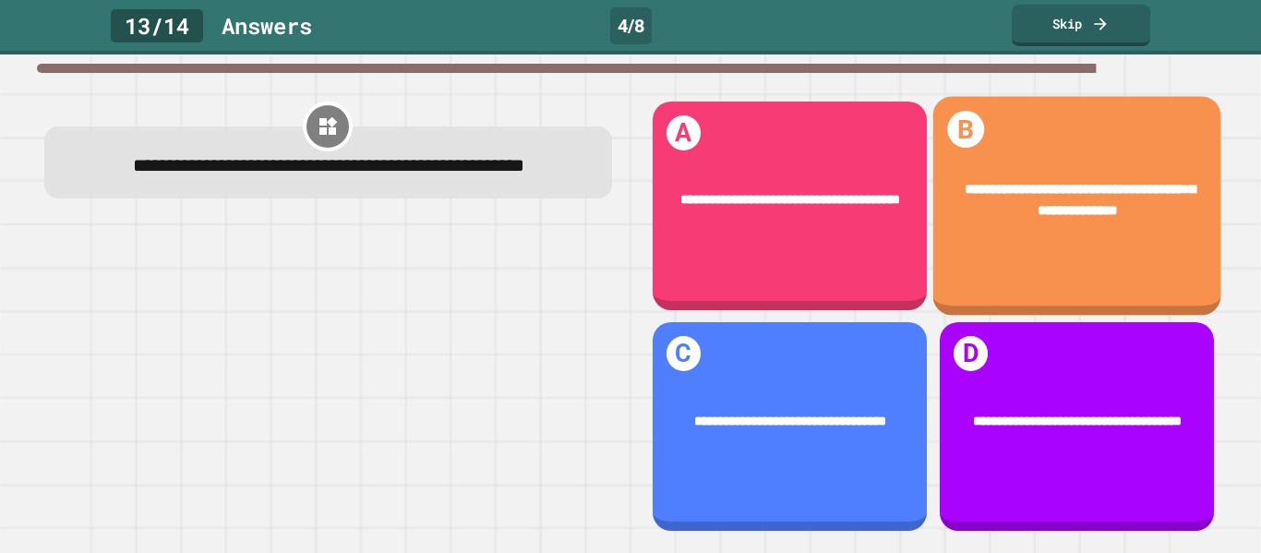
click at [1008, 167] on div "**********" at bounding box center [1076, 201] width 288 height 98
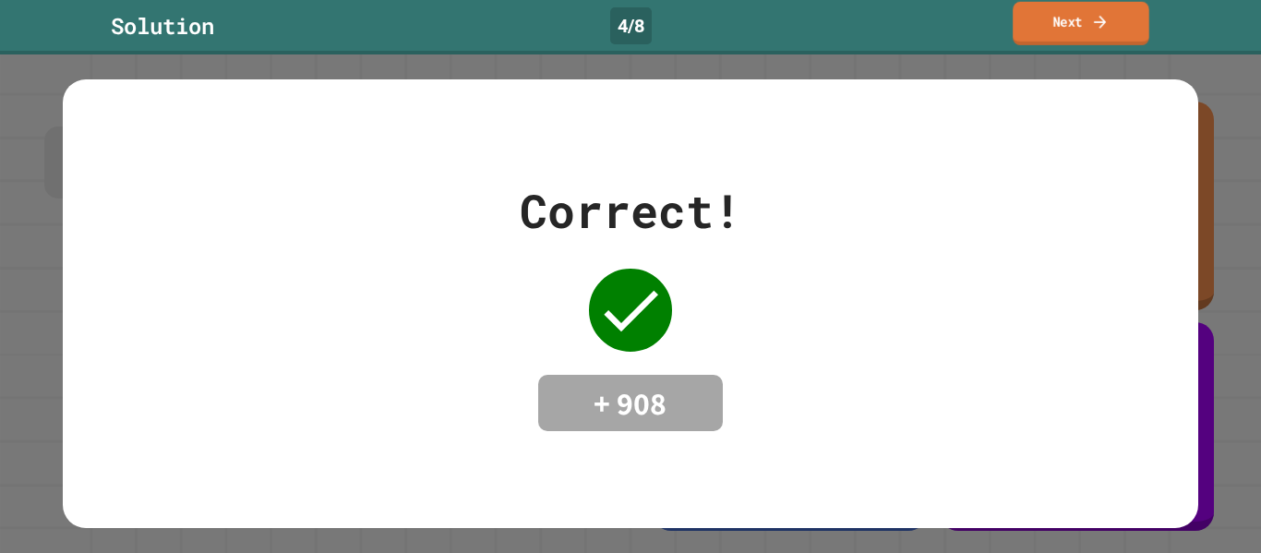
click at [1080, 26] on link "Next" at bounding box center [1080, 23] width 137 height 43
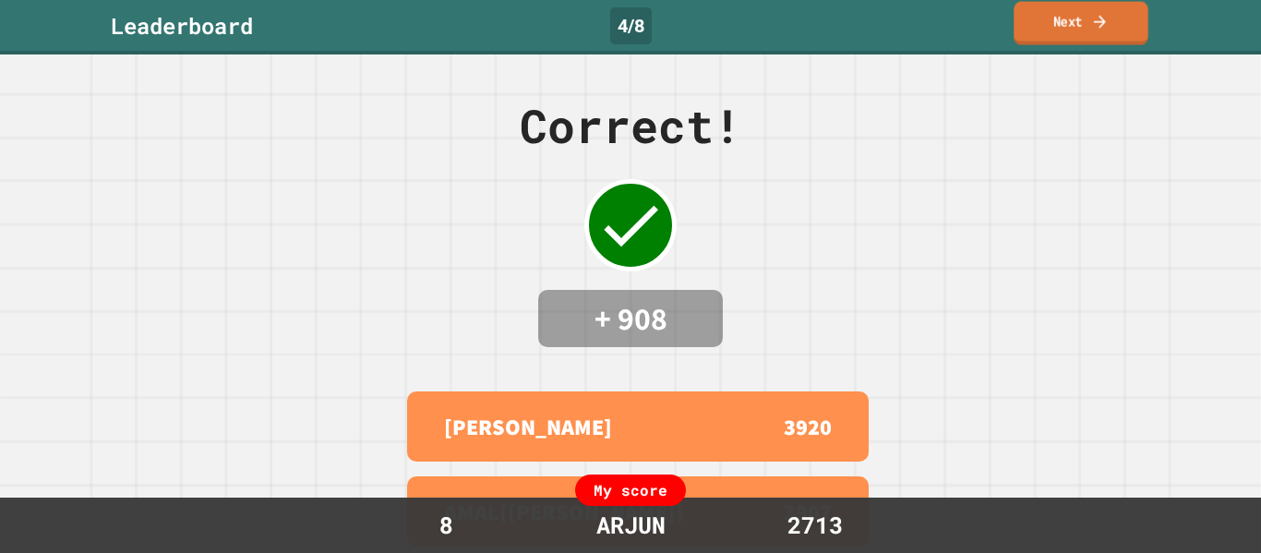
click at [1041, 6] on link "Next" at bounding box center [1080, 23] width 134 height 43
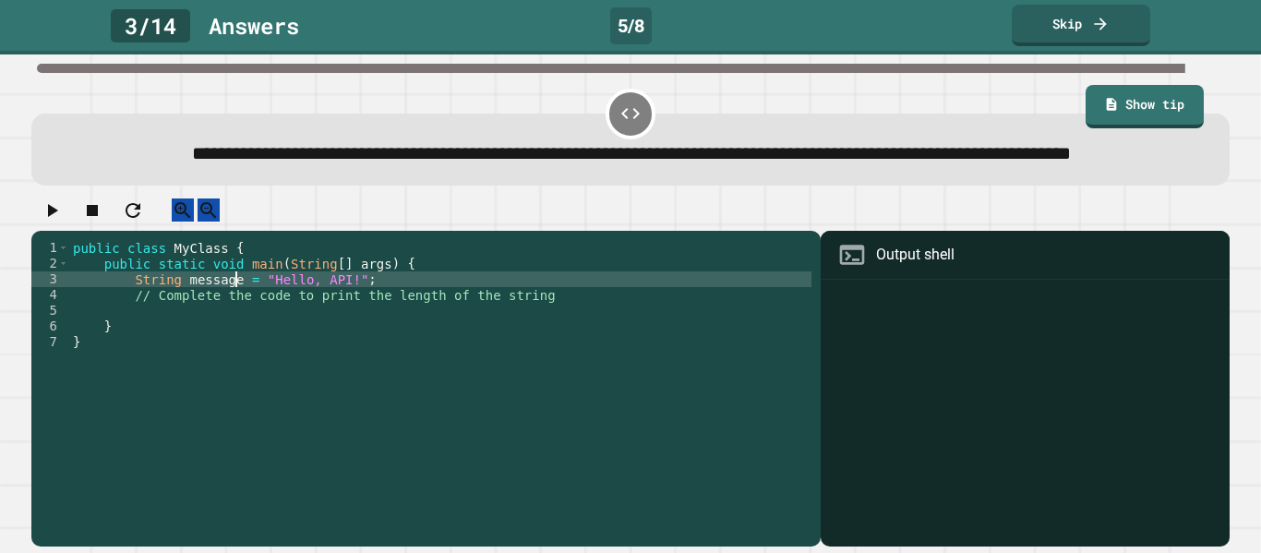
click at [236, 326] on div "public class MyClass { public static void main ( String [ ] args ) { String mes…" at bounding box center [440, 373] width 742 height 267
type textarea "**********"
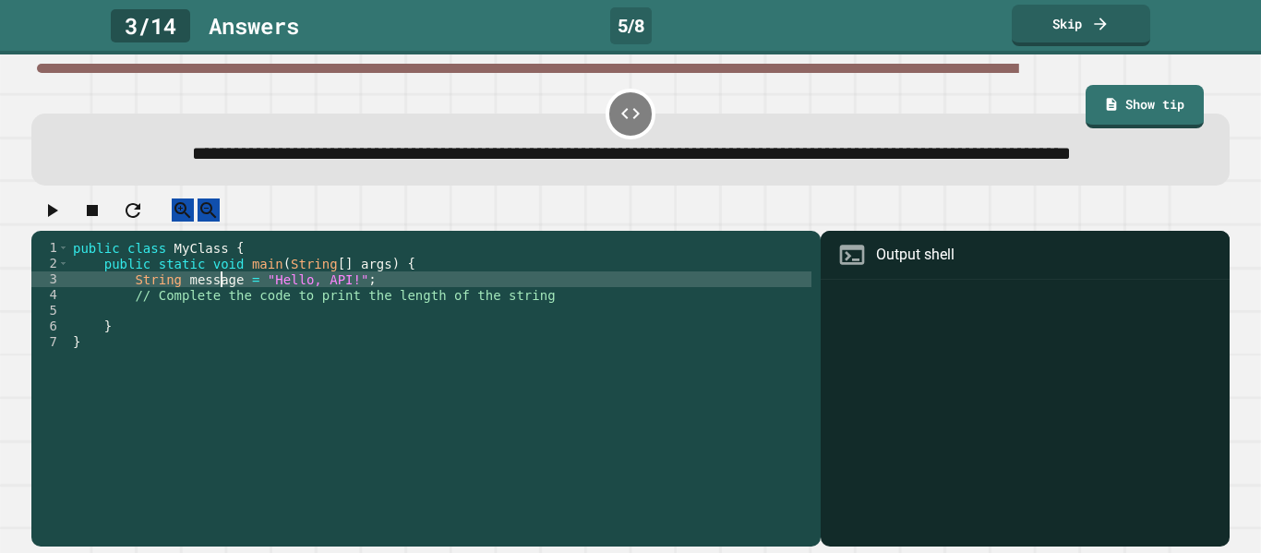
click at [395, 323] on div "public class MyClass { public static void main ( String [ ] args ) { String mes…" at bounding box center [440, 373] width 742 height 267
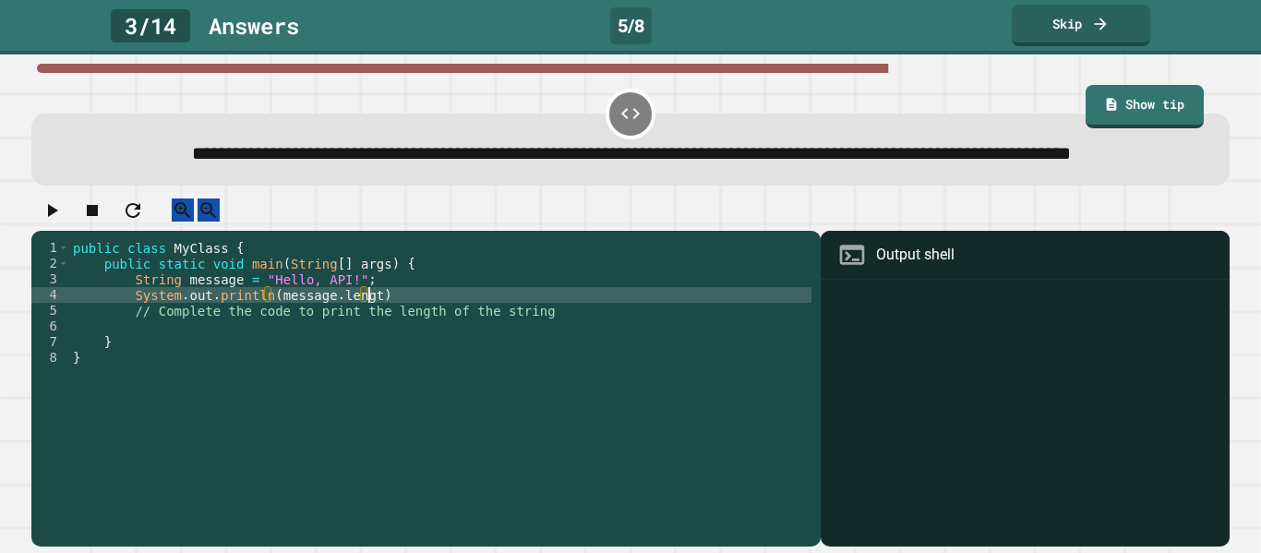
scroll to position [0, 37]
click at [57, 221] on icon "button" at bounding box center [52, 210] width 22 height 22
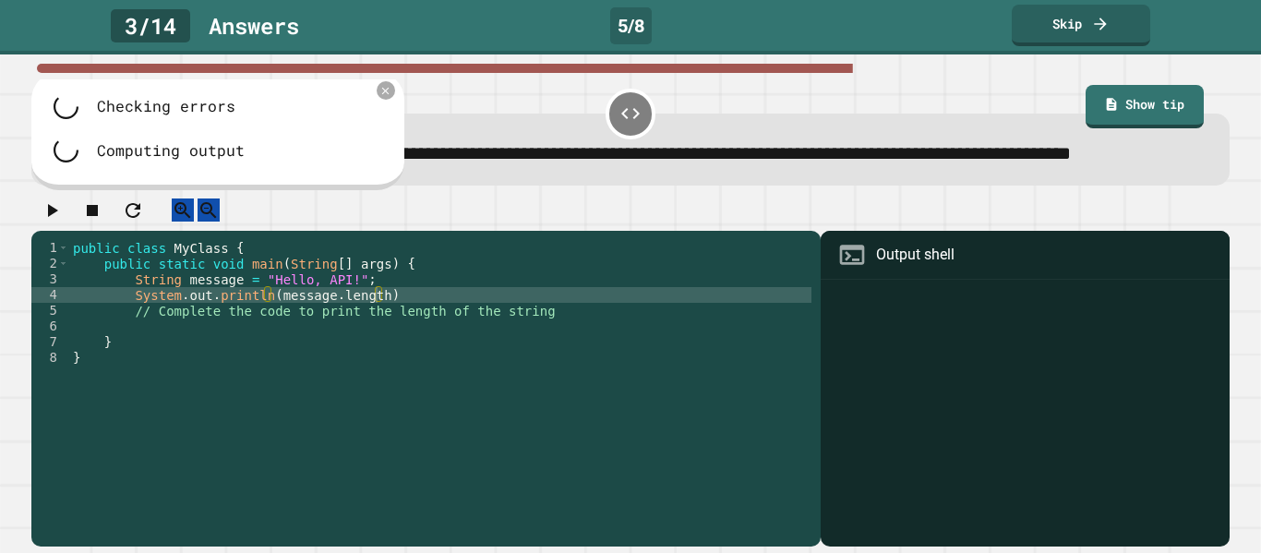
click at [394, 133] on div "Checking errors Computing output" at bounding box center [217, 131] width 373 height 118
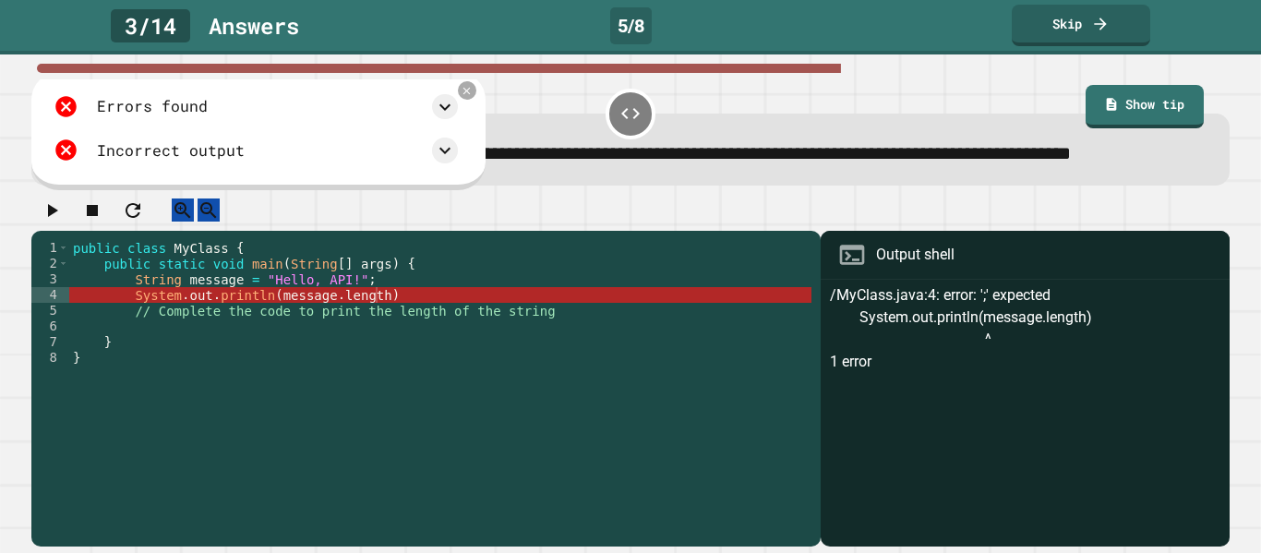
click at [389, 125] on div "Errors found /MyClass.java:4: error: ';' expected System.out.println(message.le…" at bounding box center [255, 129] width 423 height 88
click at [412, 333] on div "public class MyClass { public static void main ( String [ ] args ) { String mes…" at bounding box center [440, 373] width 742 height 267
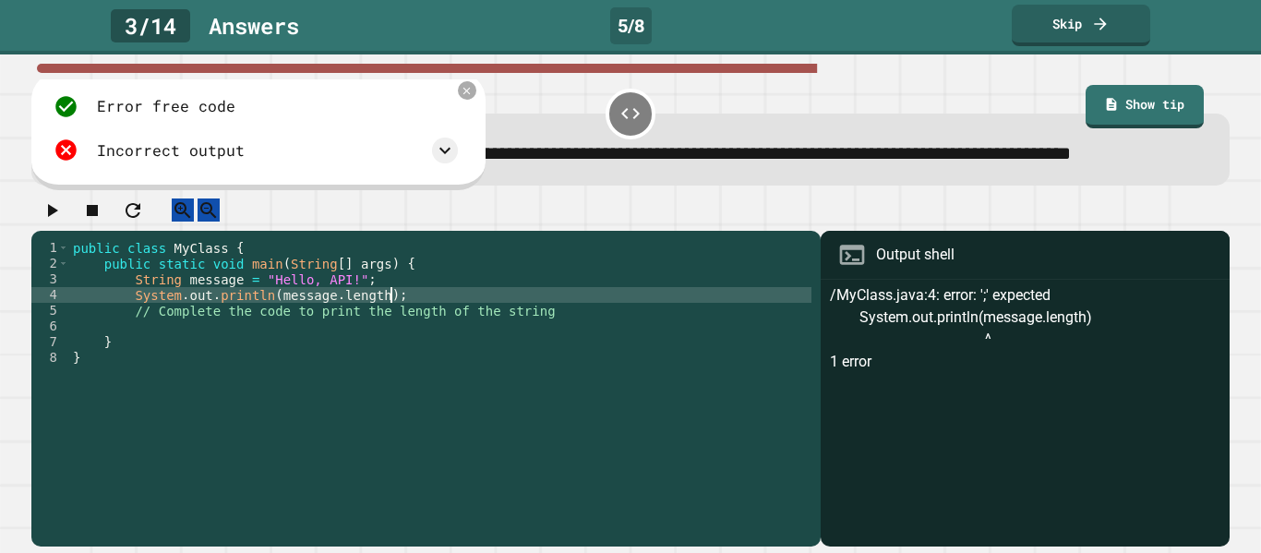
scroll to position [0, 39]
click at [52, 221] on icon "button" at bounding box center [52, 210] width 22 height 22
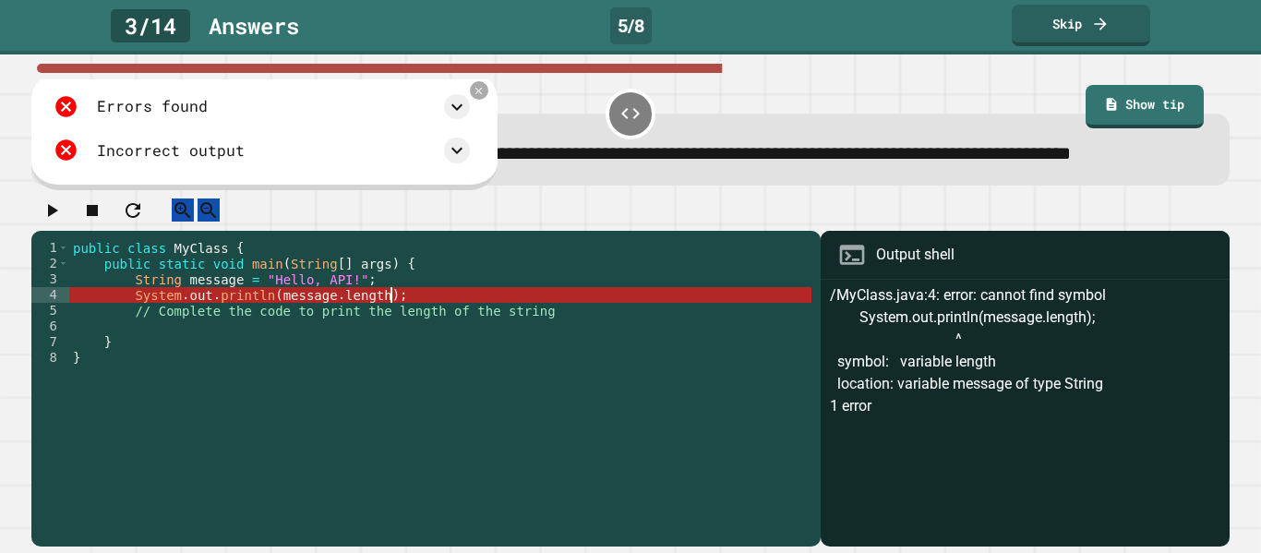
click at [389, 343] on div "public class MyClass { public static void main ( String [ ] args ) { String mes…" at bounding box center [440, 373] width 742 height 267
click at [378, 342] on div "public class MyClass { public static void main ( String [ ] args ) { String mes…" at bounding box center [440, 373] width 742 height 267
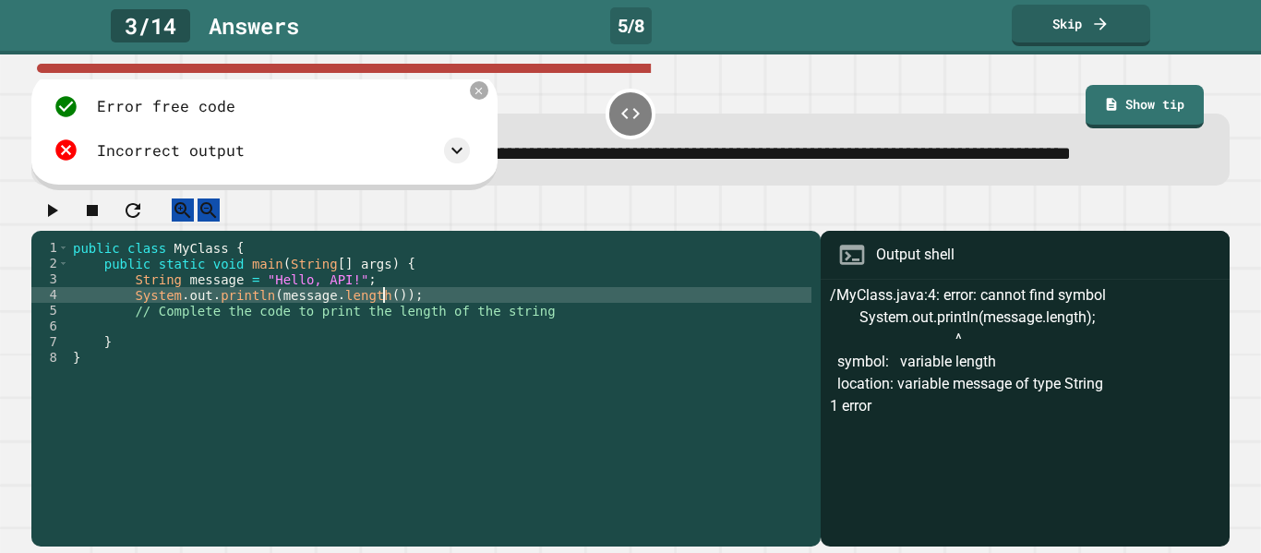
scroll to position [0, 40]
type textarea "**********"
click at [46, 221] on button "button" at bounding box center [52, 209] width 22 height 23
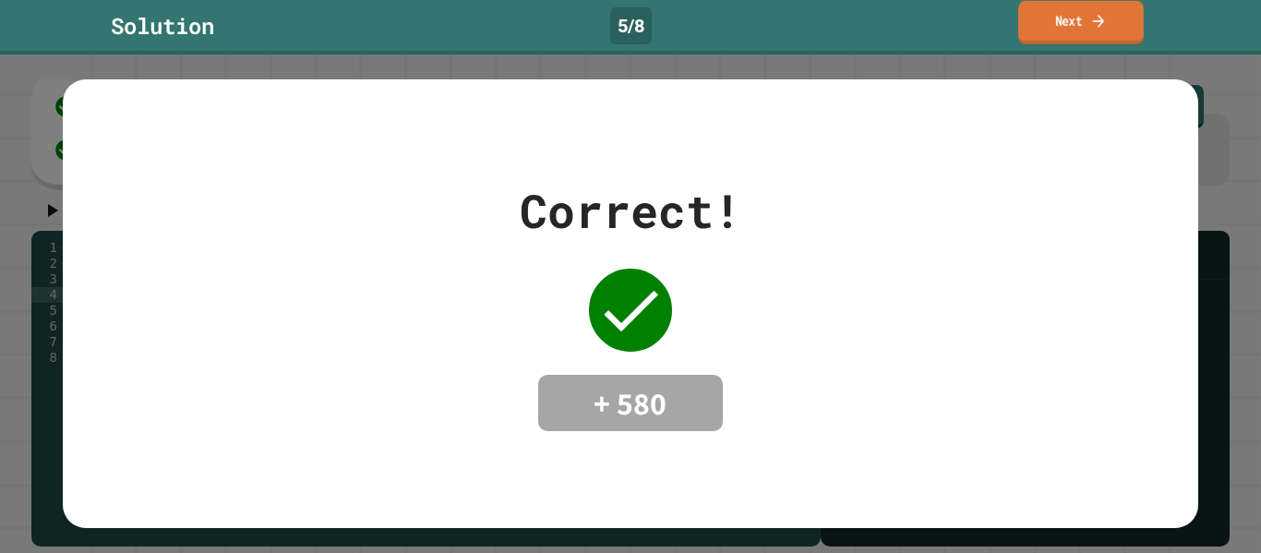
click at [1101, 12] on icon at bounding box center [1098, 20] width 17 height 19
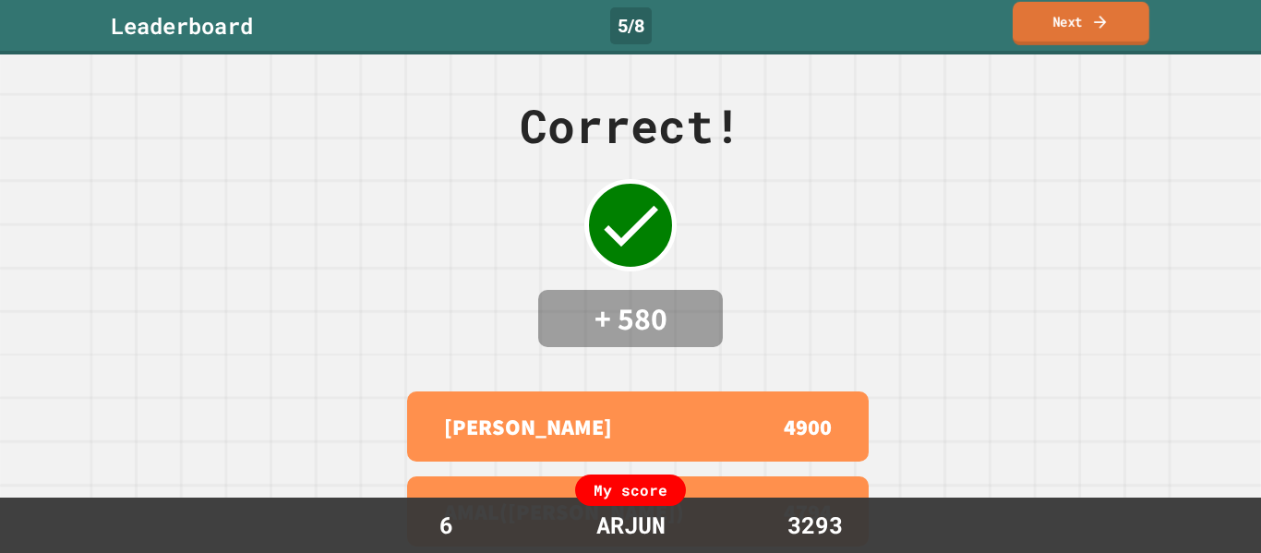
click at [1099, 15] on icon at bounding box center [1100, 21] width 18 height 19
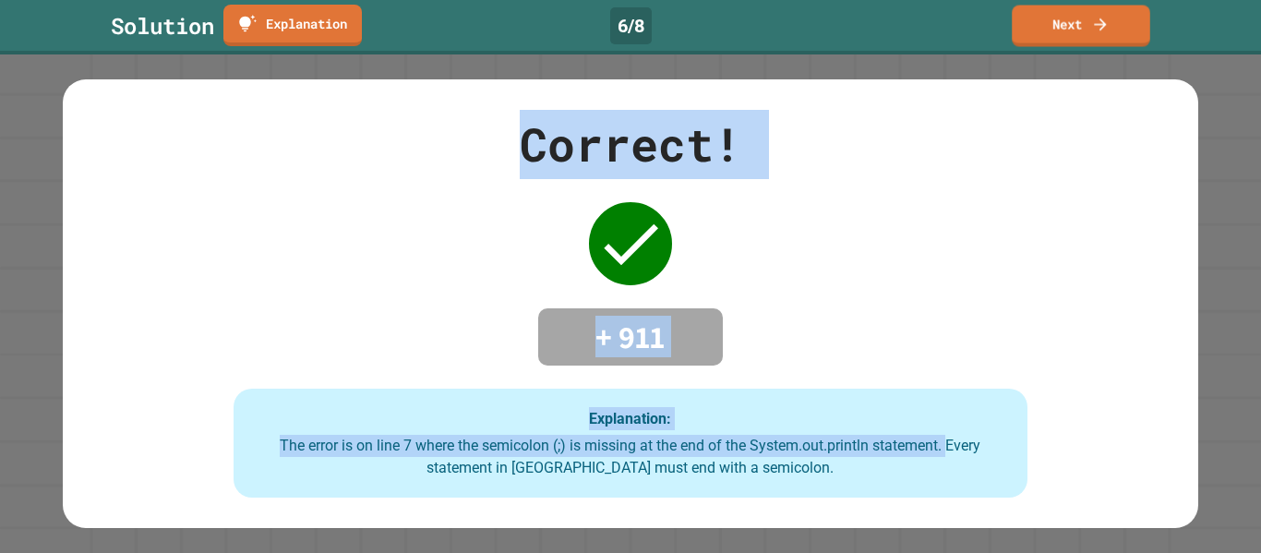
drag, startPoint x: 1086, startPoint y: 6, endPoint x: 437, endPoint y: 465, distance: 795.3
click at [437, 465] on div "**********" at bounding box center [630, 276] width 1261 height 553
click at [426, 284] on div "Correct! + 911 Explanation: The error is on line 7 where the semicolon (;) is m…" at bounding box center [630, 304] width 1134 height 388
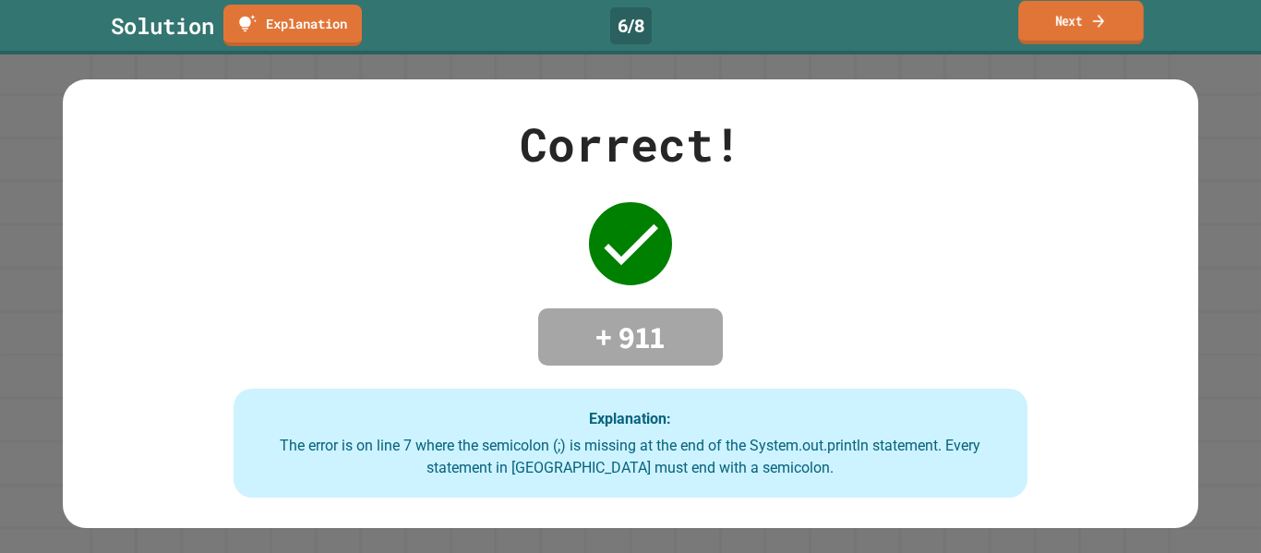
click at [1088, 36] on link "Next" at bounding box center [1081, 22] width 126 height 43
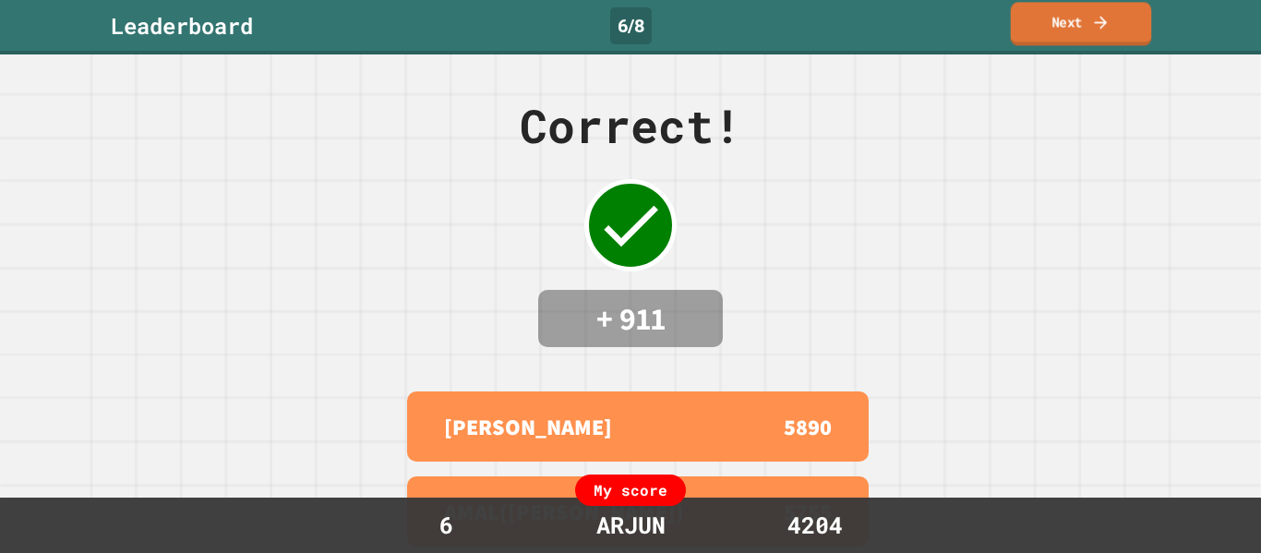
click at [1095, 31] on link "Next" at bounding box center [1081, 23] width 141 height 43
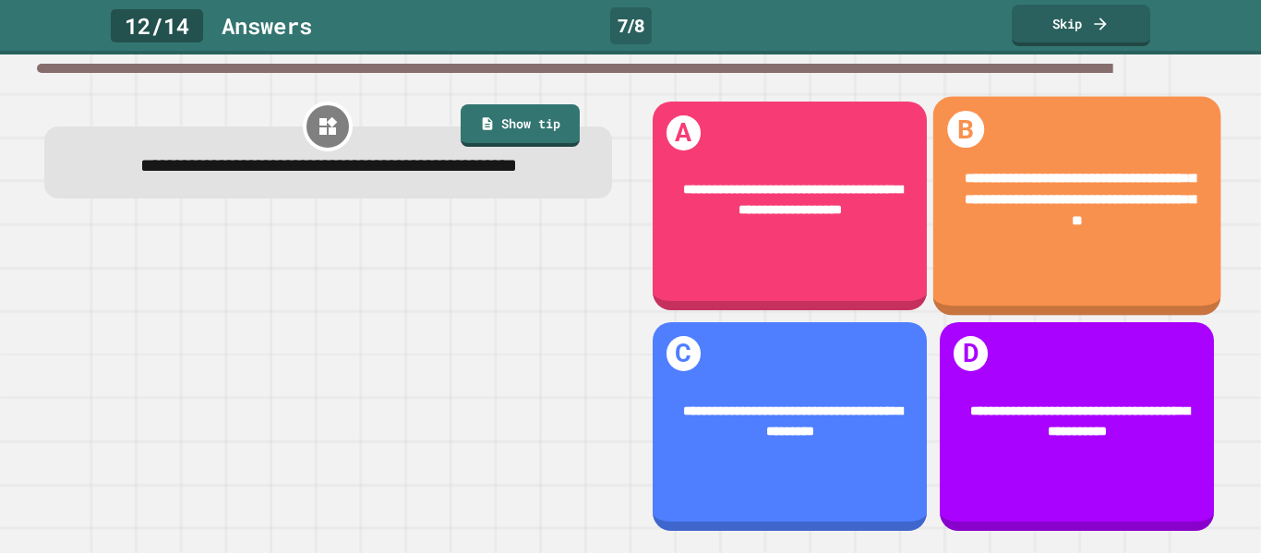
click at [1088, 138] on div "**********" at bounding box center [1076, 205] width 288 height 219
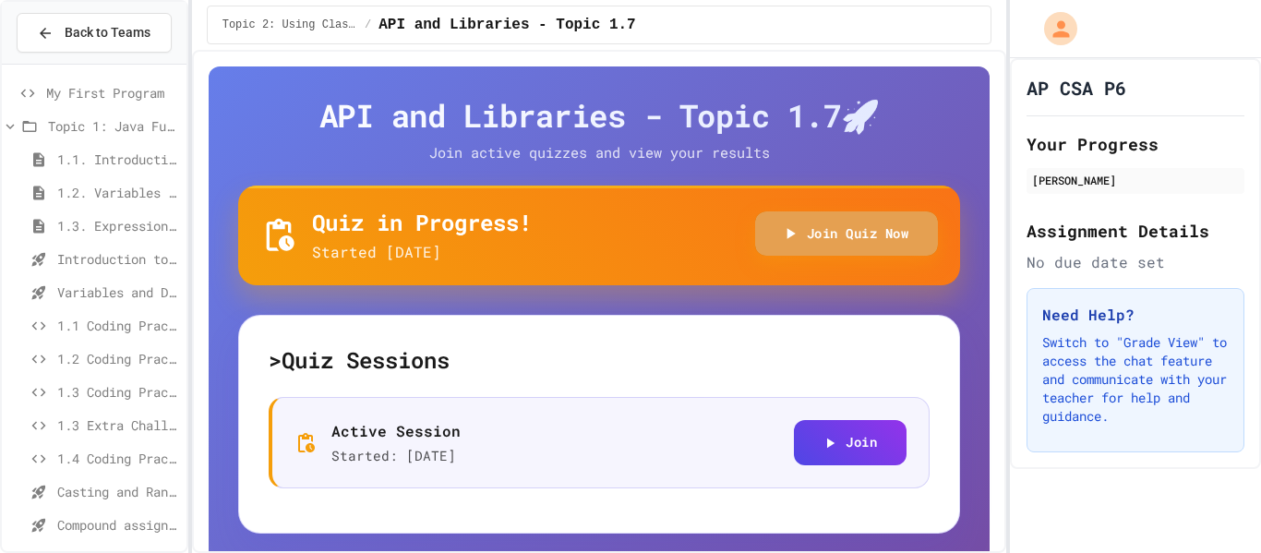
click at [856, 251] on button "Join Quiz Now" at bounding box center [847, 233] width 184 height 45
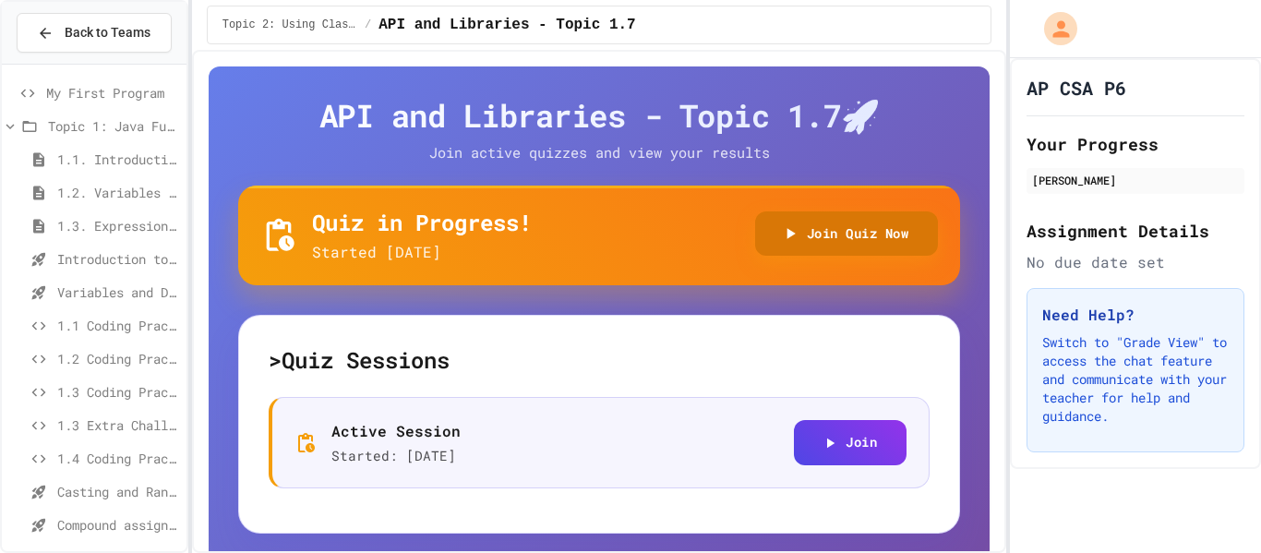
click at [856, 251] on button "Join Quiz Now" at bounding box center [847, 233] width 184 height 45
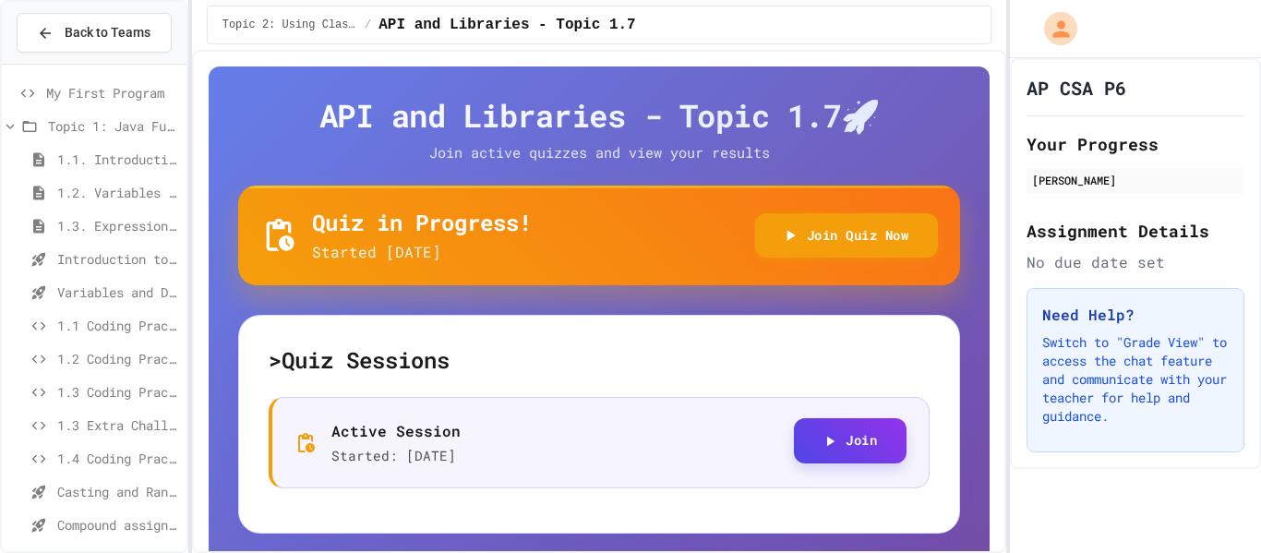
click at [861, 442] on button "Join" at bounding box center [850, 440] width 113 height 45
click at [840, 433] on button "Join" at bounding box center [850, 440] width 113 height 45
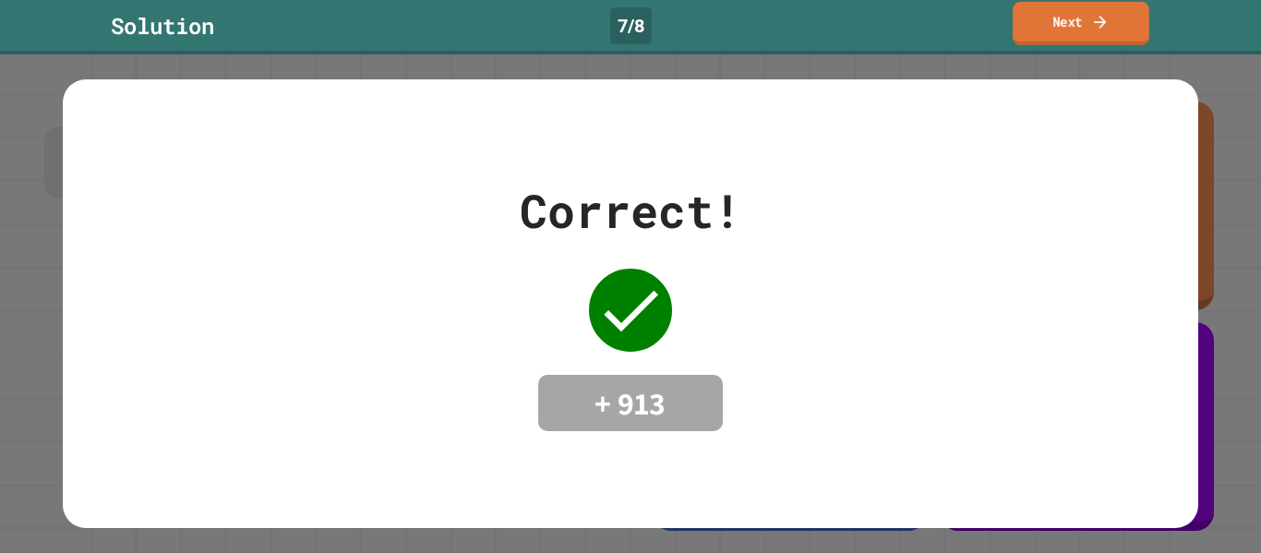
click at [1035, 33] on link "Next" at bounding box center [1080, 23] width 137 height 43
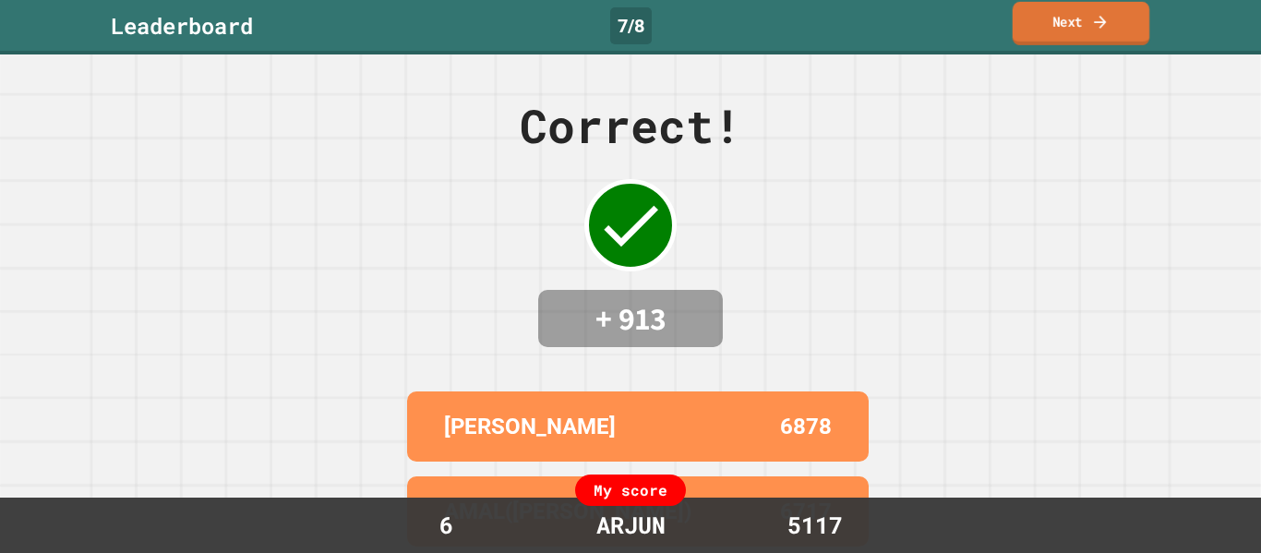
click at [1035, 33] on link "Next" at bounding box center [1081, 23] width 138 height 43
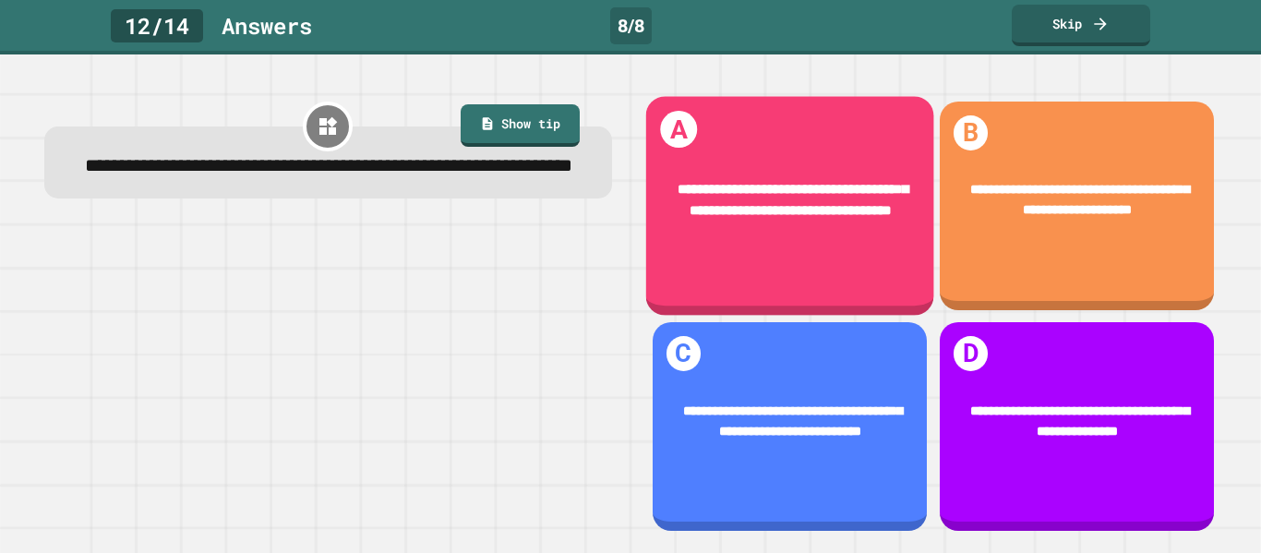
click at [808, 222] on div "**********" at bounding box center [790, 201] width 233 height 42
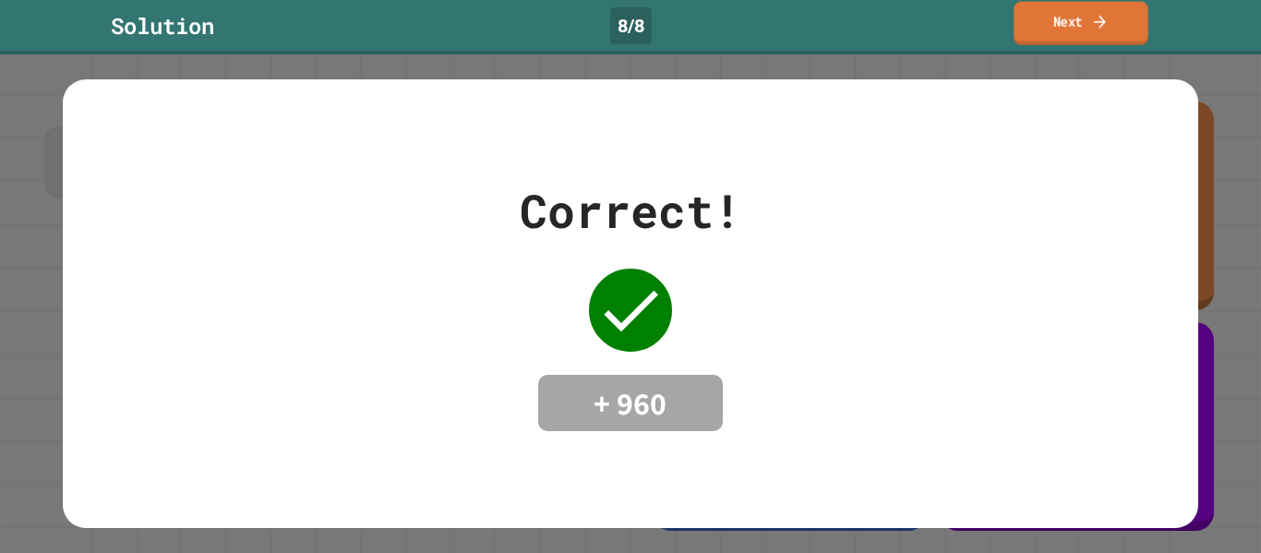
click at [1075, 30] on link "Next" at bounding box center [1080, 23] width 135 height 43
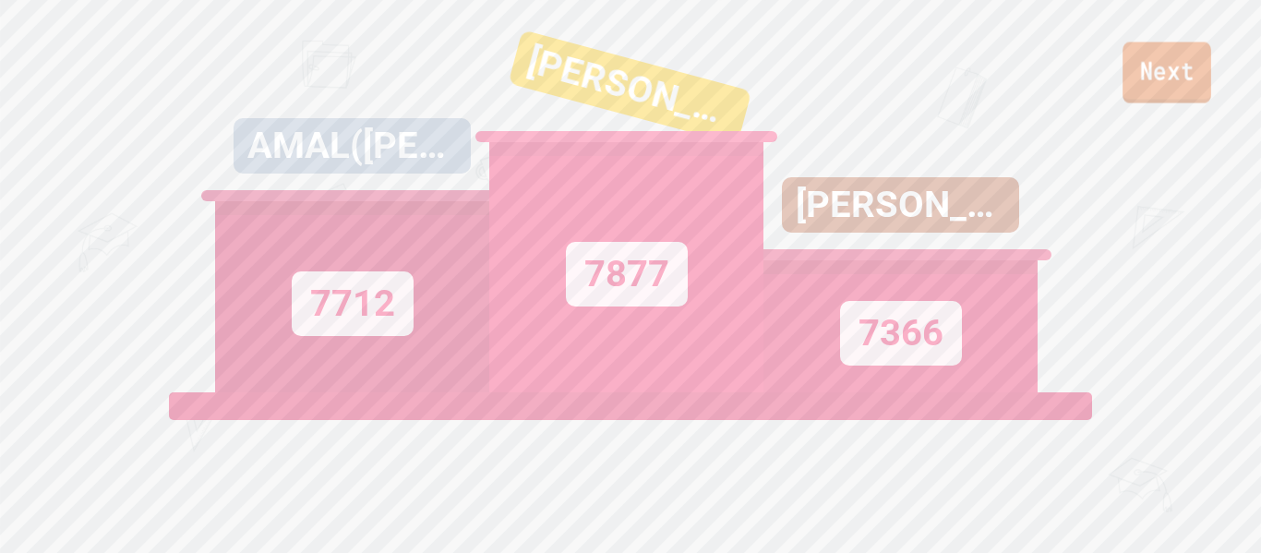
click at [1158, 69] on link "Next" at bounding box center [1166, 72] width 89 height 61
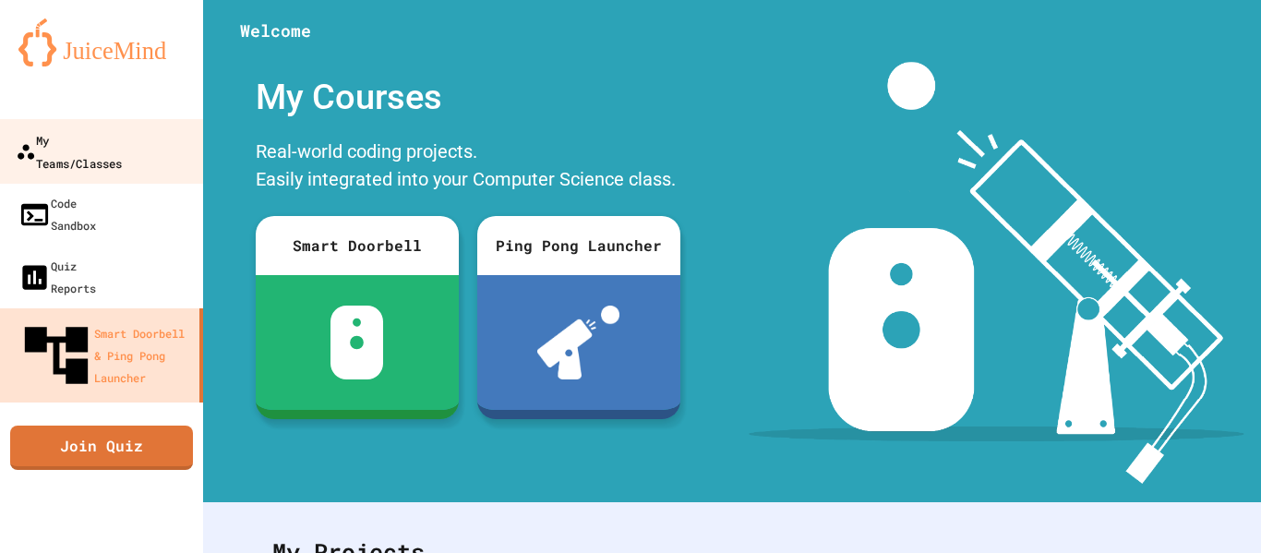
click at [109, 129] on div "My Teams/Classes" at bounding box center [69, 150] width 106 height 45
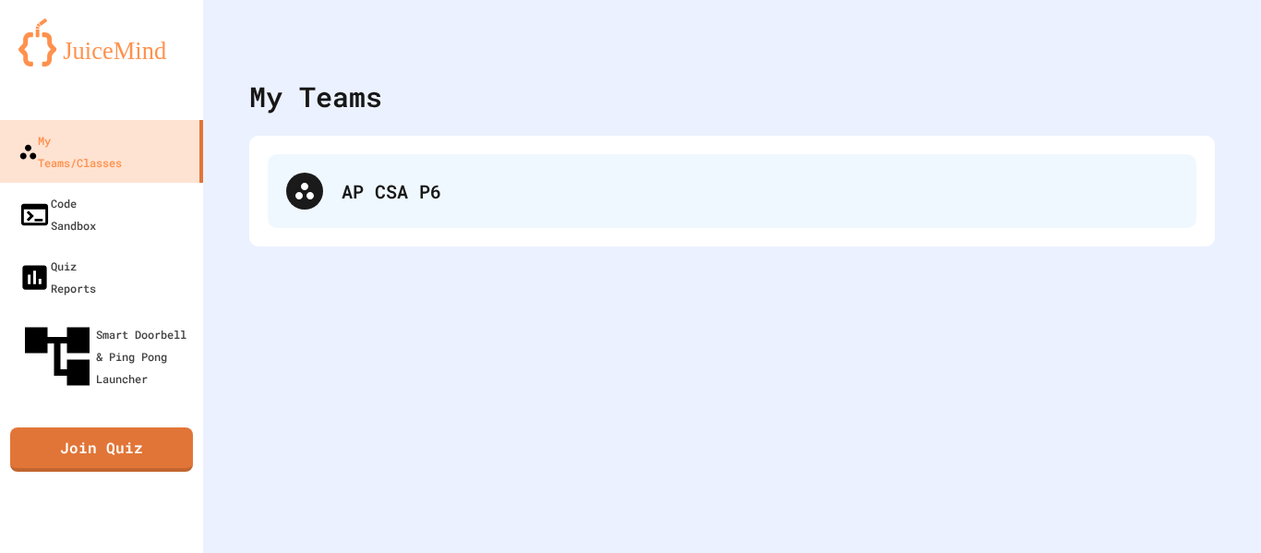
click at [320, 224] on div "AP CSA P6" at bounding box center [732, 191] width 928 height 74
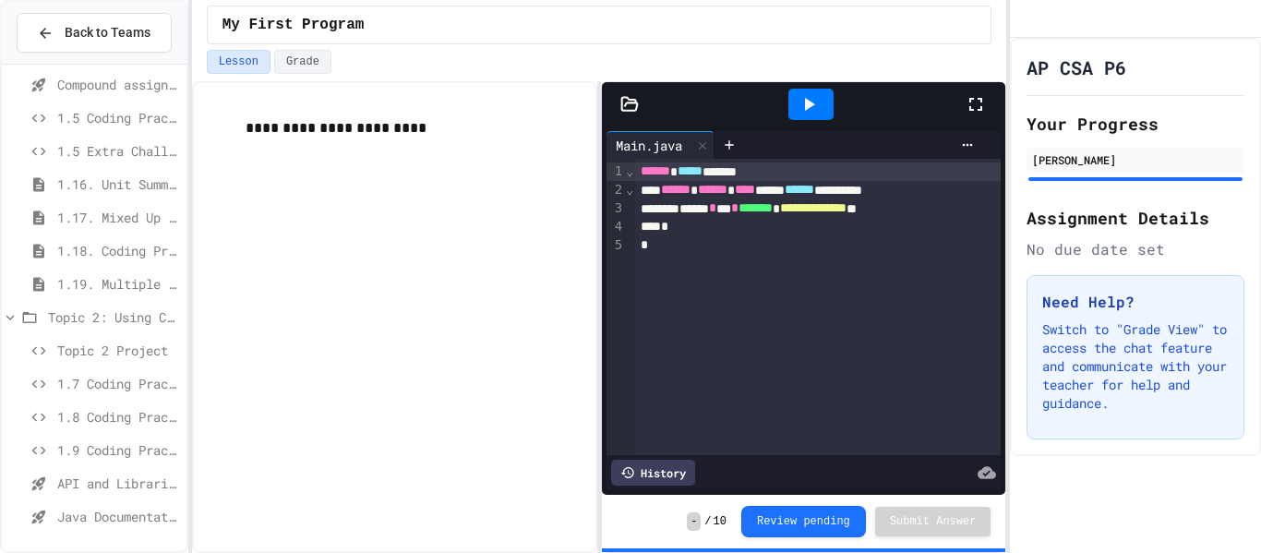
scroll to position [439, 0]
click at [93, 344] on span "Topic 2 Project" at bounding box center [118, 350] width 122 height 19
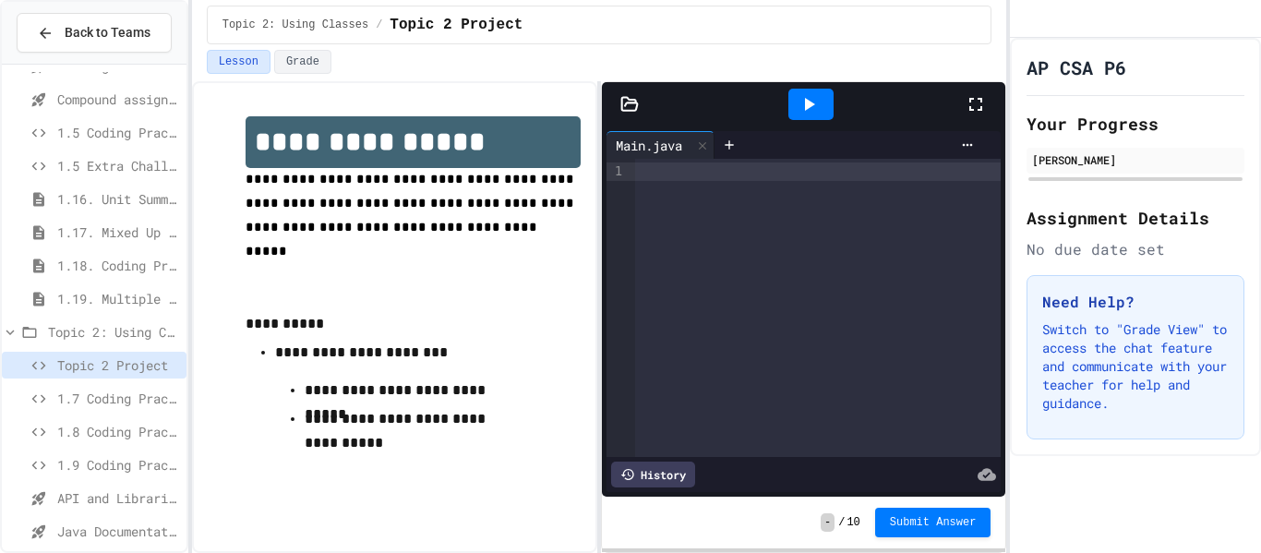
scroll to position [440, 0]
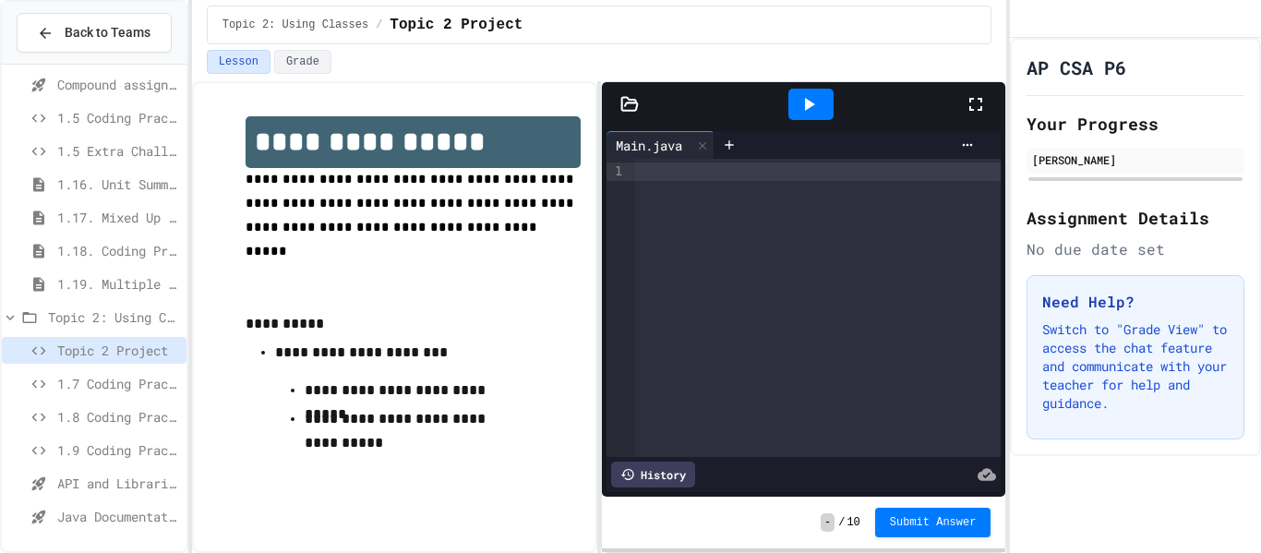
click at [109, 377] on span "1.7 Coding Practice" at bounding box center [118, 383] width 122 height 19
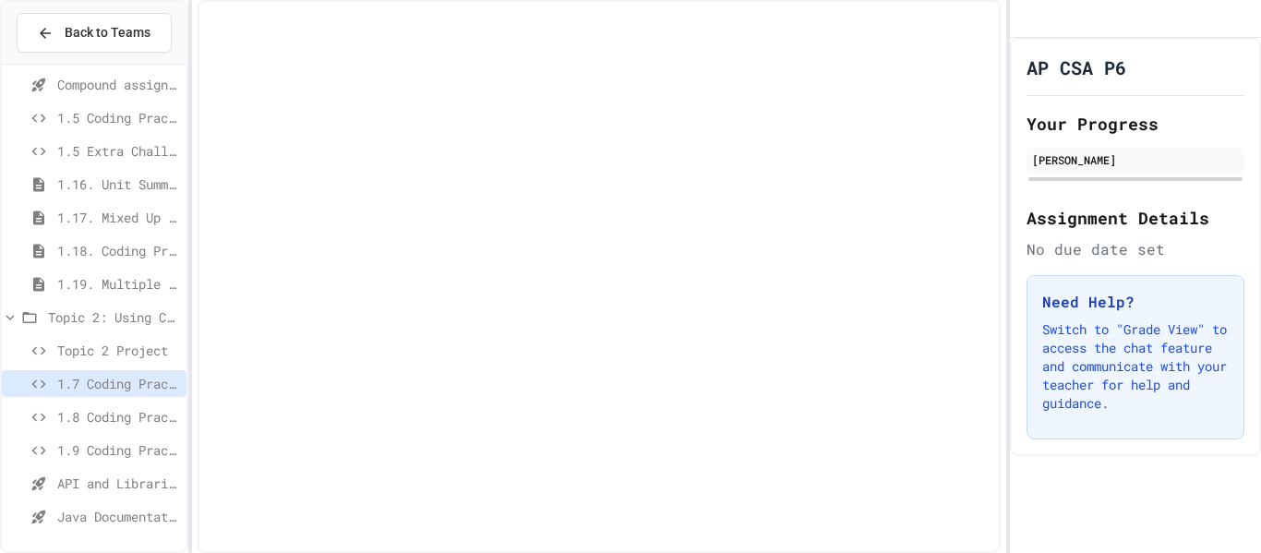
scroll to position [425, 0]
